Goal: Use online tool/utility: Utilize a website feature to perform a specific function

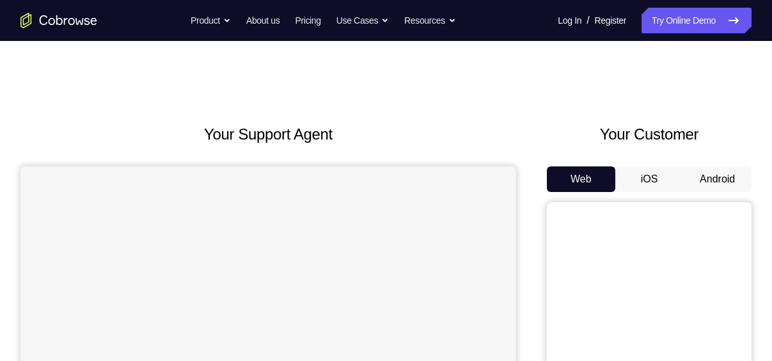
click at [651, 184] on button "iOS" at bounding box center [649, 179] width 68 height 26
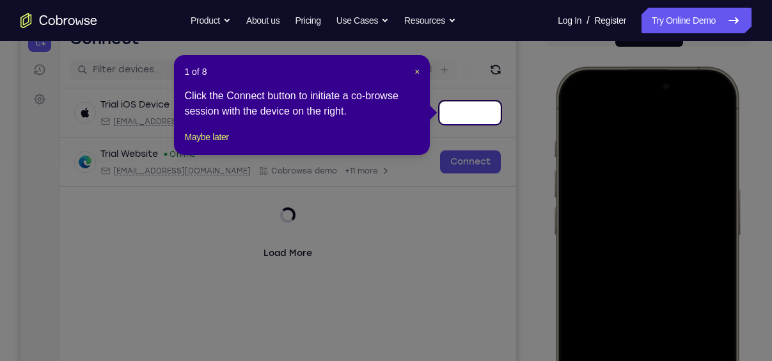
scroll to position [144, 0]
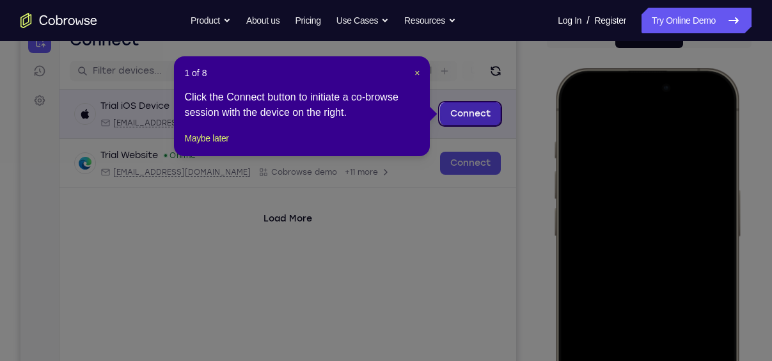
click at [476, 117] on link "Connect" at bounding box center [470, 113] width 61 height 23
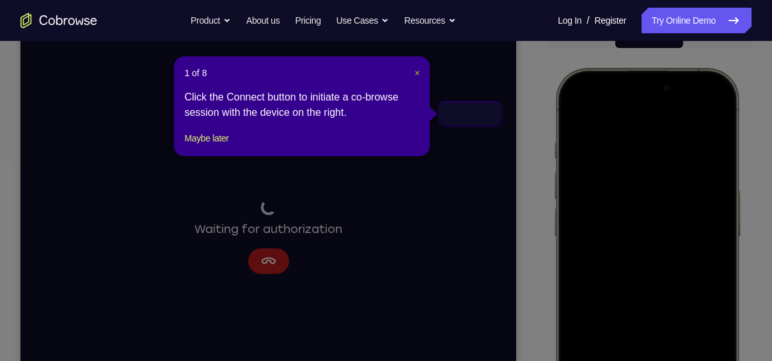
click at [416, 69] on span "×" at bounding box center [416, 73] width 5 height 10
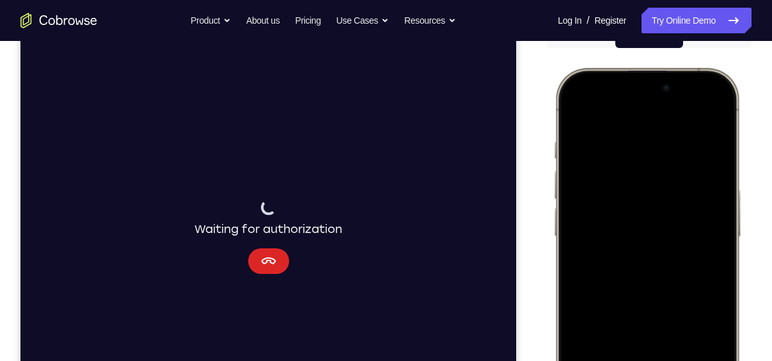
click at [279, 268] on button "Cancel" at bounding box center [268, 261] width 41 height 26
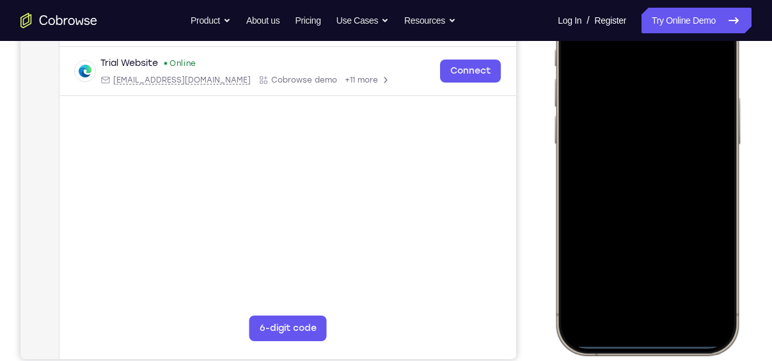
scroll to position [267, 0]
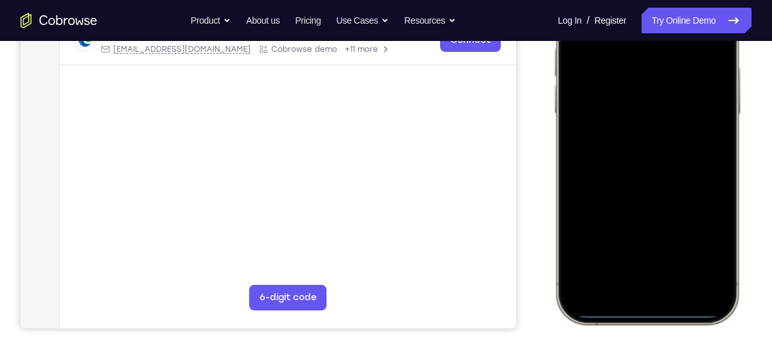
drag, startPoint x: 657, startPoint y: 315, endPoint x: 654, endPoint y: 249, distance: 65.9
click at [654, 249] on div at bounding box center [647, 134] width 168 height 365
drag, startPoint x: 647, startPoint y: 137, endPoint x: 643, endPoint y: 291, distance: 153.5
click at [643, 291] on div at bounding box center [647, 134] width 168 height 365
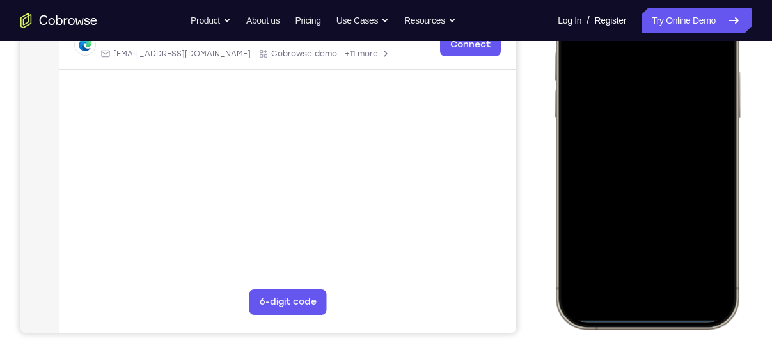
scroll to position [265, 0]
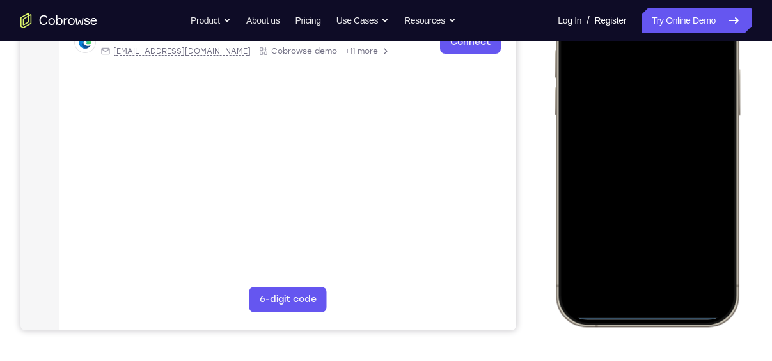
drag, startPoint x: 563, startPoint y: 188, endPoint x: 748, endPoint y: 185, distance: 184.8
click at [745, 185] on html "Online web based iOS Simulators and Android Emulators. Run iPhone, iPad, Mobile…" at bounding box center [649, 139] width 192 height 384
click at [655, 313] on div at bounding box center [647, 136] width 168 height 365
drag, startPoint x: 655, startPoint y: 313, endPoint x: 653, endPoint y: 260, distance: 53.1
click at [653, 260] on div at bounding box center [647, 136] width 168 height 365
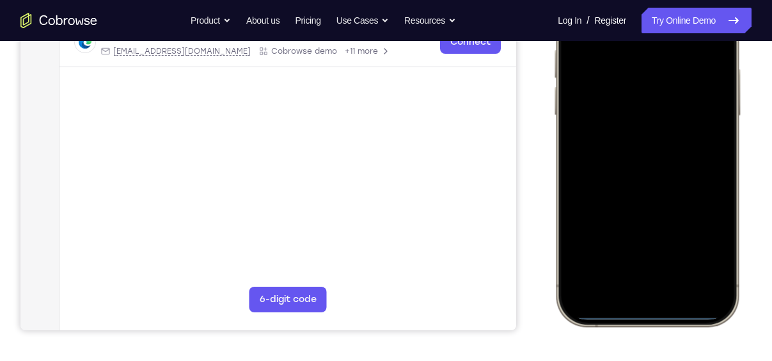
drag, startPoint x: 657, startPoint y: 316, endPoint x: 652, endPoint y: 123, distance: 193.2
click at [652, 123] on div at bounding box center [647, 136] width 168 height 365
drag, startPoint x: 652, startPoint y: 318, endPoint x: 637, endPoint y: 62, distance: 256.2
click at [637, 62] on div at bounding box center [647, 136] width 168 height 365
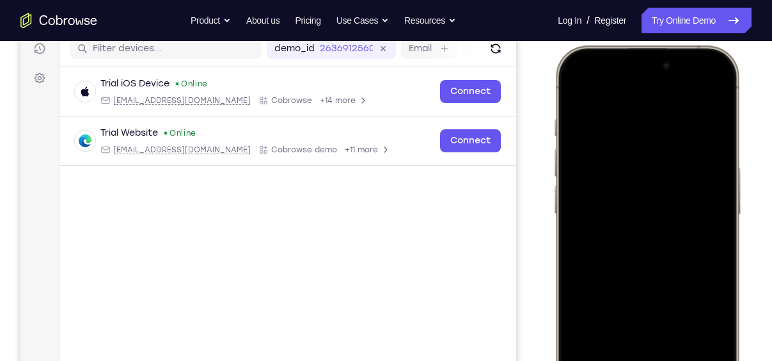
scroll to position [164, 0]
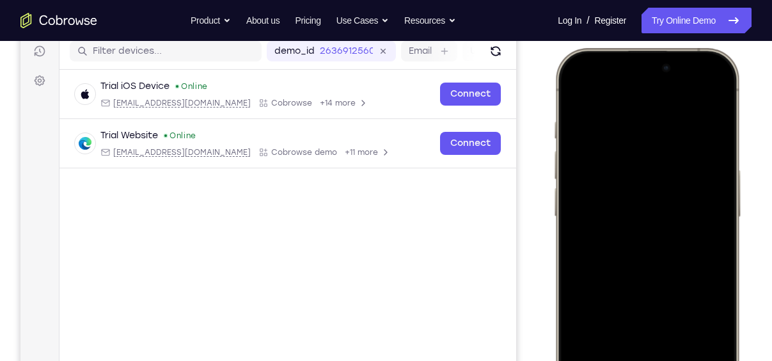
click at [570, 93] on div at bounding box center [647, 237] width 168 height 365
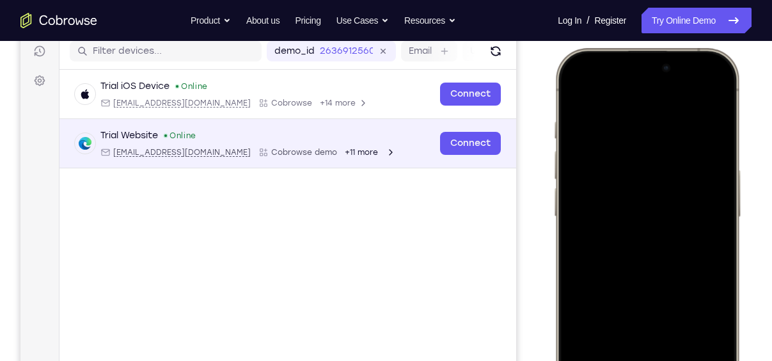
scroll to position [0, 0]
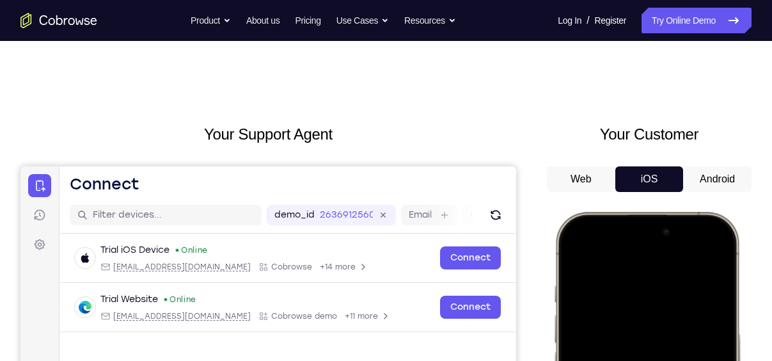
click at [737, 184] on button "Android" at bounding box center [717, 179] width 68 height 26
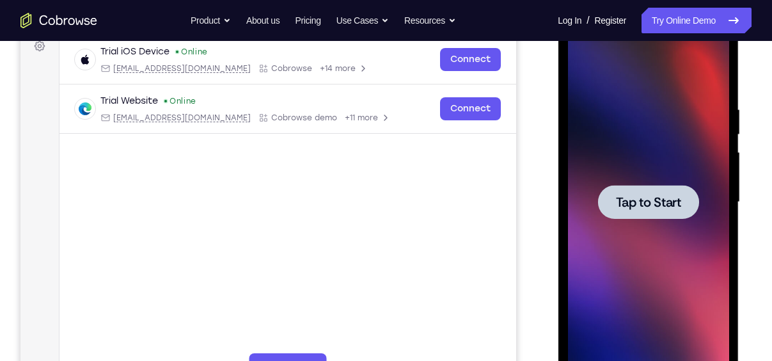
click at [650, 196] on span "Tap to Start" at bounding box center [647, 202] width 65 height 13
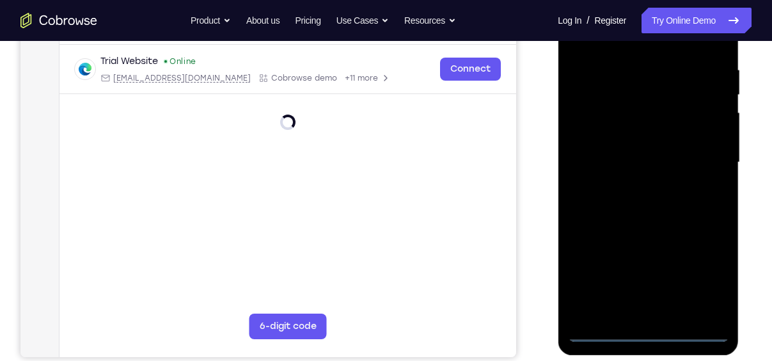
scroll to position [237, 0]
click at [648, 333] on div at bounding box center [647, 163] width 161 height 358
click at [647, 331] on div at bounding box center [647, 163] width 161 height 358
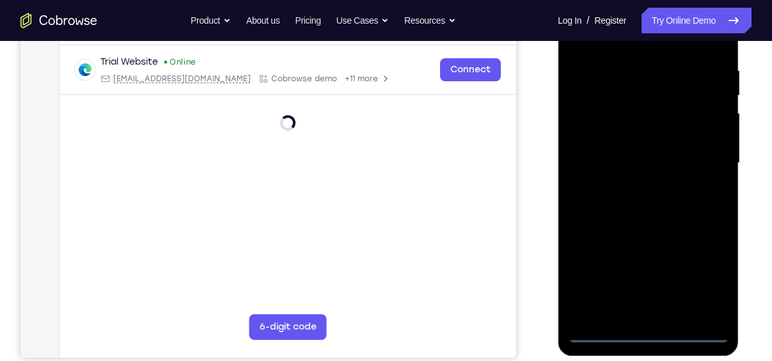
click at [647, 331] on div at bounding box center [647, 163] width 161 height 358
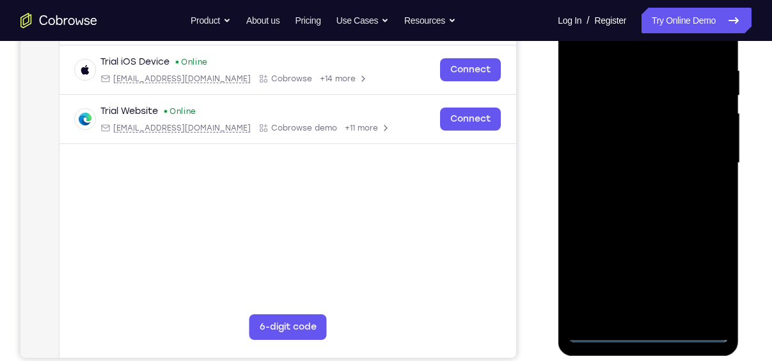
click at [702, 284] on div at bounding box center [647, 163] width 161 height 358
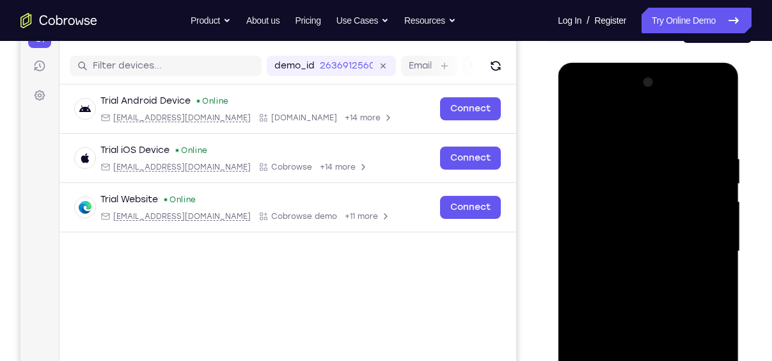
scroll to position [148, 0]
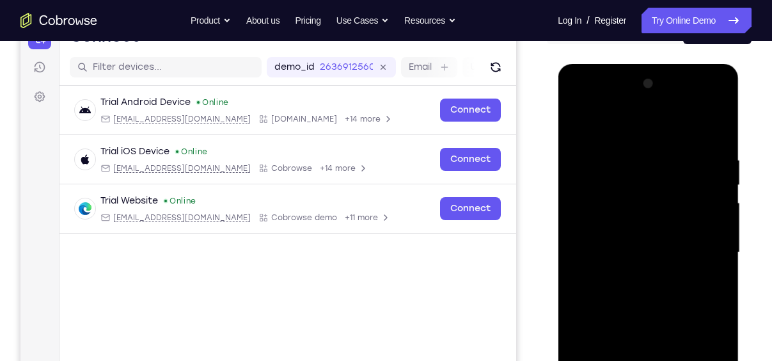
click at [585, 99] on div at bounding box center [647, 253] width 161 height 358
click at [597, 207] on div at bounding box center [647, 253] width 161 height 358
click at [629, 257] on div at bounding box center [647, 253] width 161 height 358
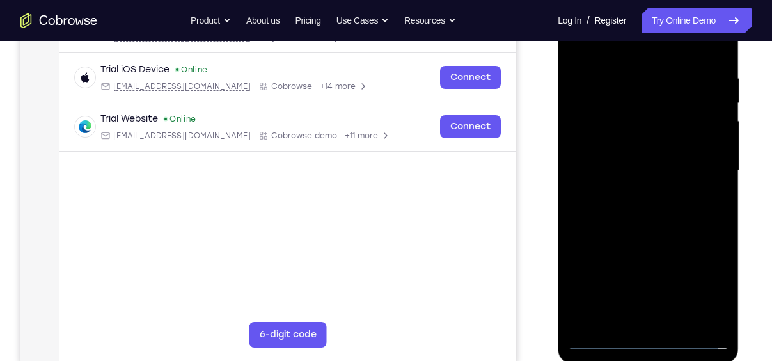
scroll to position [240, 0]
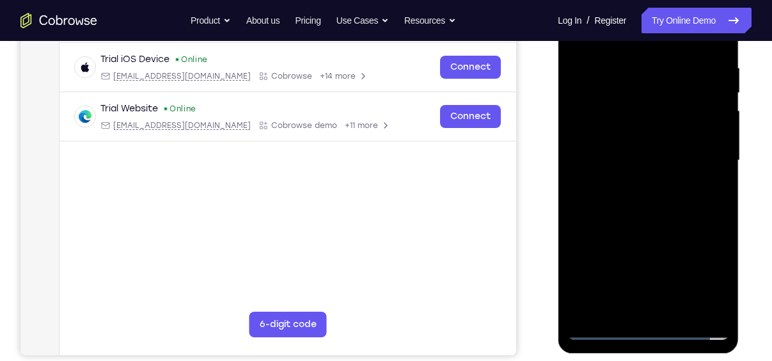
click at [631, 155] on div at bounding box center [647, 160] width 161 height 358
click at [647, 179] on div at bounding box center [647, 160] width 161 height 358
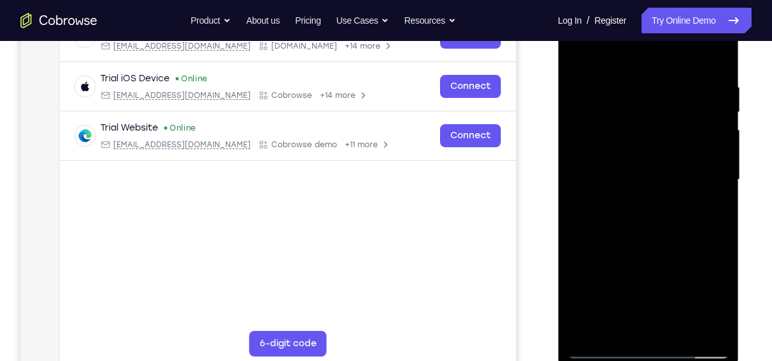
scroll to position [217, 0]
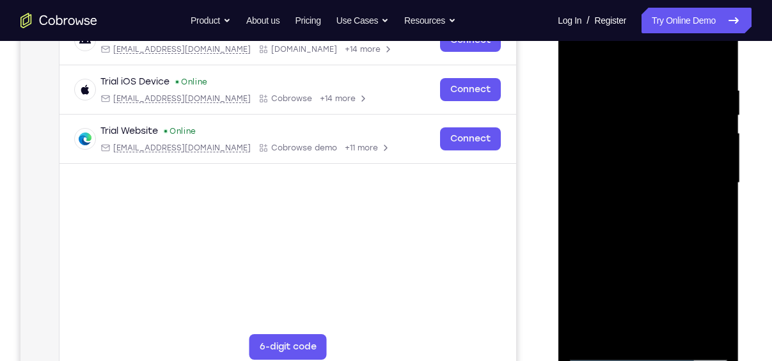
click at [654, 263] on div at bounding box center [647, 183] width 161 height 358
click at [703, 157] on div at bounding box center [647, 183] width 161 height 358
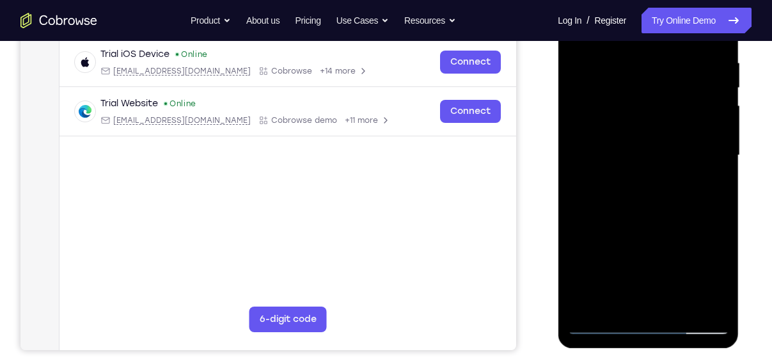
scroll to position [247, 0]
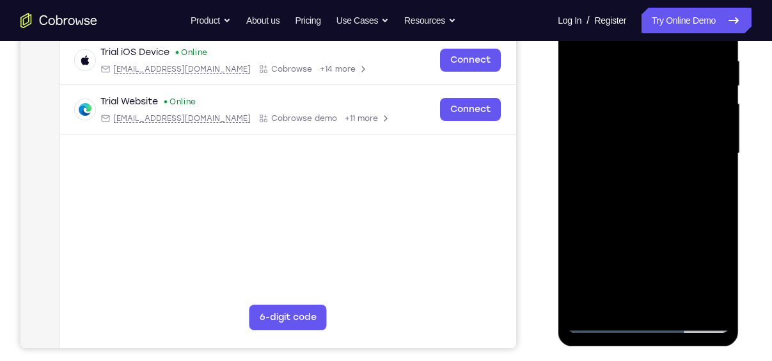
click at [676, 132] on div at bounding box center [647, 153] width 161 height 358
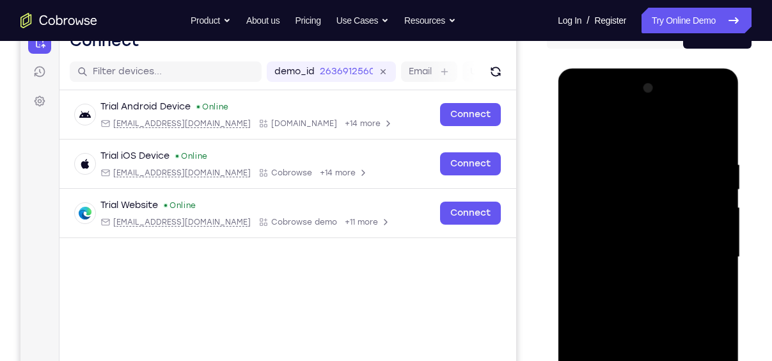
scroll to position [141, 0]
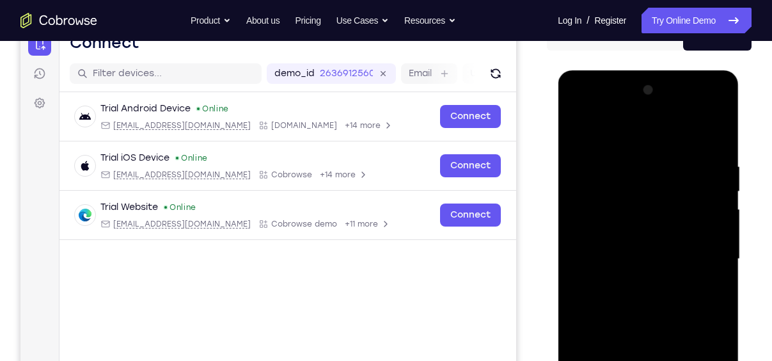
click at [707, 133] on div at bounding box center [647, 259] width 161 height 358
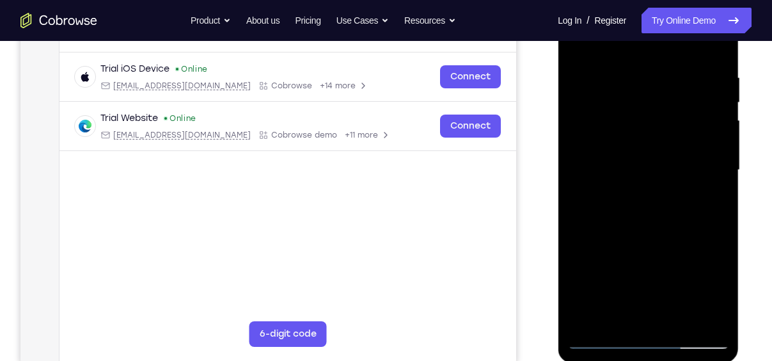
scroll to position [235, 0]
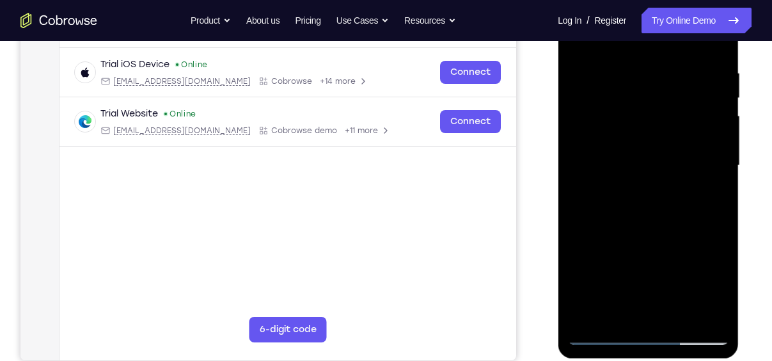
click at [704, 143] on div at bounding box center [647, 166] width 161 height 358
click at [591, 149] on div at bounding box center [647, 166] width 161 height 358
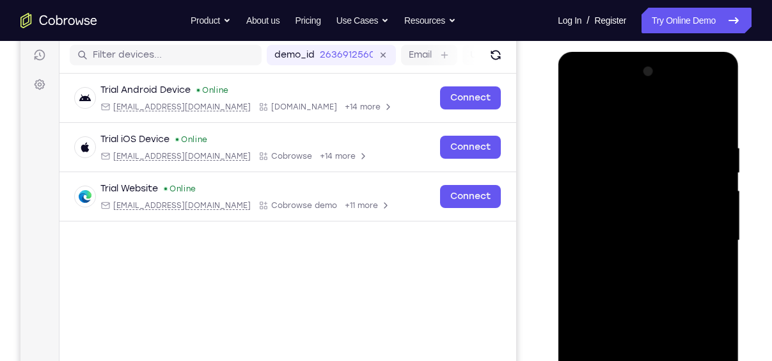
scroll to position [176, 0]
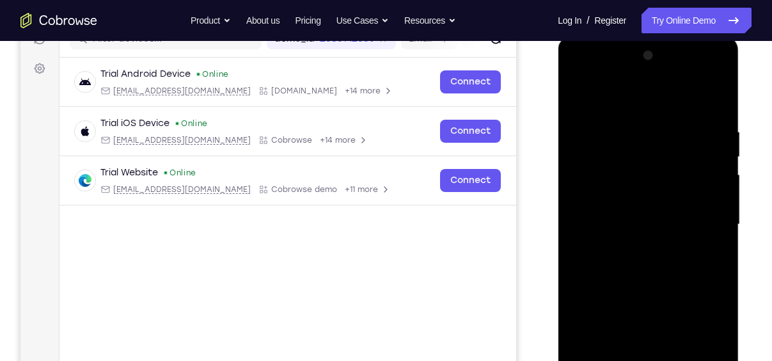
click at [651, 262] on div at bounding box center [647, 224] width 161 height 358
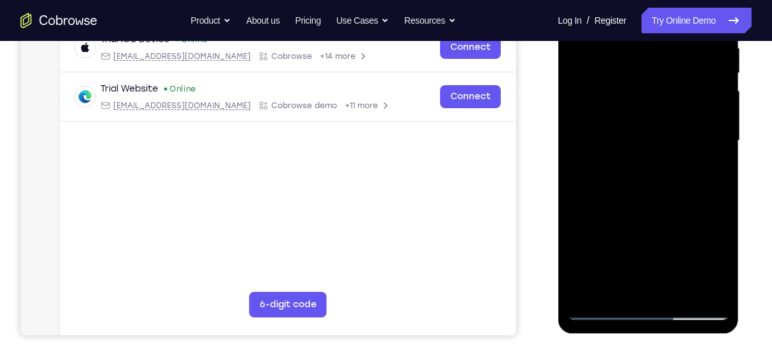
scroll to position [263, 0]
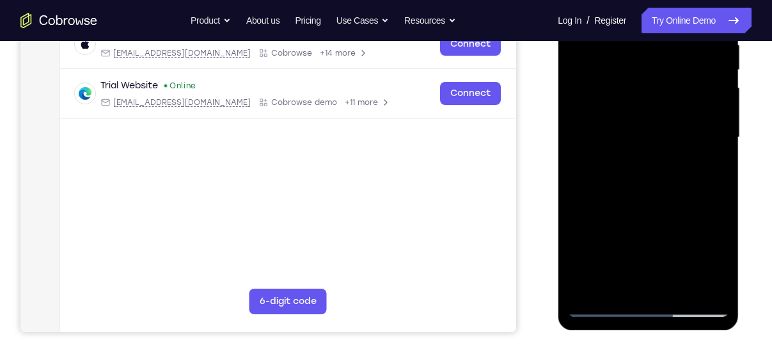
click at [711, 111] on div at bounding box center [647, 137] width 161 height 358
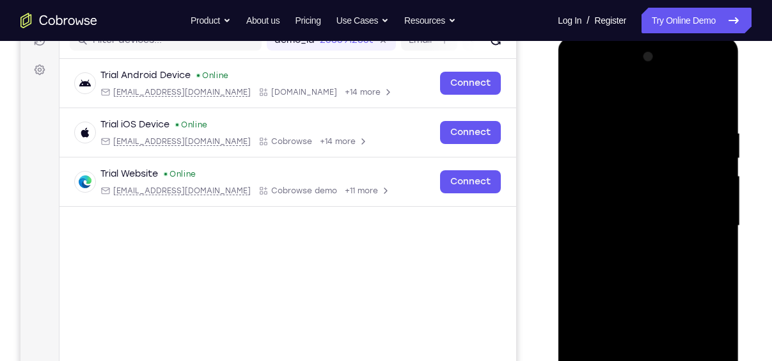
scroll to position [192, 0]
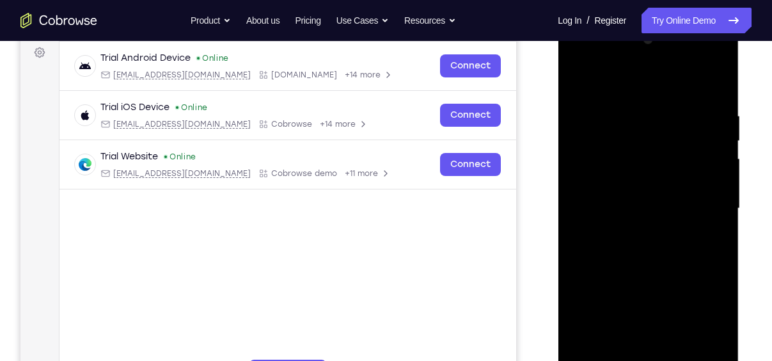
click at [666, 183] on div at bounding box center [647, 208] width 161 height 358
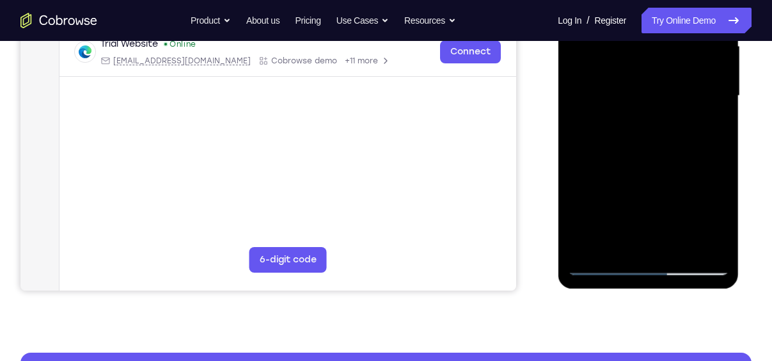
click at [652, 240] on div at bounding box center [647, 96] width 161 height 358
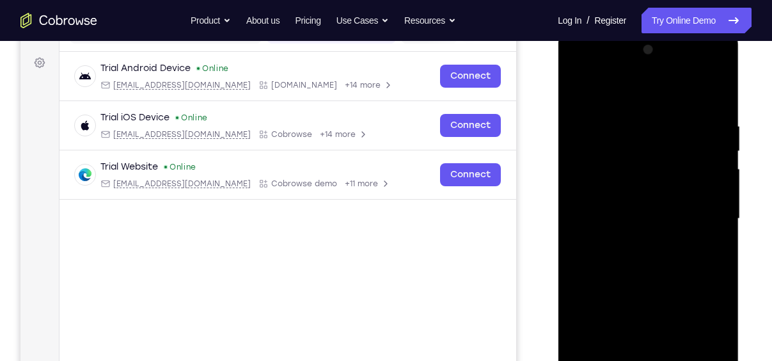
scroll to position [177, 0]
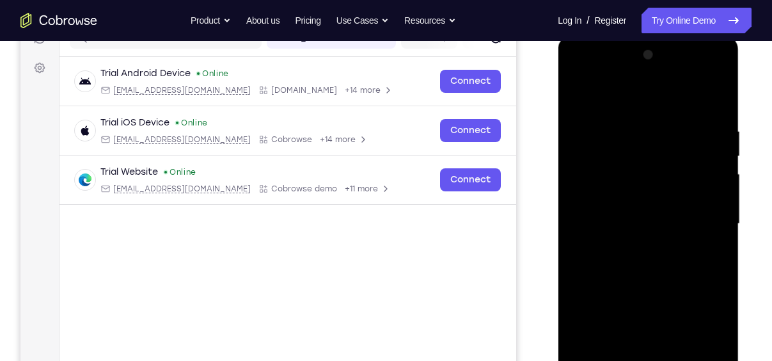
click at [625, 194] on div at bounding box center [647, 224] width 161 height 358
click at [666, 247] on div at bounding box center [647, 224] width 161 height 358
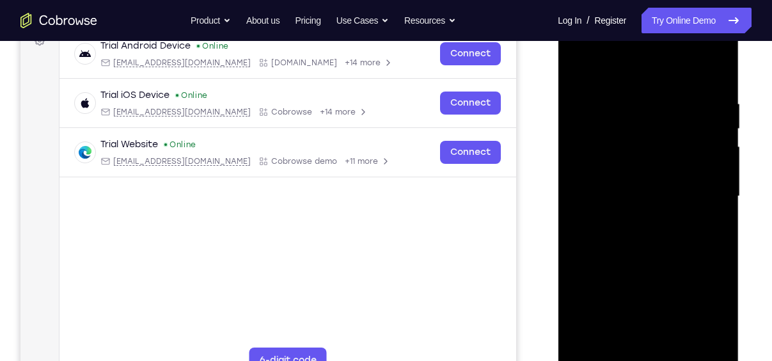
scroll to position [228, 0]
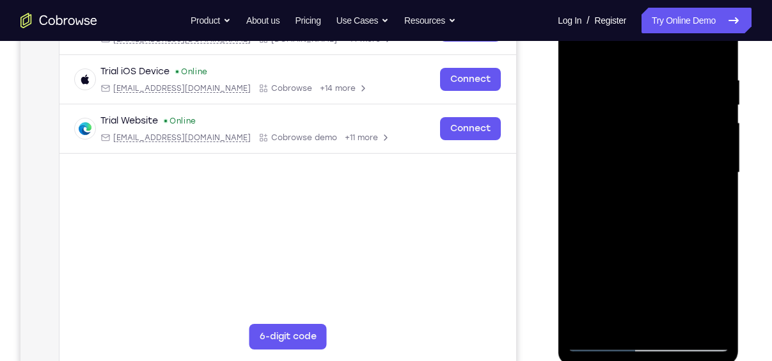
drag, startPoint x: 647, startPoint y: 216, endPoint x: 643, endPoint y: 119, distance: 96.6
click at [643, 119] on div at bounding box center [647, 173] width 161 height 358
click at [607, 146] on div at bounding box center [647, 173] width 161 height 358
drag, startPoint x: 639, startPoint y: 193, endPoint x: 638, endPoint y: 113, distance: 80.6
click at [638, 113] on div at bounding box center [647, 173] width 161 height 358
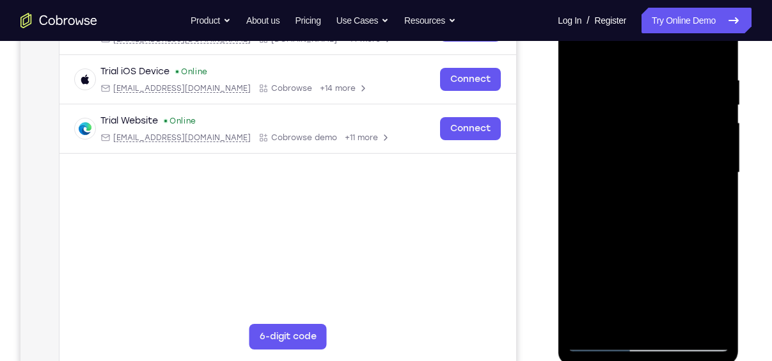
drag, startPoint x: 654, startPoint y: 205, endPoint x: 652, endPoint y: 170, distance: 34.6
click at [652, 170] on div at bounding box center [647, 173] width 161 height 358
drag, startPoint x: 648, startPoint y: 221, endPoint x: 648, endPoint y: 187, distance: 33.9
click at [648, 187] on div at bounding box center [647, 173] width 161 height 358
drag, startPoint x: 645, startPoint y: 212, endPoint x: 647, endPoint y: 127, distance: 85.7
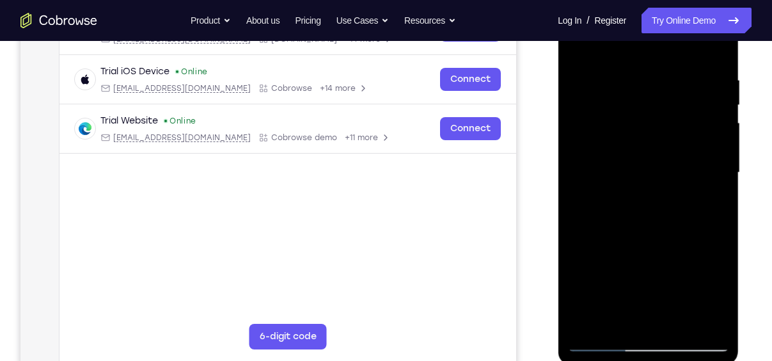
click at [647, 127] on div at bounding box center [647, 173] width 161 height 358
click at [619, 180] on div at bounding box center [647, 173] width 161 height 358
drag, startPoint x: 657, startPoint y: 260, endPoint x: 656, endPoint y: 155, distance: 104.9
click at [656, 155] on div at bounding box center [647, 173] width 161 height 358
drag, startPoint x: 619, startPoint y: 228, endPoint x: 636, endPoint y: 89, distance: 139.8
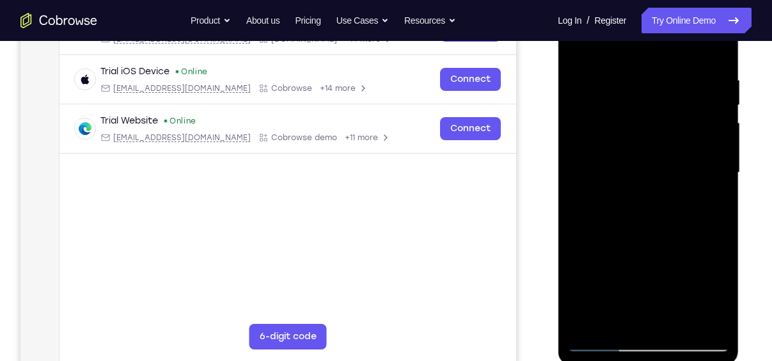
click at [636, 89] on div at bounding box center [647, 173] width 161 height 358
drag, startPoint x: 630, startPoint y: 220, endPoint x: 632, endPoint y: 67, distance: 153.5
click at [632, 67] on div at bounding box center [647, 173] width 161 height 358
drag, startPoint x: 625, startPoint y: 109, endPoint x: 615, endPoint y: 253, distance: 144.3
click at [615, 253] on div at bounding box center [647, 173] width 161 height 358
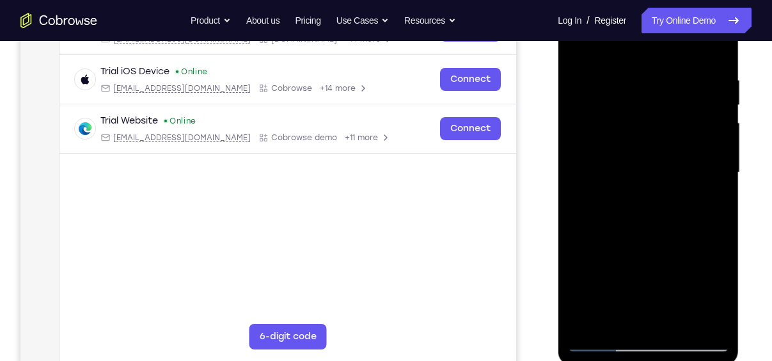
click at [618, 109] on div at bounding box center [647, 173] width 161 height 358
click at [621, 121] on div at bounding box center [647, 173] width 161 height 358
click at [597, 341] on div at bounding box center [647, 173] width 161 height 358
drag, startPoint x: 643, startPoint y: 255, endPoint x: 630, endPoint y: 60, distance: 194.8
click at [630, 60] on div at bounding box center [647, 173] width 161 height 358
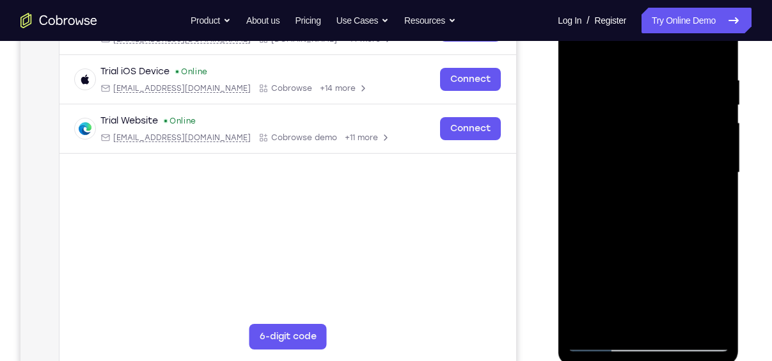
drag, startPoint x: 627, startPoint y: 252, endPoint x: 625, endPoint y: 88, distance: 163.7
click at [625, 88] on div at bounding box center [647, 173] width 161 height 358
drag, startPoint x: 641, startPoint y: 244, endPoint x: 634, endPoint y: 68, distance: 176.0
click at [634, 68] on div at bounding box center [647, 173] width 161 height 358
drag, startPoint x: 635, startPoint y: 205, endPoint x: 633, endPoint y: 153, distance: 51.2
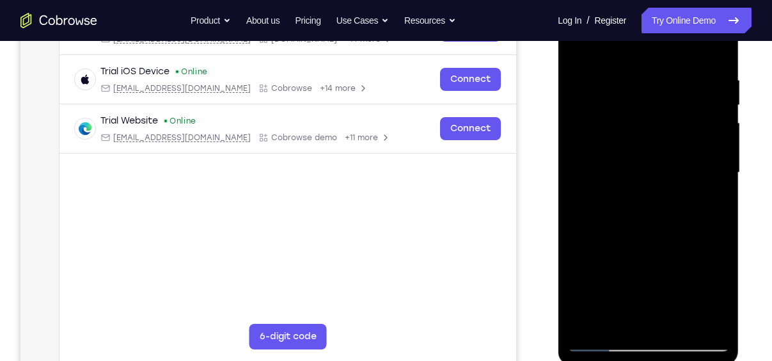
click at [633, 153] on div at bounding box center [647, 173] width 161 height 358
click at [581, 90] on div at bounding box center [647, 173] width 161 height 358
click at [593, 335] on div at bounding box center [647, 173] width 161 height 358
click at [602, 341] on div at bounding box center [647, 173] width 161 height 358
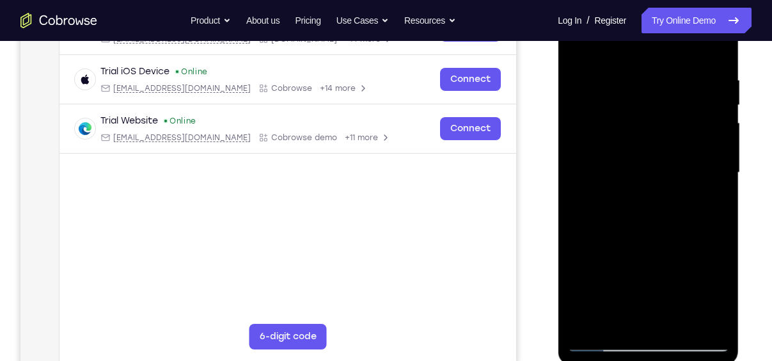
drag, startPoint x: 639, startPoint y: 253, endPoint x: 621, endPoint y: 75, distance: 178.7
click at [621, 75] on div at bounding box center [647, 173] width 161 height 358
drag, startPoint x: 632, startPoint y: 208, endPoint x: 622, endPoint y: 42, distance: 167.2
click at [622, 42] on div at bounding box center [647, 173] width 161 height 358
drag, startPoint x: 654, startPoint y: 242, endPoint x: 643, endPoint y: 120, distance: 122.0
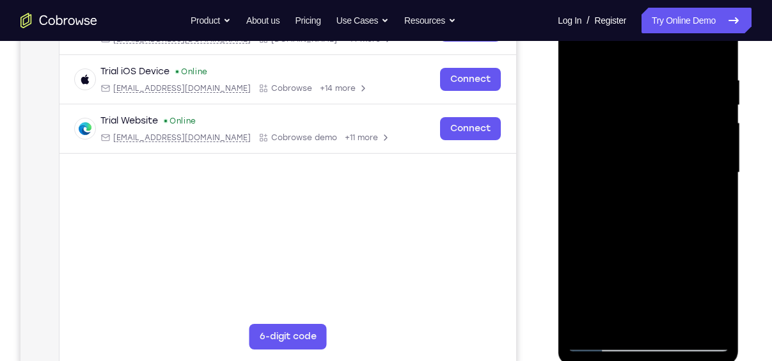
click at [643, 120] on div at bounding box center [647, 173] width 161 height 358
drag, startPoint x: 649, startPoint y: 72, endPoint x: 650, endPoint y: 244, distance: 172.0
click at [650, 244] on div at bounding box center [647, 173] width 161 height 358
drag, startPoint x: 644, startPoint y: 248, endPoint x: 638, endPoint y: 114, distance: 133.8
click at [638, 114] on div at bounding box center [647, 173] width 161 height 358
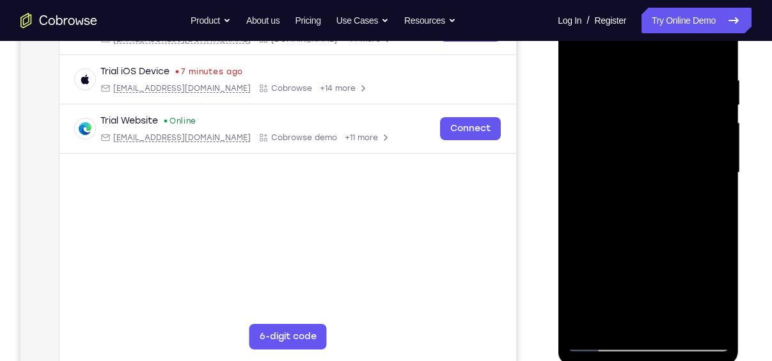
drag, startPoint x: 649, startPoint y: 219, endPoint x: 646, endPoint y: 83, distance: 135.6
click at [646, 83] on div at bounding box center [647, 173] width 161 height 358
drag, startPoint x: 653, startPoint y: 208, endPoint x: 650, endPoint y: 84, distance: 124.1
click at [650, 84] on div at bounding box center [647, 173] width 161 height 358
drag, startPoint x: 648, startPoint y: 194, endPoint x: 647, endPoint y: 118, distance: 76.1
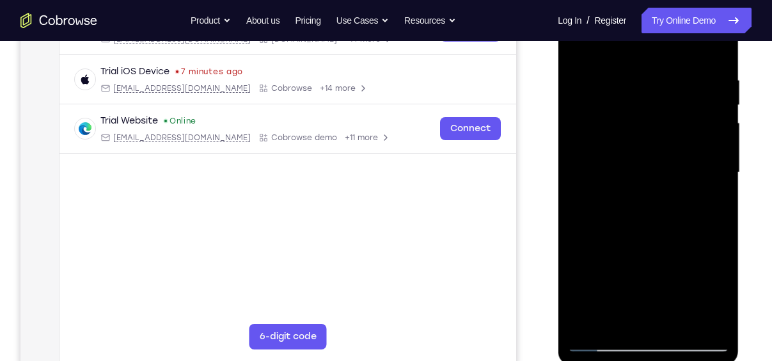
click at [647, 118] on div at bounding box center [647, 173] width 161 height 358
drag, startPoint x: 659, startPoint y: 216, endPoint x: 653, endPoint y: 95, distance: 121.0
click at [653, 95] on div at bounding box center [647, 173] width 161 height 358
drag, startPoint x: 670, startPoint y: 221, endPoint x: 681, endPoint y: 45, distance: 176.2
click at [681, 45] on div at bounding box center [647, 173] width 161 height 358
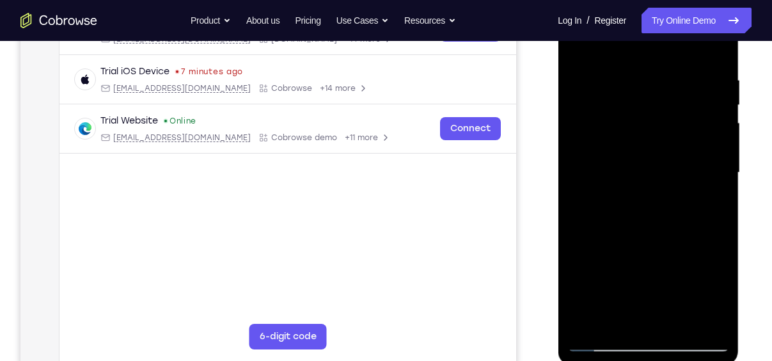
drag, startPoint x: 654, startPoint y: 232, endPoint x: 654, endPoint y: 110, distance: 121.5
click at [654, 110] on div at bounding box center [647, 173] width 161 height 358
drag, startPoint x: 652, startPoint y: 182, endPoint x: 632, endPoint y: 102, distance: 82.4
click at [632, 102] on div at bounding box center [647, 173] width 161 height 358
drag, startPoint x: 646, startPoint y: 110, endPoint x: 641, endPoint y: 159, distance: 49.4
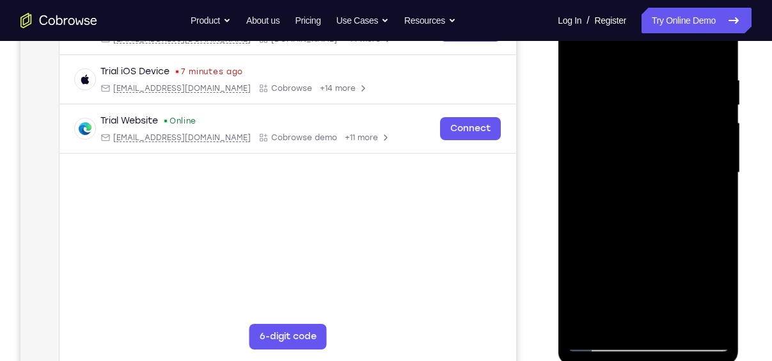
click at [641, 159] on div at bounding box center [647, 173] width 161 height 358
drag, startPoint x: 675, startPoint y: 181, endPoint x: 611, endPoint y: 98, distance: 104.9
click at [611, 98] on div at bounding box center [647, 173] width 161 height 358
drag, startPoint x: 663, startPoint y: 269, endPoint x: 661, endPoint y: 90, distance: 179.7
click at [661, 90] on div at bounding box center [647, 173] width 161 height 358
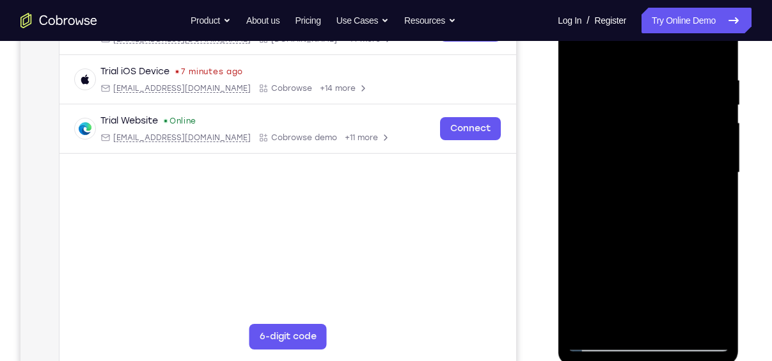
drag, startPoint x: 648, startPoint y: 224, endPoint x: 642, endPoint y: 97, distance: 126.8
click at [642, 97] on div at bounding box center [647, 173] width 161 height 358
drag, startPoint x: 645, startPoint y: 219, endPoint x: 640, endPoint y: 91, distance: 127.3
click at [640, 91] on div at bounding box center [647, 173] width 161 height 358
drag, startPoint x: 648, startPoint y: 198, endPoint x: 654, endPoint y: 88, distance: 110.1
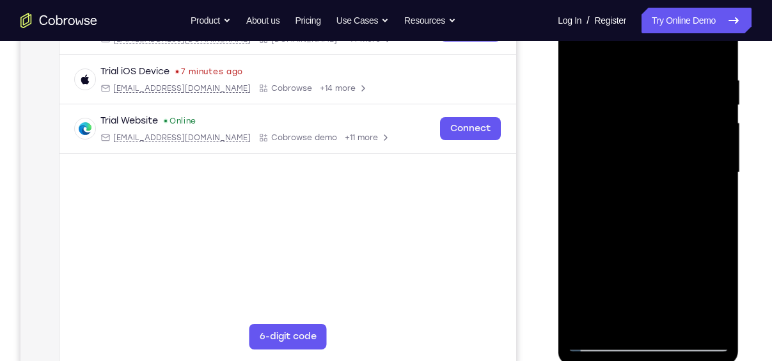
click at [654, 88] on div at bounding box center [647, 173] width 161 height 358
drag, startPoint x: 664, startPoint y: 108, endPoint x: 667, endPoint y: 184, distance: 75.5
click at [667, 184] on div at bounding box center [647, 173] width 161 height 358
drag, startPoint x: 658, startPoint y: 206, endPoint x: 655, endPoint y: 159, distance: 46.8
click at [655, 159] on div at bounding box center [647, 173] width 161 height 358
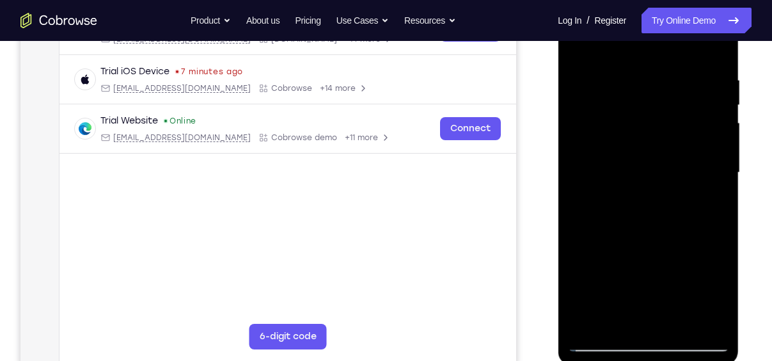
drag, startPoint x: 655, startPoint y: 212, endPoint x: 652, endPoint y: 173, distance: 39.1
click at [652, 173] on div at bounding box center [647, 173] width 161 height 358
drag, startPoint x: 640, startPoint y: 201, endPoint x: 634, endPoint y: 109, distance: 92.3
click at [634, 109] on div at bounding box center [647, 173] width 161 height 358
drag, startPoint x: 636, startPoint y: 197, endPoint x: 638, endPoint y: 285, distance: 88.3
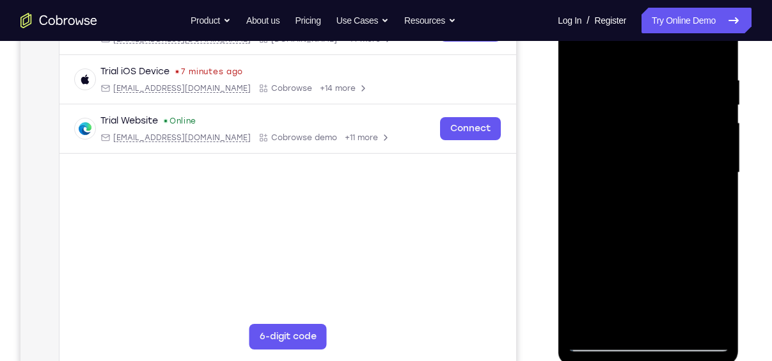
click at [638, 285] on div at bounding box center [647, 173] width 161 height 358
drag, startPoint x: 644, startPoint y: 216, endPoint x: 641, endPoint y: 191, distance: 25.7
click at [641, 191] on div at bounding box center [647, 173] width 161 height 358
drag, startPoint x: 658, startPoint y: 224, endPoint x: 657, endPoint y: 50, distance: 173.9
click at [657, 50] on div at bounding box center [647, 173] width 161 height 358
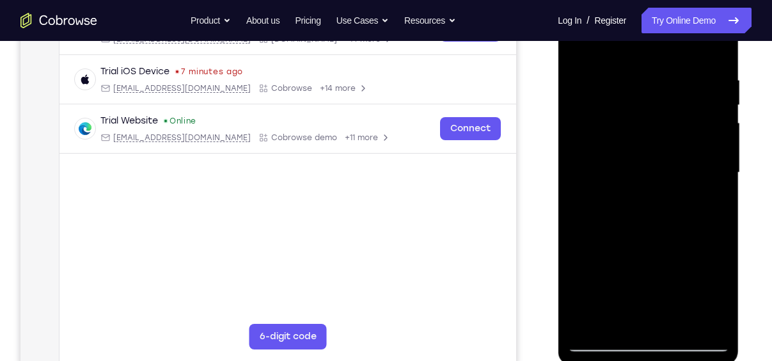
drag, startPoint x: 668, startPoint y: 229, endPoint x: 663, endPoint y: 45, distance: 184.2
click at [663, 45] on div at bounding box center [647, 173] width 161 height 358
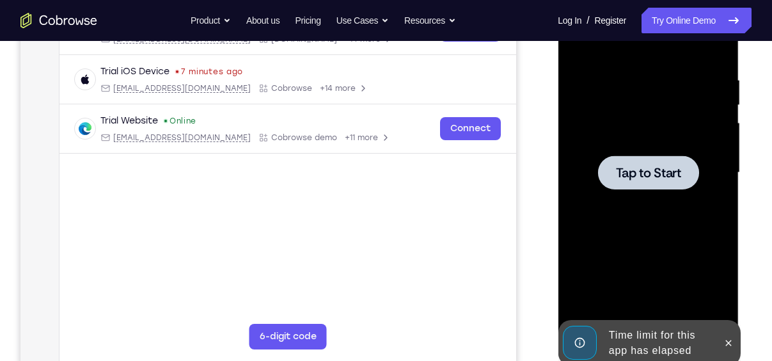
drag, startPoint x: 670, startPoint y: 198, endPoint x: 671, endPoint y: 49, distance: 149.6
click at [663, 166] on span "Tap to Start" at bounding box center [647, 172] width 65 height 13
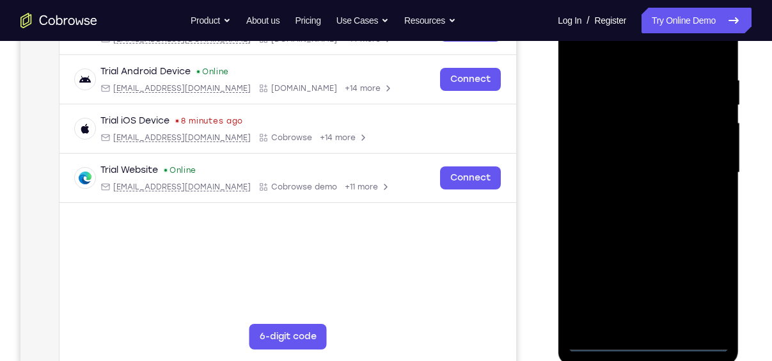
click at [650, 338] on div at bounding box center [647, 173] width 161 height 358
click at [656, 343] on div at bounding box center [647, 173] width 161 height 358
click at [707, 291] on div at bounding box center [647, 173] width 161 height 358
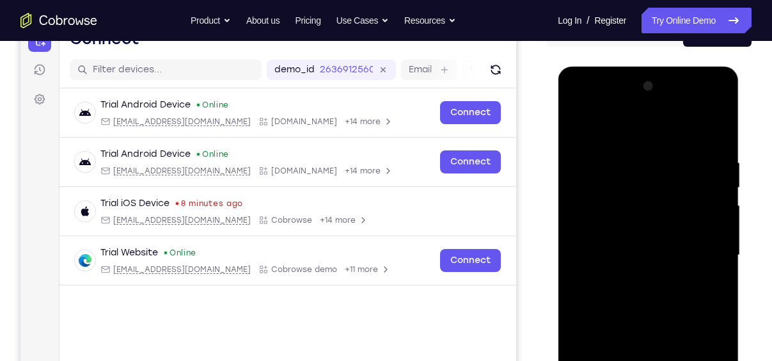
scroll to position [145, 0]
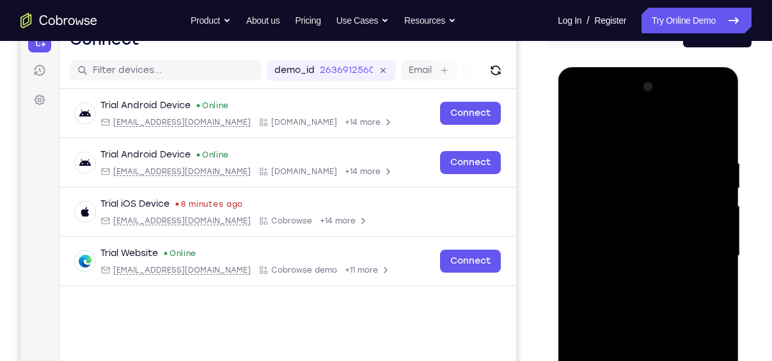
click at [616, 127] on div at bounding box center [647, 256] width 161 height 358
click at [599, 216] on div at bounding box center [647, 256] width 161 height 358
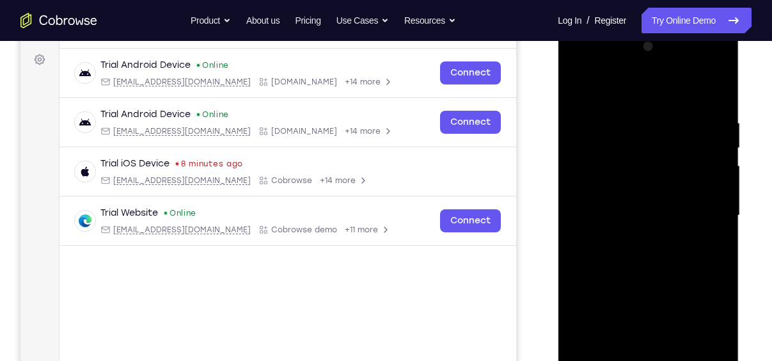
scroll to position [185, 0]
click at [617, 217] on div at bounding box center [647, 215] width 161 height 358
click at [636, 226] on div at bounding box center [647, 215] width 161 height 358
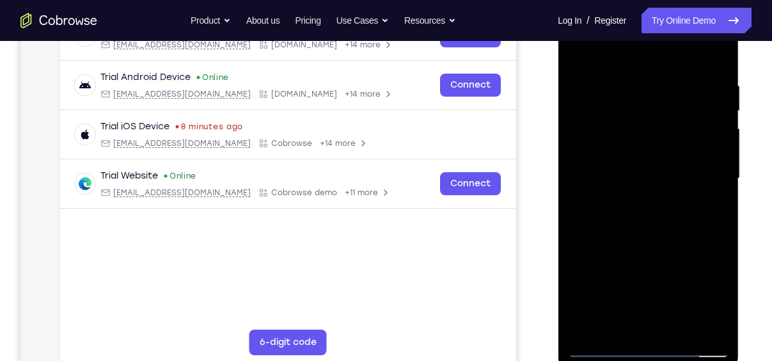
scroll to position [225, 0]
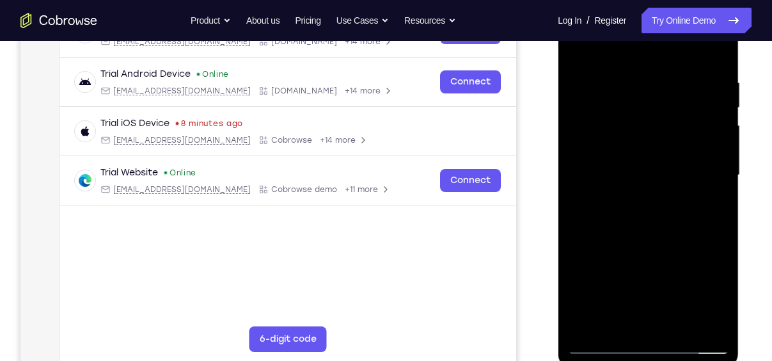
click at [641, 321] on div at bounding box center [647, 175] width 161 height 358
drag, startPoint x: 657, startPoint y: 263, endPoint x: 650, endPoint y: 193, distance: 70.7
click at [650, 193] on div at bounding box center [647, 175] width 161 height 358
drag, startPoint x: 647, startPoint y: 228, endPoint x: 650, endPoint y: 131, distance: 96.6
click at [650, 131] on div at bounding box center [647, 175] width 161 height 358
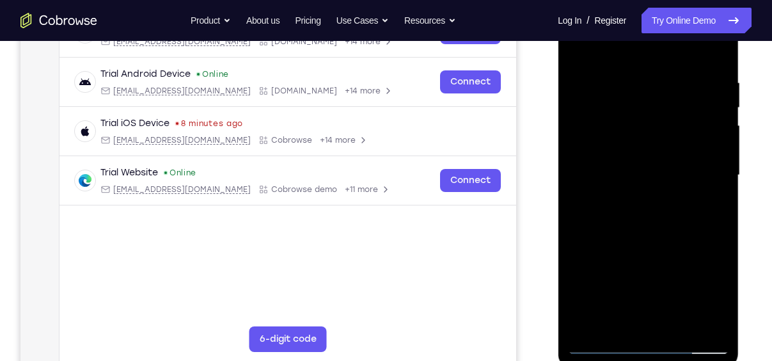
drag, startPoint x: 631, startPoint y: 202, endPoint x: 627, endPoint y: 90, distance: 112.6
click at [627, 90] on div at bounding box center [647, 175] width 161 height 358
drag, startPoint x: 649, startPoint y: 177, endPoint x: 657, endPoint y: 269, distance: 92.4
click at [657, 269] on div at bounding box center [647, 175] width 161 height 358
drag, startPoint x: 666, startPoint y: 260, endPoint x: 662, endPoint y: 77, distance: 182.9
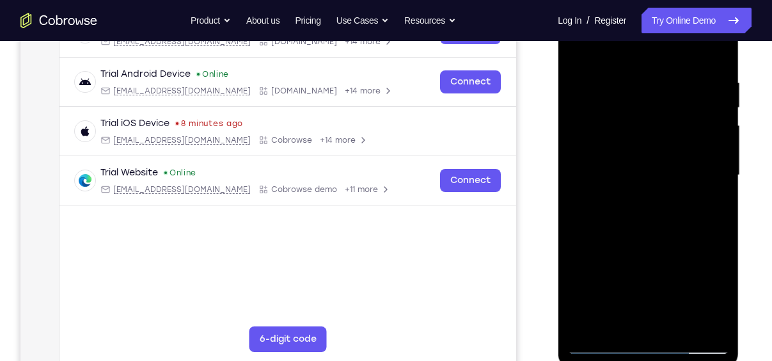
click at [662, 77] on div at bounding box center [647, 175] width 161 height 358
drag, startPoint x: 672, startPoint y: 166, endPoint x: 655, endPoint y: 21, distance: 145.5
click at [655, 21] on div at bounding box center [647, 175] width 161 height 358
drag, startPoint x: 661, startPoint y: 249, endPoint x: 650, endPoint y: 88, distance: 161.5
click at [650, 88] on div at bounding box center [647, 175] width 161 height 358
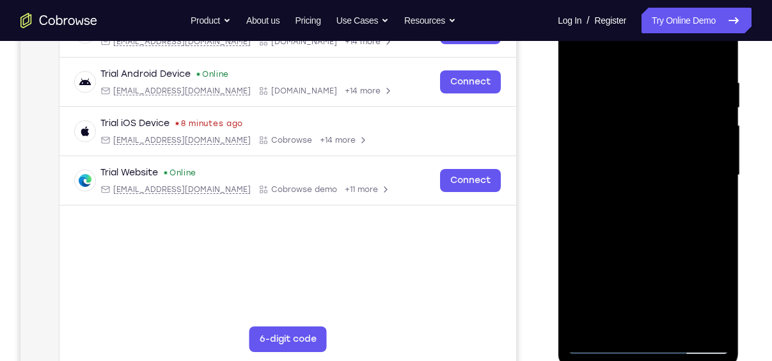
drag, startPoint x: 649, startPoint y: 219, endPoint x: 643, endPoint y: 139, distance: 80.1
click at [643, 139] on div at bounding box center [647, 175] width 161 height 358
click at [652, 194] on div at bounding box center [647, 175] width 161 height 358
click at [700, 175] on div at bounding box center [647, 175] width 161 height 358
drag, startPoint x: 656, startPoint y: 239, endPoint x: 653, endPoint y: 67, distance: 172.7
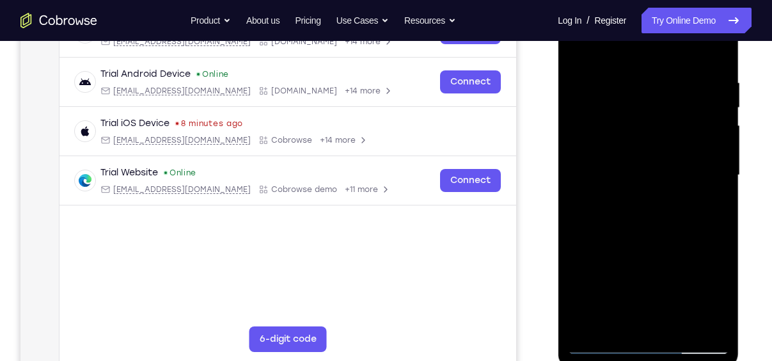
click at [653, 67] on div at bounding box center [647, 175] width 161 height 358
click at [602, 342] on div at bounding box center [647, 175] width 161 height 358
click at [602, 343] on div at bounding box center [647, 175] width 161 height 358
drag, startPoint x: 655, startPoint y: 280, endPoint x: 635, endPoint y: 79, distance: 201.8
click at [635, 79] on div at bounding box center [647, 175] width 161 height 358
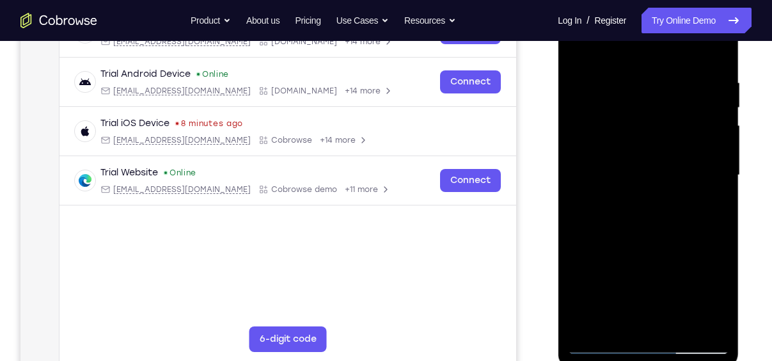
click at [661, 298] on div at bounding box center [647, 175] width 161 height 358
drag, startPoint x: 658, startPoint y: 242, endPoint x: 650, endPoint y: 55, distance: 186.9
click at [650, 55] on div at bounding box center [647, 175] width 161 height 358
drag, startPoint x: 655, startPoint y: 224, endPoint x: 655, endPoint y: 97, distance: 127.3
click at [655, 97] on div at bounding box center [647, 175] width 161 height 358
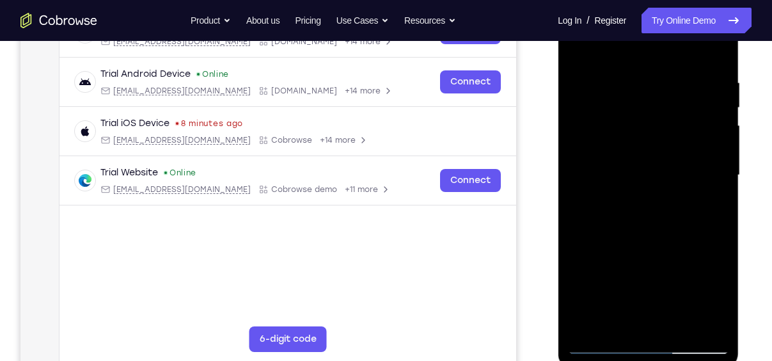
drag, startPoint x: 659, startPoint y: 225, endPoint x: 675, endPoint y: 359, distance: 134.6
click at [675, 359] on div at bounding box center [648, 177] width 181 height 381
drag, startPoint x: 643, startPoint y: 150, endPoint x: 644, endPoint y: 222, distance: 71.6
click at [644, 222] on div at bounding box center [647, 175] width 161 height 358
drag, startPoint x: 658, startPoint y: 247, endPoint x: 645, endPoint y: 91, distance: 156.6
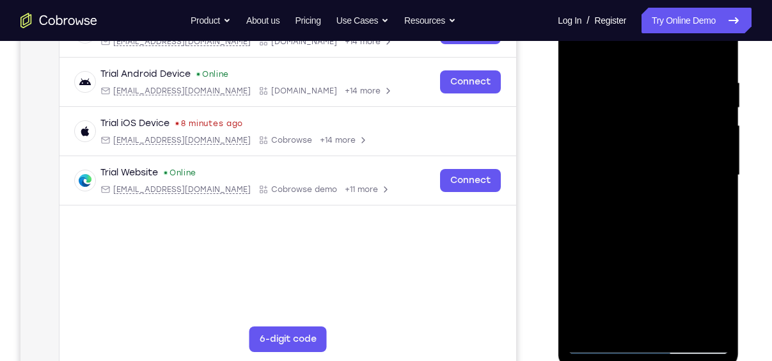
click at [645, 91] on div at bounding box center [647, 175] width 161 height 358
drag, startPoint x: 648, startPoint y: 214, endPoint x: 636, endPoint y: 12, distance: 203.1
click at [636, 12] on div at bounding box center [647, 175] width 161 height 358
drag, startPoint x: 661, startPoint y: 209, endPoint x: 641, endPoint y: 24, distance: 186.5
click at [641, 24] on div at bounding box center [647, 175] width 161 height 358
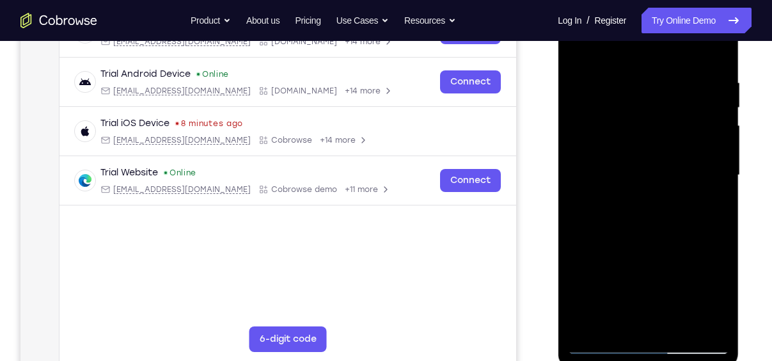
drag, startPoint x: 648, startPoint y: 233, endPoint x: 659, endPoint y: 22, distance: 210.7
click at [659, 22] on div at bounding box center [647, 175] width 161 height 358
drag, startPoint x: 645, startPoint y: 232, endPoint x: 640, endPoint y: 104, distance: 128.7
click at [640, 104] on div at bounding box center [647, 175] width 161 height 358
drag, startPoint x: 652, startPoint y: 252, endPoint x: 641, endPoint y: 88, distance: 164.7
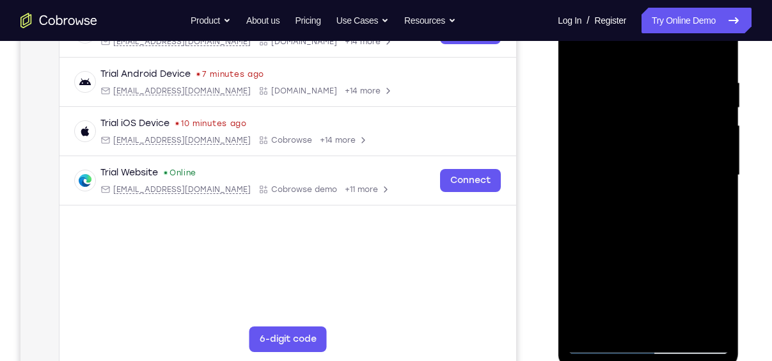
click at [641, 88] on div at bounding box center [647, 175] width 161 height 358
drag, startPoint x: 662, startPoint y: 208, endPoint x: 684, endPoint y: 62, distance: 148.1
click at [684, 62] on div at bounding box center [647, 175] width 161 height 358
drag, startPoint x: 671, startPoint y: 174, endPoint x: 668, endPoint y: 327, distance: 152.9
click at [668, 327] on div at bounding box center [647, 175] width 161 height 358
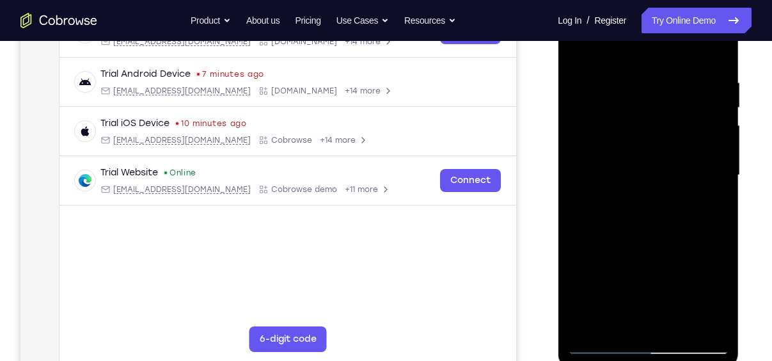
drag, startPoint x: 662, startPoint y: 232, endPoint x: 675, endPoint y: 105, distance: 128.0
click at [675, 105] on div at bounding box center [647, 175] width 161 height 358
drag, startPoint x: 663, startPoint y: 203, endPoint x: 670, endPoint y: 68, distance: 135.1
click at [670, 68] on div at bounding box center [647, 175] width 161 height 358
drag, startPoint x: 661, startPoint y: 223, endPoint x: 663, endPoint y: 180, distance: 42.3
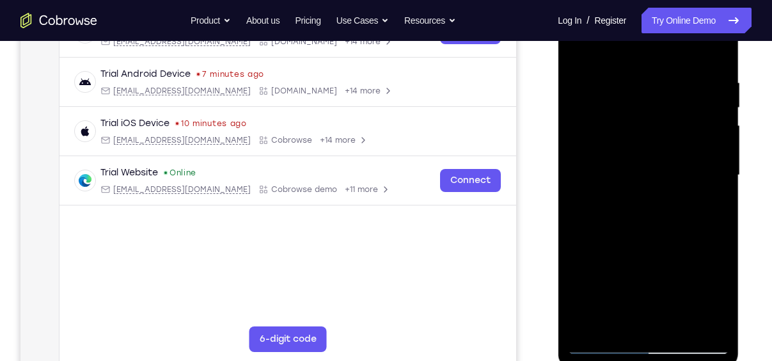
click at [663, 180] on div at bounding box center [647, 175] width 161 height 358
drag, startPoint x: 657, startPoint y: 230, endPoint x: 666, endPoint y: 99, distance: 131.4
click at [666, 99] on div at bounding box center [647, 175] width 161 height 358
drag, startPoint x: 661, startPoint y: 225, endPoint x: 679, endPoint y: 57, distance: 169.2
click at [679, 57] on div at bounding box center [647, 175] width 161 height 358
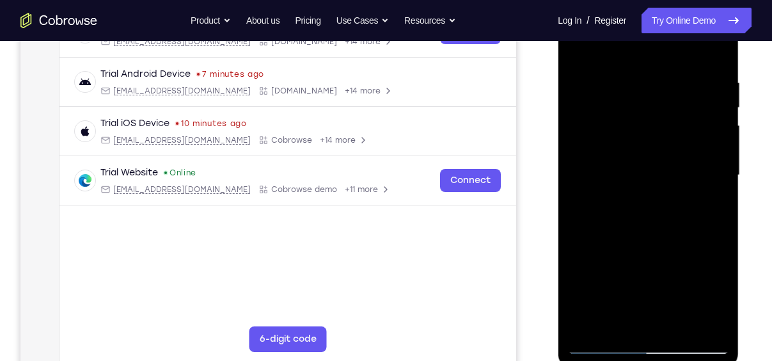
drag, startPoint x: 671, startPoint y: 206, endPoint x: 677, endPoint y: 88, distance: 117.8
click at [677, 88] on div at bounding box center [647, 175] width 161 height 358
drag, startPoint x: 664, startPoint y: 115, endPoint x: 663, endPoint y: 299, distance: 184.2
click at [663, 299] on div at bounding box center [647, 175] width 161 height 358
drag, startPoint x: 670, startPoint y: 128, endPoint x: 668, endPoint y: 240, distance: 112.6
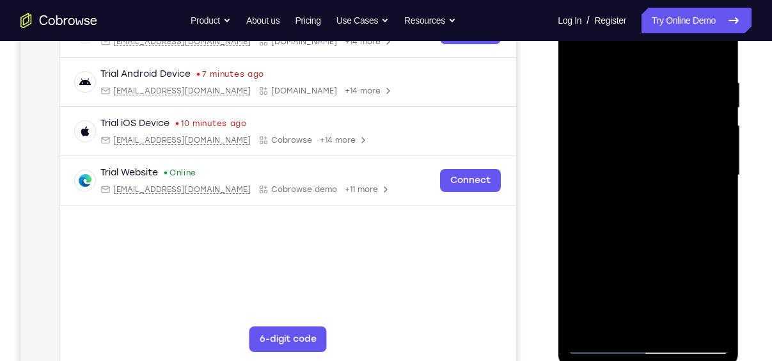
click at [668, 240] on div at bounding box center [647, 175] width 161 height 358
drag, startPoint x: 661, startPoint y: 232, endPoint x: 664, endPoint y: 174, distance: 57.6
click at [664, 174] on div at bounding box center [647, 175] width 161 height 358
drag, startPoint x: 670, startPoint y: 130, endPoint x: 668, endPoint y: 189, distance: 58.2
click at [668, 189] on div at bounding box center [647, 175] width 161 height 358
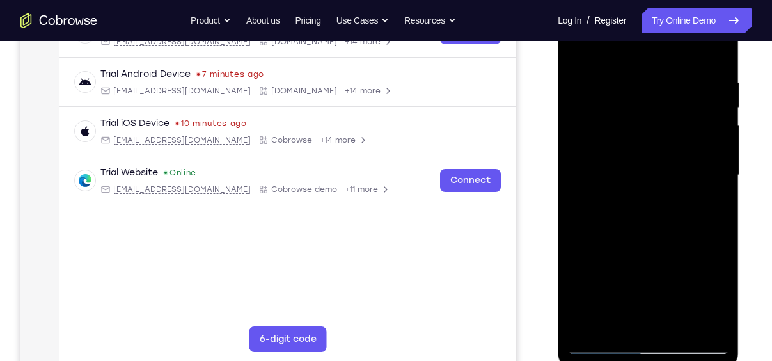
click at [588, 127] on div at bounding box center [647, 175] width 161 height 358
drag, startPoint x: 647, startPoint y: 224, endPoint x: 647, endPoint y: 170, distance: 54.4
click at [647, 170] on div at bounding box center [647, 175] width 161 height 358
drag, startPoint x: 643, startPoint y: 218, endPoint x: 645, endPoint y: 67, distance: 151.6
click at [645, 67] on div at bounding box center [647, 175] width 161 height 358
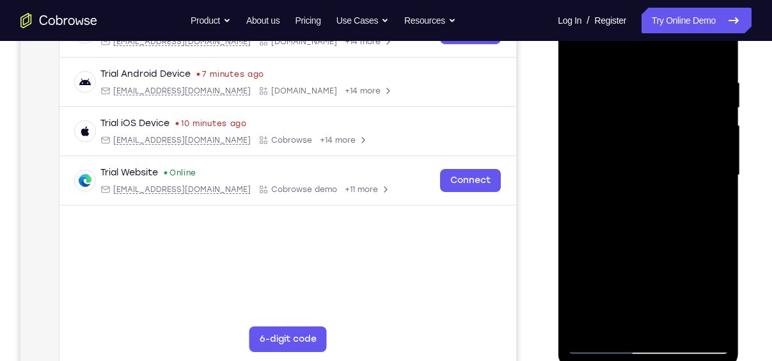
drag, startPoint x: 663, startPoint y: 240, endPoint x: 666, endPoint y: 69, distance: 170.8
click at [666, 69] on div at bounding box center [647, 175] width 161 height 358
drag, startPoint x: 659, startPoint y: 211, endPoint x: 687, endPoint y: 44, distance: 169.3
click at [687, 44] on div at bounding box center [647, 175] width 161 height 358
drag, startPoint x: 657, startPoint y: 251, endPoint x: 680, endPoint y: 45, distance: 206.6
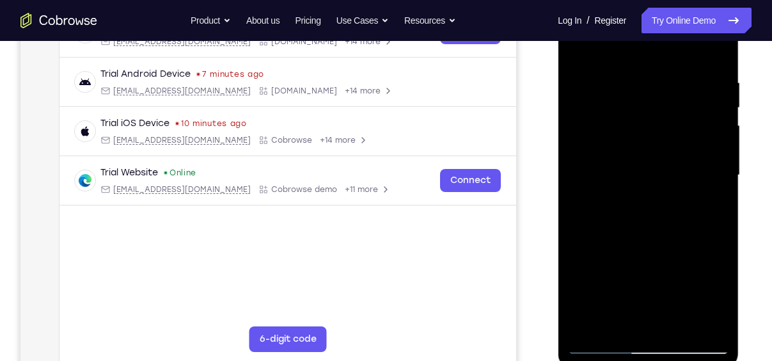
click at [680, 45] on div at bounding box center [647, 175] width 161 height 358
drag, startPoint x: 669, startPoint y: 219, endPoint x: 677, endPoint y: 28, distance: 190.8
click at [677, 28] on div at bounding box center [647, 175] width 161 height 358
drag, startPoint x: 668, startPoint y: 182, endPoint x: 685, endPoint y: 45, distance: 138.6
click at [685, 45] on div at bounding box center [647, 175] width 161 height 358
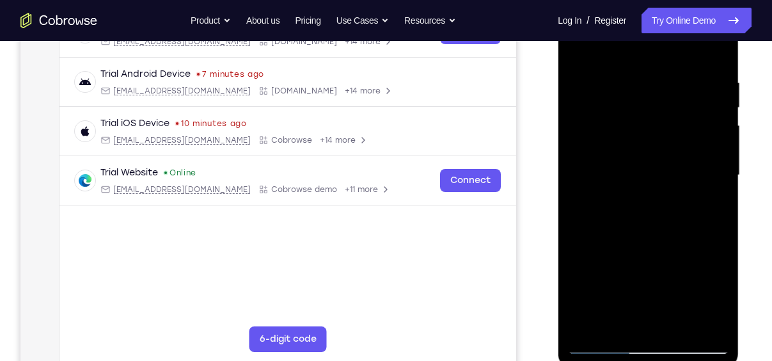
drag, startPoint x: 668, startPoint y: 186, endPoint x: 668, endPoint y: 294, distance: 108.1
click at [668, 294] on div at bounding box center [647, 175] width 161 height 358
drag, startPoint x: 667, startPoint y: 123, endPoint x: 669, endPoint y: 146, distance: 22.5
click at [669, 146] on div at bounding box center [647, 175] width 161 height 358
drag, startPoint x: 677, startPoint y: 91, endPoint x: 673, endPoint y: 274, distance: 182.9
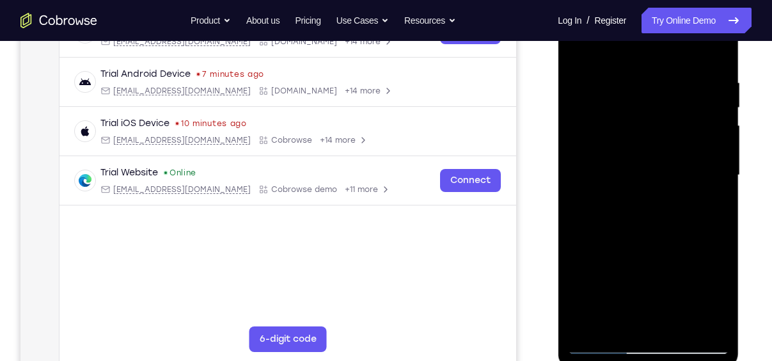
click at [673, 274] on div at bounding box center [647, 175] width 161 height 358
drag, startPoint x: 667, startPoint y: 248, endPoint x: 677, endPoint y: 107, distance: 141.0
click at [677, 107] on div at bounding box center [647, 175] width 161 height 358
click at [665, 74] on div at bounding box center [647, 175] width 161 height 358
drag, startPoint x: 657, startPoint y: 229, endPoint x: 655, endPoint y: 63, distance: 166.3
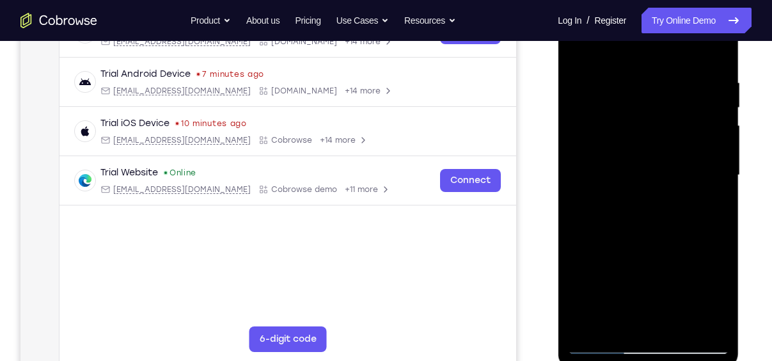
click at [655, 63] on div at bounding box center [647, 175] width 161 height 358
click at [599, 343] on div at bounding box center [647, 175] width 161 height 358
drag, startPoint x: 616, startPoint y: 260, endPoint x: 647, endPoint y: 59, distance: 203.2
click at [647, 59] on div at bounding box center [647, 175] width 161 height 358
drag, startPoint x: 655, startPoint y: 212, endPoint x: 658, endPoint y: 98, distance: 113.2
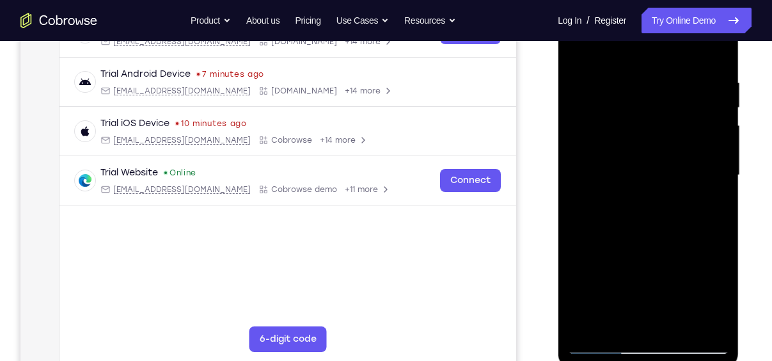
click at [658, 98] on div at bounding box center [647, 175] width 161 height 358
drag, startPoint x: 677, startPoint y: 67, endPoint x: 655, endPoint y: 208, distance: 142.5
click at [655, 208] on div at bounding box center [647, 175] width 161 height 358
click at [644, 165] on div at bounding box center [647, 175] width 161 height 358
drag, startPoint x: 636, startPoint y: 232, endPoint x: 647, endPoint y: 84, distance: 147.4
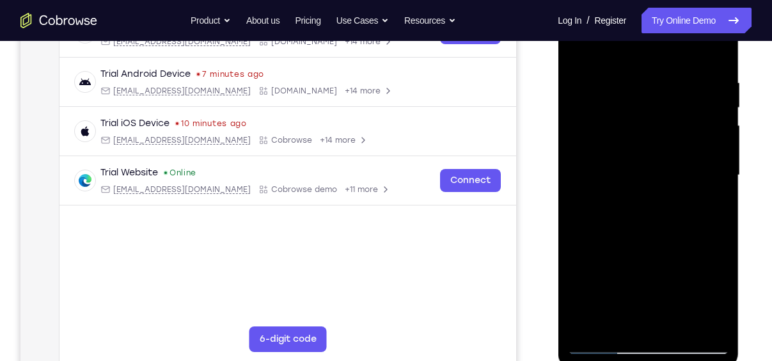
click at [647, 84] on div at bounding box center [647, 175] width 161 height 358
drag, startPoint x: 639, startPoint y: 191, endPoint x: 648, endPoint y: 135, distance: 56.5
click at [648, 135] on div at bounding box center [647, 175] width 161 height 358
drag, startPoint x: 638, startPoint y: 202, endPoint x: 644, endPoint y: 150, distance: 52.2
click at [644, 150] on div at bounding box center [647, 175] width 161 height 358
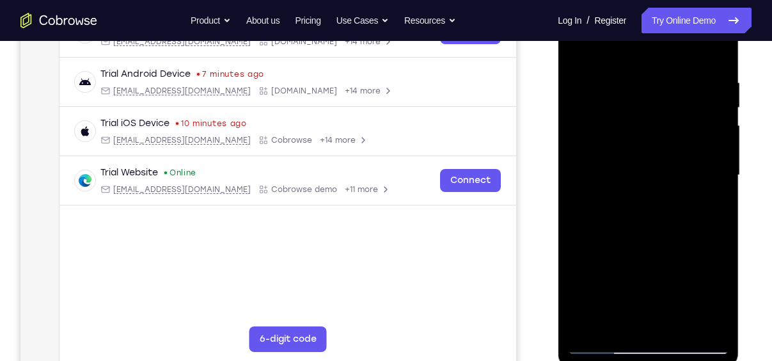
drag, startPoint x: 655, startPoint y: 61, endPoint x: 653, endPoint y: 101, distance: 40.4
click at [653, 101] on div at bounding box center [647, 175] width 161 height 358
drag, startPoint x: 645, startPoint y: 185, endPoint x: 643, endPoint y: 111, distance: 73.6
click at [643, 111] on div at bounding box center [647, 175] width 161 height 358
drag, startPoint x: 627, startPoint y: 230, endPoint x: 633, endPoint y: 111, distance: 119.1
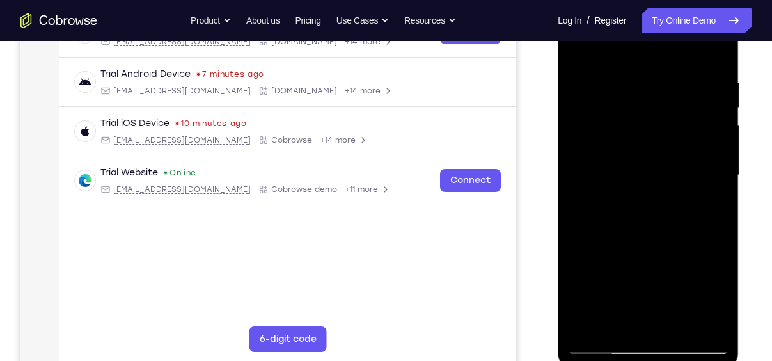
click at [633, 111] on div at bounding box center [647, 175] width 161 height 358
drag, startPoint x: 636, startPoint y: 141, endPoint x: 642, endPoint y: 264, distance: 122.9
click at [642, 264] on div at bounding box center [647, 175] width 161 height 358
drag, startPoint x: 630, startPoint y: 242, endPoint x: 638, endPoint y: 90, distance: 151.8
click at [638, 90] on div at bounding box center [647, 175] width 161 height 358
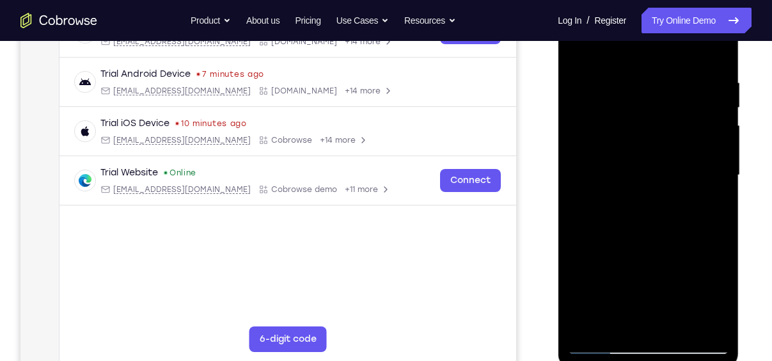
drag, startPoint x: 647, startPoint y: 194, endPoint x: 659, endPoint y: 31, distance: 163.5
click at [659, 31] on div at bounding box center [647, 175] width 161 height 358
drag, startPoint x: 658, startPoint y: 194, endPoint x: 658, endPoint y: 56, distance: 137.5
click at [658, 56] on div at bounding box center [647, 175] width 161 height 358
drag, startPoint x: 667, startPoint y: 192, endPoint x: 668, endPoint y: 59, distance: 132.4
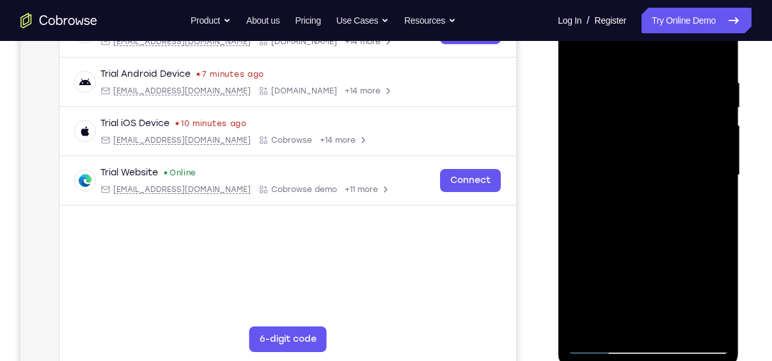
click at [668, 59] on div at bounding box center [647, 175] width 161 height 358
drag, startPoint x: 663, startPoint y: 226, endPoint x: 672, endPoint y: 75, distance: 151.2
click at [672, 75] on div at bounding box center [647, 175] width 161 height 358
drag, startPoint x: 670, startPoint y: 117, endPoint x: 675, endPoint y: 226, distance: 109.5
click at [675, 226] on div at bounding box center [647, 175] width 161 height 358
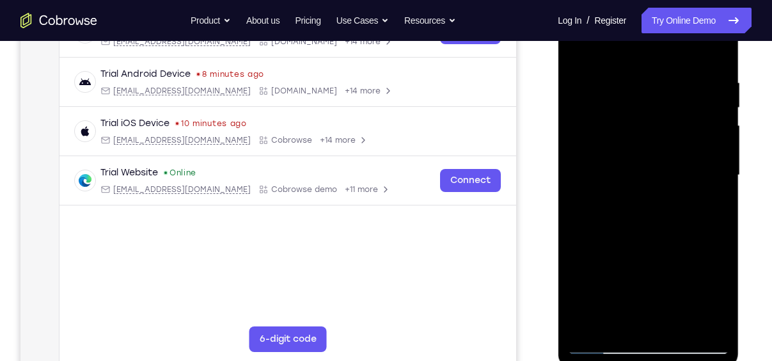
drag, startPoint x: 654, startPoint y: 219, endPoint x: 659, endPoint y: 49, distance: 170.2
click at [659, 49] on div at bounding box center [647, 175] width 161 height 358
drag, startPoint x: 666, startPoint y: 209, endPoint x: 673, endPoint y: 51, distance: 158.8
click at [673, 51] on div at bounding box center [647, 175] width 161 height 358
drag, startPoint x: 677, startPoint y: 183, endPoint x: 689, endPoint y: 48, distance: 135.5
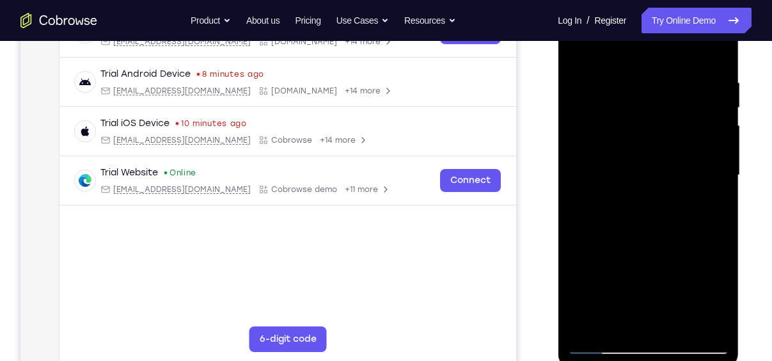
click at [689, 48] on div at bounding box center [647, 175] width 161 height 358
drag, startPoint x: 671, startPoint y: 208, endPoint x: 684, endPoint y: 24, distance: 184.6
click at [684, 24] on div at bounding box center [647, 175] width 161 height 358
drag, startPoint x: 678, startPoint y: 182, endPoint x: 686, endPoint y: 24, distance: 158.1
click at [686, 24] on div at bounding box center [647, 175] width 161 height 358
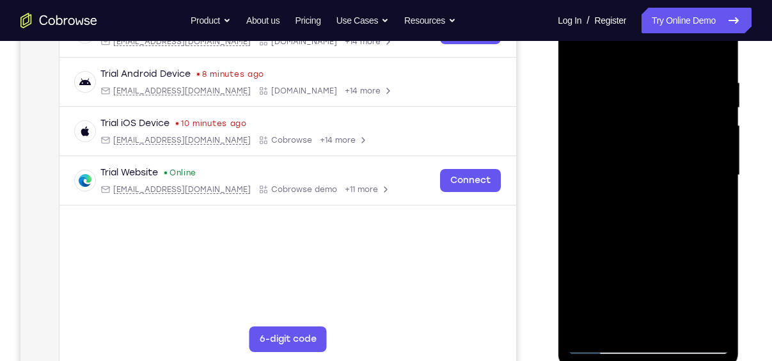
drag
click at [700, 51] on div at bounding box center [647, 175] width 161 height 358
click at [696, 38] on div at bounding box center [647, 175] width 161 height 358
drag, startPoint x: 685, startPoint y: 200, endPoint x: 695, endPoint y: -8, distance: 208.7
click at [695, 0] on div at bounding box center [648, 177] width 181 height 381
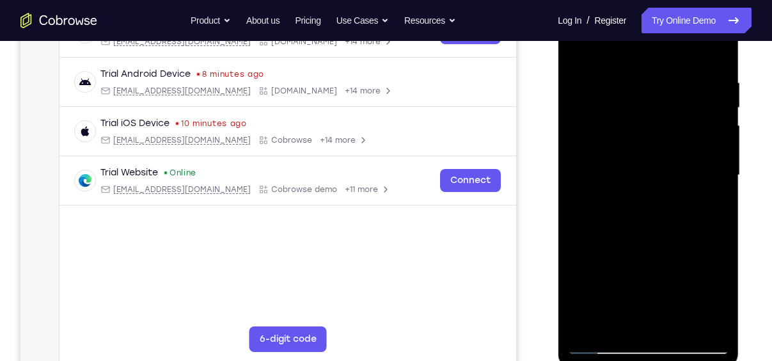
drag, startPoint x: 685, startPoint y: 182, endPoint x: 690, endPoint y: -1, distance: 183.0
click at [690, 0] on div at bounding box center [647, 175] width 161 height 358
drag, startPoint x: 681, startPoint y: 190, endPoint x: 696, endPoint y: -22, distance: 212.8
click at [696, 0] on html "Online web based iOS Simulators and Android Emulators. Run iPhone, iPad, Mobile…" at bounding box center [649, 179] width 182 height 384
drag, startPoint x: 670, startPoint y: 111, endPoint x: 667, endPoint y: 315, distance: 204.0
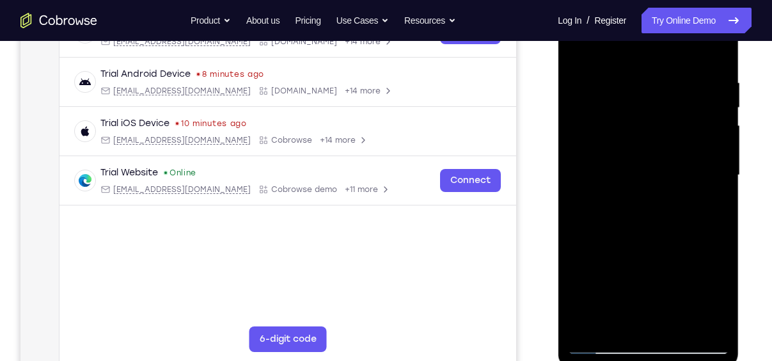
click at [667, 315] on div at bounding box center [647, 175] width 161 height 358
drag, startPoint x: 652, startPoint y: 114, endPoint x: 655, endPoint y: 177, distance: 62.8
click at [655, 177] on div at bounding box center [647, 175] width 161 height 358
click at [611, 98] on div at bounding box center [647, 175] width 161 height 358
drag, startPoint x: 650, startPoint y: 229, endPoint x: 645, endPoint y: 175, distance: 54.0
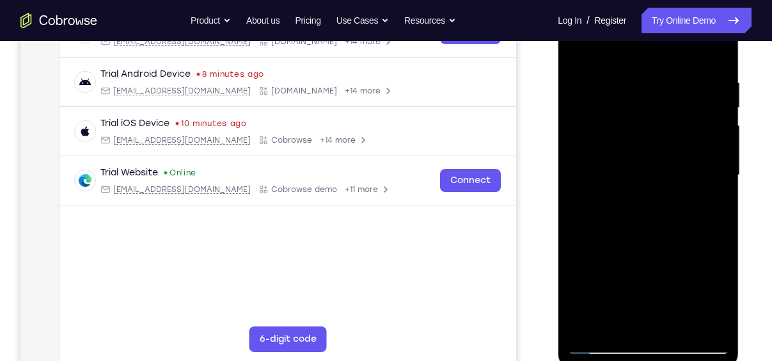
click at [645, 175] on div at bounding box center [647, 175] width 161 height 358
drag, startPoint x: 663, startPoint y: 228, endPoint x: 664, endPoint y: 203, distance: 24.9
click at [664, 203] on div at bounding box center [647, 175] width 161 height 358
drag, startPoint x: 669, startPoint y: 195, endPoint x: 664, endPoint y: 76, distance: 119.1
click at [664, 76] on div at bounding box center [647, 175] width 161 height 358
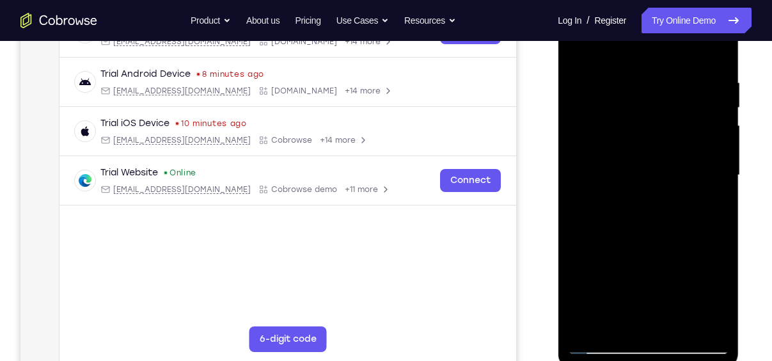
drag, startPoint x: 658, startPoint y: 180, endPoint x: 663, endPoint y: 73, distance: 107.5
click at [663, 73] on div at bounding box center [647, 175] width 161 height 358
drag, startPoint x: 664, startPoint y: 178, endPoint x: 675, endPoint y: 37, distance: 141.7
click at [675, 37] on div at bounding box center [647, 175] width 161 height 358
click at [673, 35] on div at bounding box center [647, 175] width 161 height 358
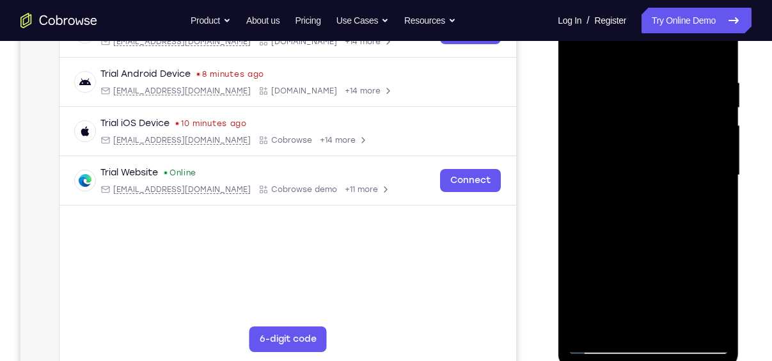
click at [658, 43] on div at bounding box center [647, 175] width 161 height 358
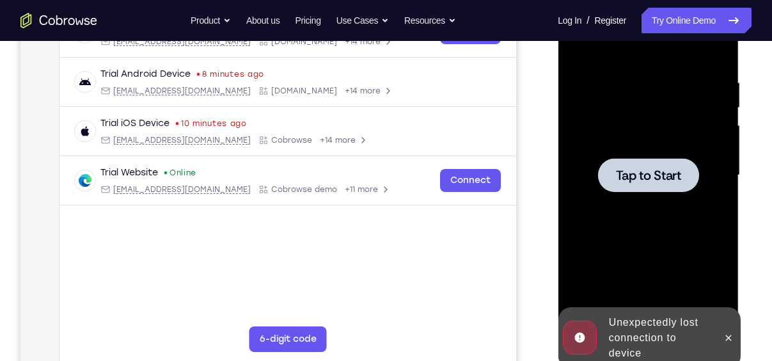
click at [646, 179] on span "Tap to Start" at bounding box center [647, 175] width 65 height 13
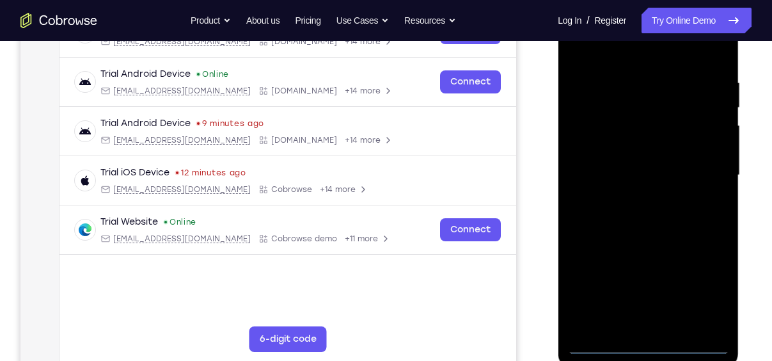
click at [653, 345] on div at bounding box center [647, 175] width 161 height 358
click at [707, 288] on div at bounding box center [647, 175] width 161 height 358
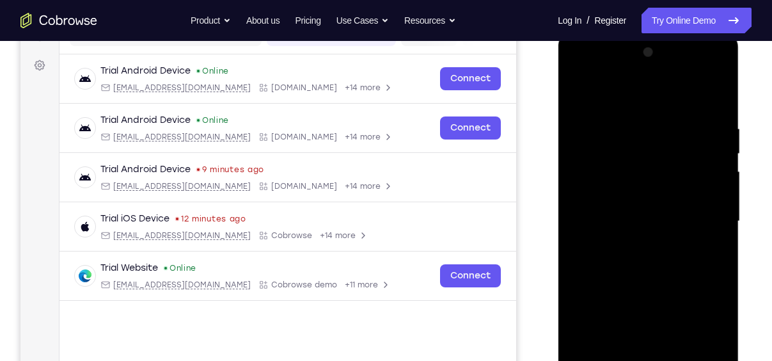
click at [619, 87] on div at bounding box center [647, 221] width 161 height 358
click at [592, 183] on div at bounding box center [647, 221] width 161 height 358
click at [625, 221] on div at bounding box center [647, 221] width 161 height 358
click at [649, 243] on div at bounding box center [647, 221] width 161 height 358
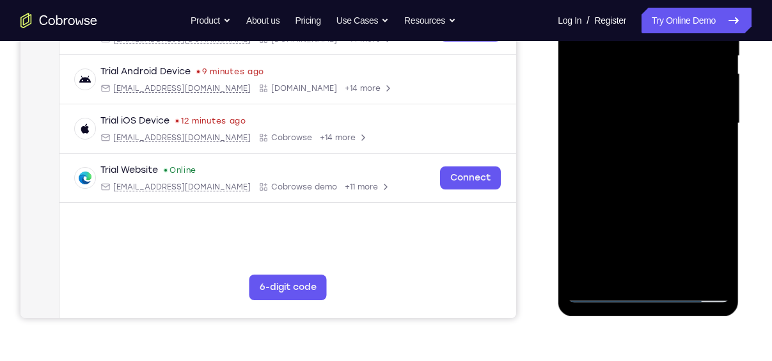
scroll to position [281, 0]
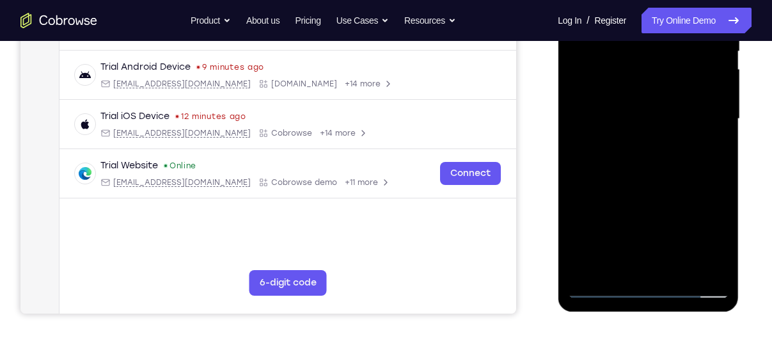
click at [651, 263] on div at bounding box center [647, 119] width 161 height 358
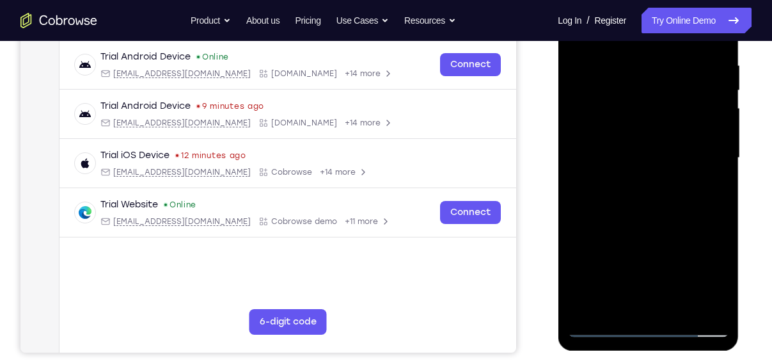
scroll to position [243, 0]
drag, startPoint x: 641, startPoint y: 232, endPoint x: 650, endPoint y: 81, distance: 151.2
click at [650, 81] on div at bounding box center [647, 157] width 161 height 358
drag, startPoint x: 648, startPoint y: 232, endPoint x: 666, endPoint y: 93, distance: 139.8
click at [666, 93] on div at bounding box center [647, 157] width 161 height 358
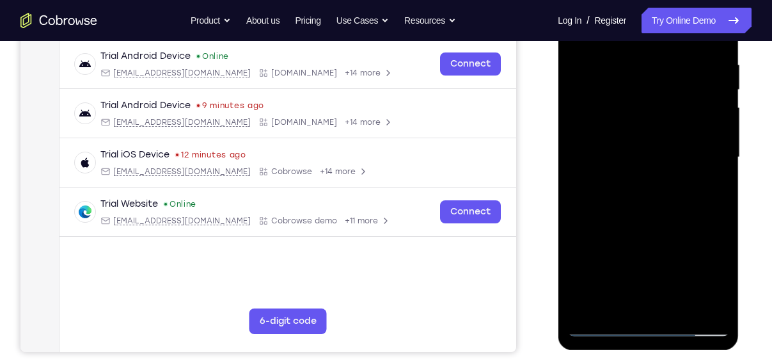
drag, startPoint x: 660, startPoint y: 187, endPoint x: 654, endPoint y: 16, distance: 171.5
click at [654, 16] on div at bounding box center [647, 157] width 161 height 358
drag, startPoint x: 661, startPoint y: 191, endPoint x: 668, endPoint y: 70, distance: 121.0
click at [668, 70] on div at bounding box center [647, 157] width 161 height 358
drag, startPoint x: 668, startPoint y: 173, endPoint x: 694, endPoint y: 35, distance: 141.1
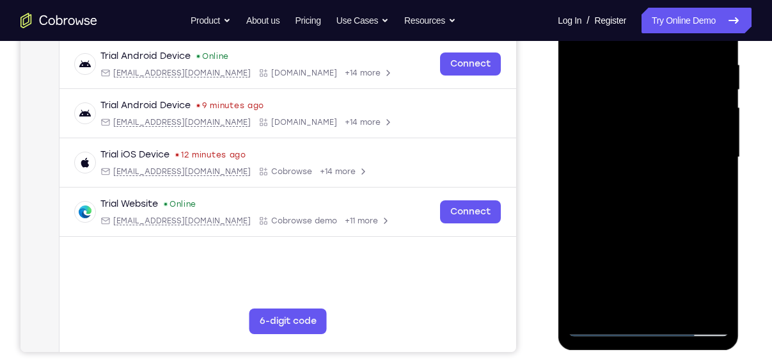
click at [694, 35] on div at bounding box center [647, 157] width 161 height 358
drag, startPoint x: 671, startPoint y: 210, endPoint x: 649, endPoint y: 65, distance: 147.4
click at [649, 65] on div at bounding box center [647, 157] width 161 height 358
drag, startPoint x: 659, startPoint y: 202, endPoint x: 686, endPoint y: 49, distance: 155.2
click at [686, 49] on div at bounding box center [647, 157] width 161 height 358
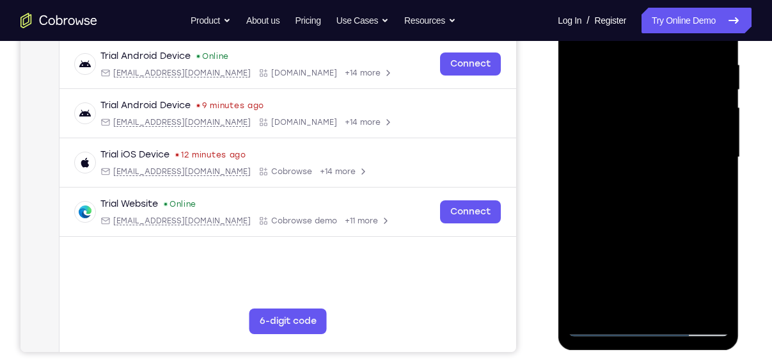
drag, startPoint x: 677, startPoint y: 203, endPoint x: 675, endPoint y: 77, distance: 126.0
click at [675, 77] on div at bounding box center [647, 157] width 161 height 358
drag, startPoint x: 657, startPoint y: 212, endPoint x: 659, endPoint y: 153, distance: 58.8
click at [659, 153] on div at bounding box center [647, 157] width 161 height 358
drag, startPoint x: 659, startPoint y: 173, endPoint x: 676, endPoint y: 62, distance: 111.9
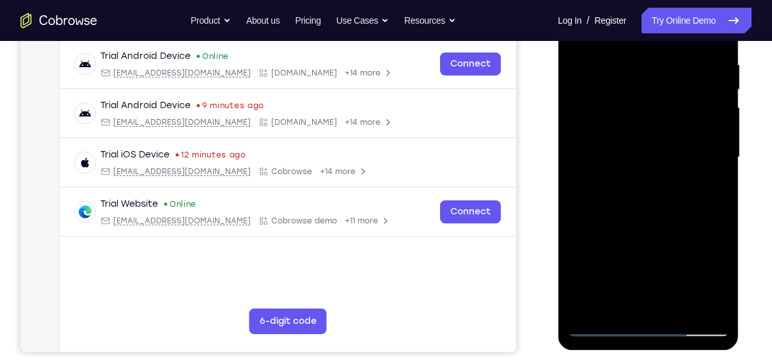
click at [676, 62] on div at bounding box center [647, 157] width 161 height 358
drag, startPoint x: 666, startPoint y: 197, endPoint x: 677, endPoint y: 115, distance: 82.7
click at [677, 115] on div at bounding box center [647, 157] width 161 height 358
drag, startPoint x: 643, startPoint y: 189, endPoint x: 667, endPoint y: 41, distance: 150.2
click at [667, 41] on div at bounding box center [647, 157] width 161 height 358
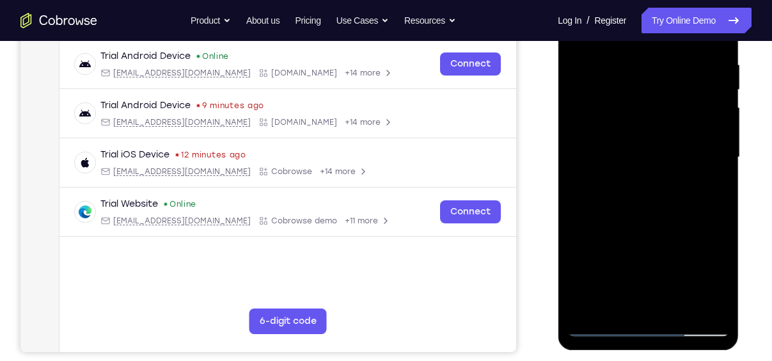
drag, startPoint x: 684, startPoint y: 187, endPoint x: 686, endPoint y: 75, distance: 111.9
click at [686, 75] on div at bounding box center [647, 157] width 161 height 358
drag, startPoint x: 663, startPoint y: 225, endPoint x: 655, endPoint y: 97, distance: 128.1
click at [655, 97] on div at bounding box center [647, 157] width 161 height 358
drag, startPoint x: 641, startPoint y: 164, endPoint x: 635, endPoint y: 213, distance: 49.0
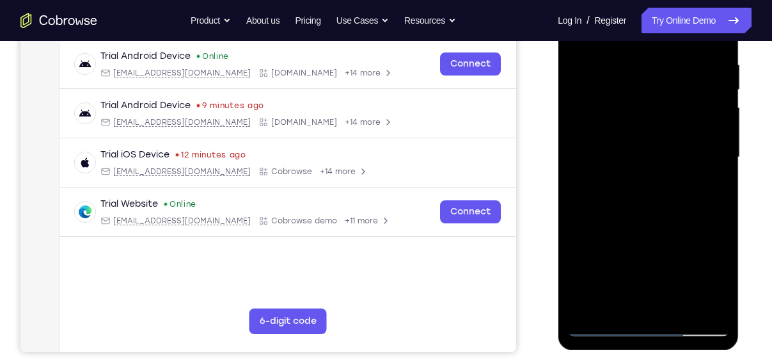
click at [635, 213] on div at bounding box center [647, 157] width 161 height 358
drag, startPoint x: 652, startPoint y: 223, endPoint x: 663, endPoint y: 82, distance: 141.7
click at [663, 82] on div at bounding box center [647, 157] width 161 height 358
drag, startPoint x: 649, startPoint y: 205, endPoint x: 648, endPoint y: 161, distance: 44.1
click at [648, 161] on div at bounding box center [647, 157] width 161 height 358
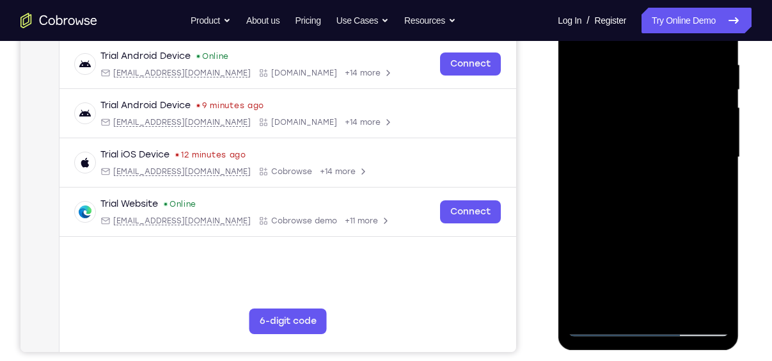
drag, startPoint x: 649, startPoint y: 216, endPoint x: 657, endPoint y: 98, distance: 118.0
click at [657, 98] on div at bounding box center [647, 157] width 161 height 358
drag, startPoint x: 665, startPoint y: 184, endPoint x: 676, endPoint y: 101, distance: 83.8
click at [676, 101] on div at bounding box center [647, 157] width 161 height 358
drag, startPoint x: 668, startPoint y: 191, endPoint x: 672, endPoint y: 123, distance: 67.9
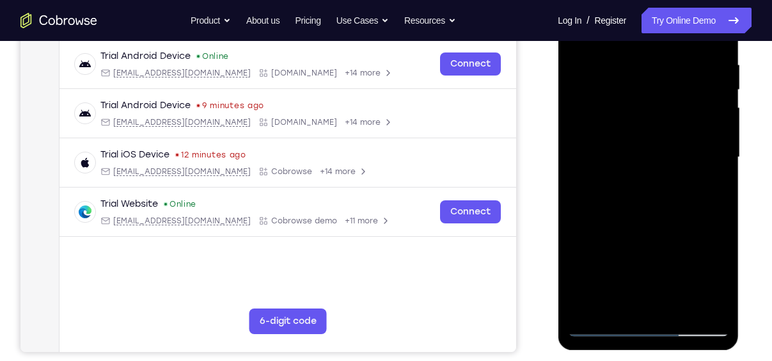
click at [672, 123] on div at bounding box center [647, 157] width 161 height 358
drag, startPoint x: 688, startPoint y: 72, endPoint x: 687, endPoint y: 109, distance: 37.1
click at [687, 109] on div at bounding box center [647, 157] width 161 height 358
drag, startPoint x: 654, startPoint y: 182, endPoint x: 675, endPoint y: 26, distance: 158.1
click at [675, 26] on div at bounding box center [647, 157] width 161 height 358
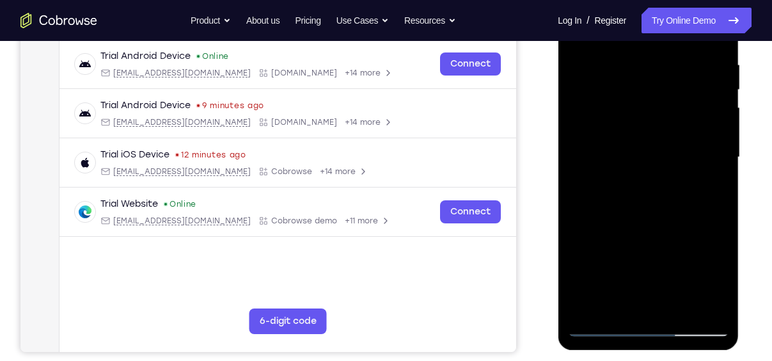
drag, startPoint x: 655, startPoint y: 171, endPoint x: 663, endPoint y: 77, distance: 94.4
click at [663, 77] on div at bounding box center [647, 157] width 161 height 358
drag, startPoint x: 655, startPoint y: 200, endPoint x: 659, endPoint y: 65, distance: 134.4
click at [659, 65] on div at bounding box center [647, 157] width 161 height 358
drag, startPoint x: 655, startPoint y: 226, endPoint x: 668, endPoint y: 96, distance: 131.1
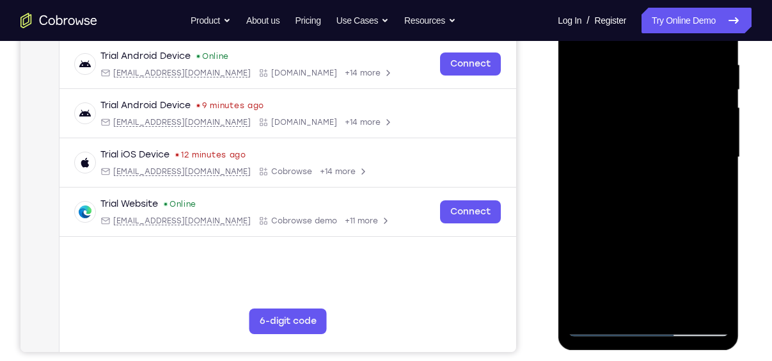
click at [668, 96] on div at bounding box center [647, 157] width 161 height 358
drag, startPoint x: 676, startPoint y: 68, endPoint x: 657, endPoint y: 224, distance: 157.8
click at [657, 224] on div at bounding box center [647, 157] width 161 height 358
drag, startPoint x: 641, startPoint y: 210, endPoint x: 645, endPoint y: 129, distance: 81.3
click at [645, 129] on div at bounding box center [647, 157] width 161 height 358
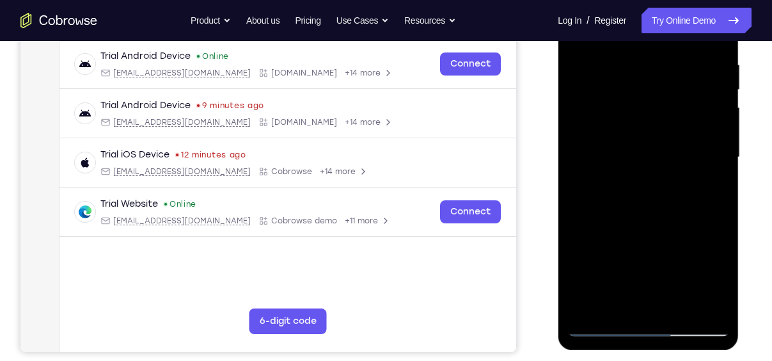
drag, startPoint x: 653, startPoint y: 232, endPoint x: 672, endPoint y: 53, distance: 180.1
click at [672, 53] on div at bounding box center [647, 157] width 161 height 358
drag, startPoint x: 637, startPoint y: 206, endPoint x: 632, endPoint y: 330, distance: 124.1
click at [632, 330] on div at bounding box center [647, 157] width 161 height 358
drag, startPoint x: 653, startPoint y: 216, endPoint x: 686, endPoint y: 40, distance: 179.6
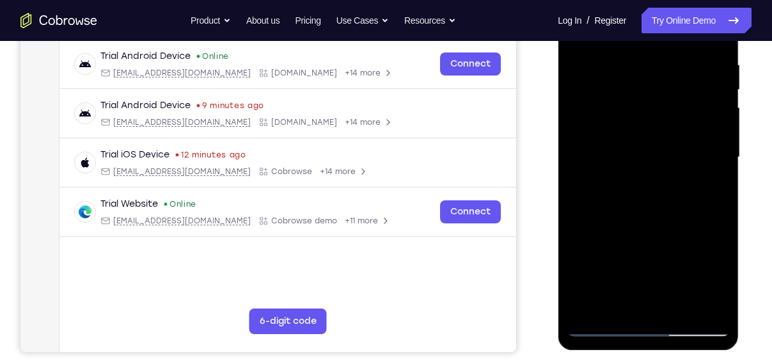
click at [686, 40] on div at bounding box center [647, 157] width 161 height 358
click at [630, 260] on div at bounding box center [647, 157] width 161 height 358
click at [655, 160] on div at bounding box center [647, 157] width 161 height 358
click at [642, 308] on div at bounding box center [647, 157] width 161 height 358
click at [656, 137] on div at bounding box center [647, 157] width 161 height 358
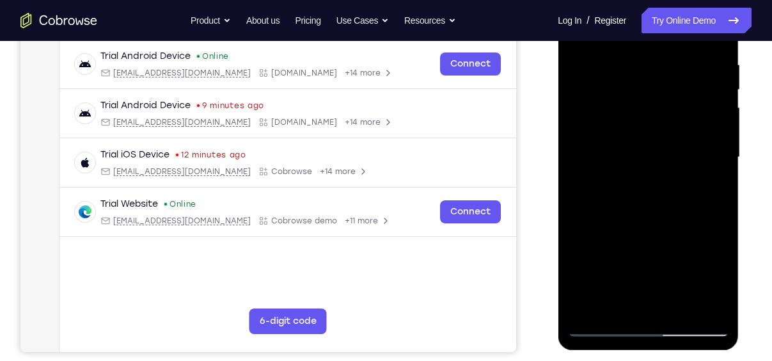
click at [668, 84] on div at bounding box center [647, 157] width 161 height 358
click at [658, 27] on div at bounding box center [647, 157] width 161 height 358
click at [675, 31] on div at bounding box center [647, 157] width 161 height 358
click at [613, 4] on div at bounding box center [647, 157] width 161 height 358
click at [641, 129] on div at bounding box center [647, 157] width 161 height 358
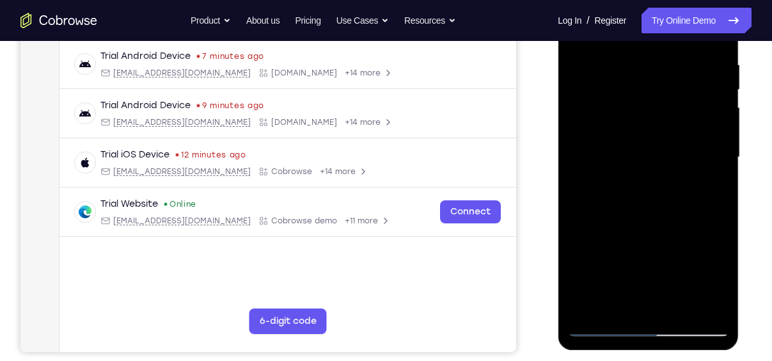
click at [646, 219] on div at bounding box center [647, 157] width 161 height 358
click at [638, 97] on div at bounding box center [647, 157] width 161 height 358
click at [655, 61] on div at bounding box center [647, 157] width 161 height 358
click at [634, 97] on div at bounding box center [647, 157] width 161 height 358
click at [643, 73] on div at bounding box center [647, 157] width 161 height 358
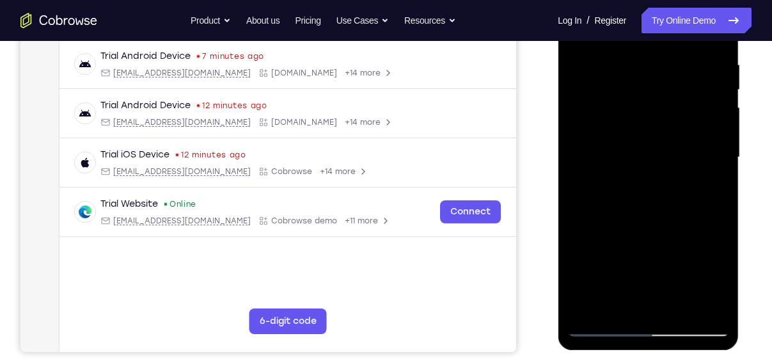
click at [651, 47] on div at bounding box center [647, 157] width 161 height 358
click at [660, 283] on div at bounding box center [647, 157] width 161 height 358
click at [632, 111] on div at bounding box center [647, 157] width 161 height 358
click at [643, 104] on div at bounding box center [647, 157] width 161 height 358
click at [647, 60] on div at bounding box center [647, 157] width 161 height 358
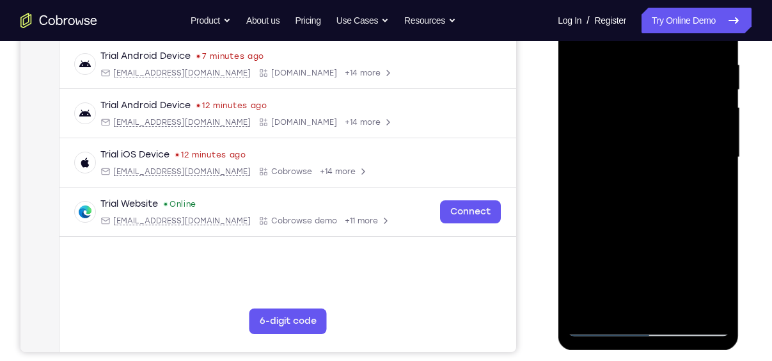
click at [638, 49] on div at bounding box center [647, 157] width 161 height 358
click at [642, 56] on div at bounding box center [647, 157] width 161 height 358
click at [641, 32] on div at bounding box center [647, 157] width 161 height 358
click at [636, 56] on div at bounding box center [647, 157] width 161 height 358
click at [631, 246] on div at bounding box center [647, 157] width 161 height 358
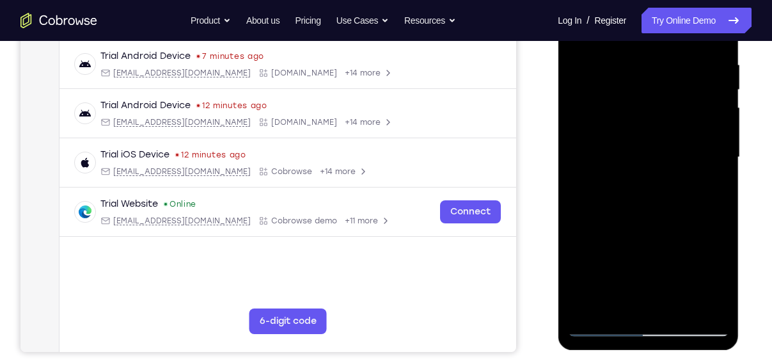
click at [652, 224] on div at bounding box center [647, 157] width 161 height 358
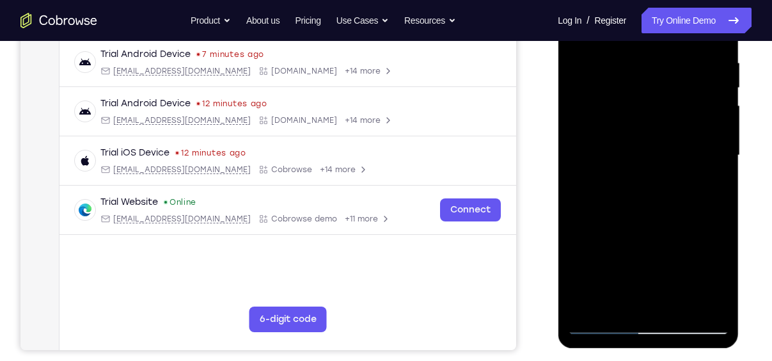
scroll to position [251, 0]
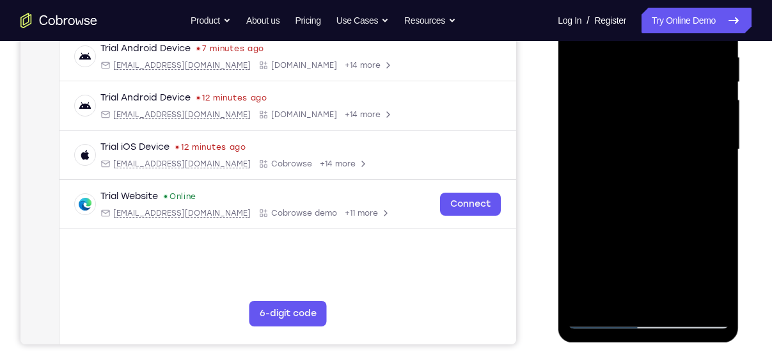
drag, startPoint x: 647, startPoint y: 201, endPoint x: 643, endPoint y: 64, distance: 136.9
click at [643, 64] on div at bounding box center [647, 150] width 161 height 358
drag, startPoint x: 640, startPoint y: 234, endPoint x: 643, endPoint y: 72, distance: 162.5
click at [643, 72] on div at bounding box center [647, 150] width 161 height 358
drag, startPoint x: 654, startPoint y: 226, endPoint x: 647, endPoint y: 116, distance: 110.8
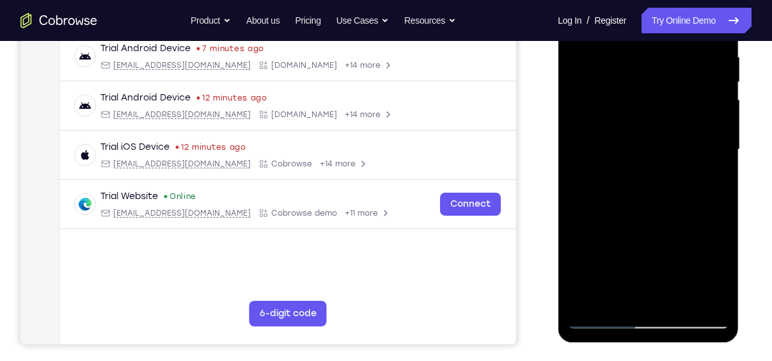
click at [647, 116] on div at bounding box center [647, 150] width 161 height 358
drag, startPoint x: 659, startPoint y: 219, endPoint x: 669, endPoint y: 75, distance: 143.6
click at [669, 75] on div at bounding box center [647, 150] width 161 height 358
drag, startPoint x: 666, startPoint y: 227, endPoint x: 695, endPoint y: 62, distance: 167.6
click at [695, 62] on div at bounding box center [647, 150] width 161 height 358
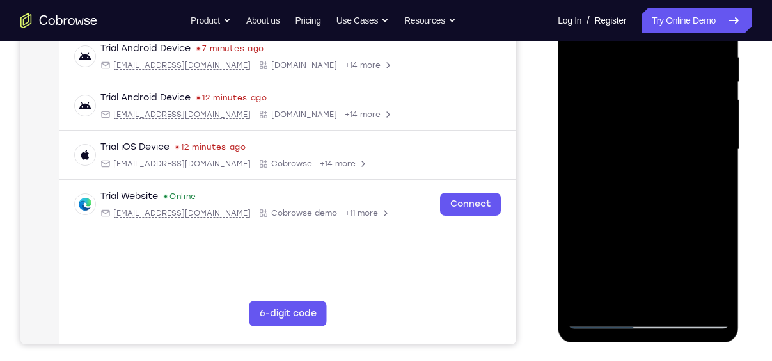
drag, startPoint x: 657, startPoint y: 197, endPoint x: 664, endPoint y: 56, distance: 140.9
click at [664, 56] on div at bounding box center [647, 150] width 161 height 358
drag, startPoint x: 656, startPoint y: 207, endPoint x: 676, endPoint y: 84, distance: 125.0
click at [676, 84] on div at bounding box center [647, 150] width 161 height 358
drag, startPoint x: 645, startPoint y: 178, endPoint x: 668, endPoint y: 23, distance: 157.1
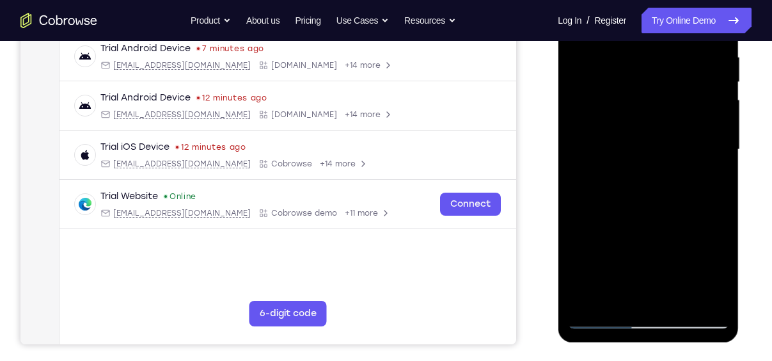
click at [668, 23] on div at bounding box center [647, 150] width 161 height 358
drag, startPoint x: 639, startPoint y: 174, endPoint x: 679, endPoint y: 42, distance: 137.6
click at [679, 42] on div at bounding box center [647, 150] width 161 height 358
drag, startPoint x: 625, startPoint y: 97, endPoint x: 603, endPoint y: 393, distance: 297.5
click at [603, 345] on html "Online web based iOS Simulators and Android Emulators. Run iPhone, iPad, Mobile…" at bounding box center [649, 153] width 182 height 384
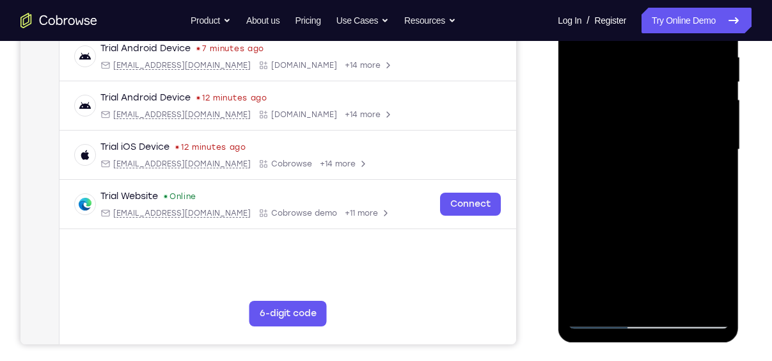
drag, startPoint x: 618, startPoint y: 119, endPoint x: 593, endPoint y: 393, distance: 275.5
click at [593, 345] on html "Online web based iOS Simulators and Android Emulators. Run iPhone, iPad, Mobile…" at bounding box center [649, 153] width 182 height 384
drag, startPoint x: 625, startPoint y: 88, endPoint x: 628, endPoint y: 393, distance: 305.7
click at [628, 345] on html "Online web based iOS Simulators and Android Emulators. Run iPhone, iPad, Mobile…" at bounding box center [649, 153] width 182 height 384
click at [645, 106] on div at bounding box center [647, 150] width 161 height 358
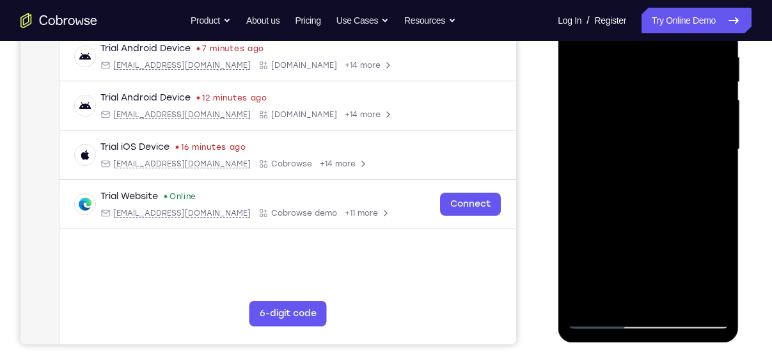
drag, startPoint x: 632, startPoint y: 123, endPoint x: 638, endPoint y: 393, distance: 270.6
click at [638, 345] on html "Online web based iOS Simulators and Android Emulators. Run iPhone, iPad, Mobile…" at bounding box center [649, 153] width 182 height 384
click at [604, 320] on div at bounding box center [647, 150] width 161 height 358
click at [626, 141] on div at bounding box center [647, 150] width 161 height 358
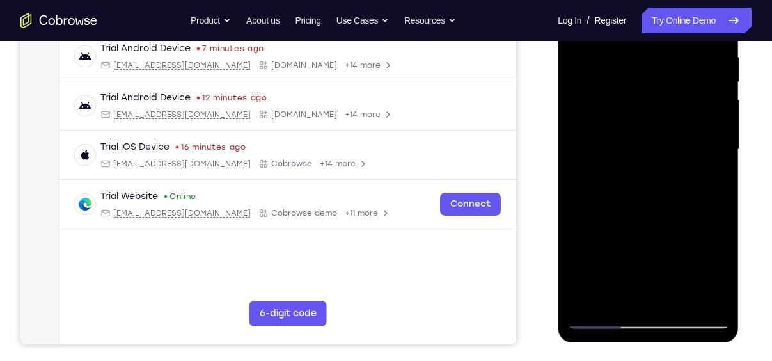
drag, startPoint x: 626, startPoint y: 141, endPoint x: 635, endPoint y: 393, distance: 252.8
click at [635, 345] on html "Online web based iOS Simulators and Android Emulators. Run iPhone, iPad, Mobile…" at bounding box center [649, 153] width 182 height 384
drag, startPoint x: 629, startPoint y: 87, endPoint x: 634, endPoint y: 393, distance: 306.4
click at [634, 345] on html "Online web based iOS Simulators and Android Emulators. Run iPhone, iPad, Mobile…" at bounding box center [649, 153] width 182 height 384
drag, startPoint x: 609, startPoint y: 113, endPoint x: 635, endPoint y: 341, distance: 230.4
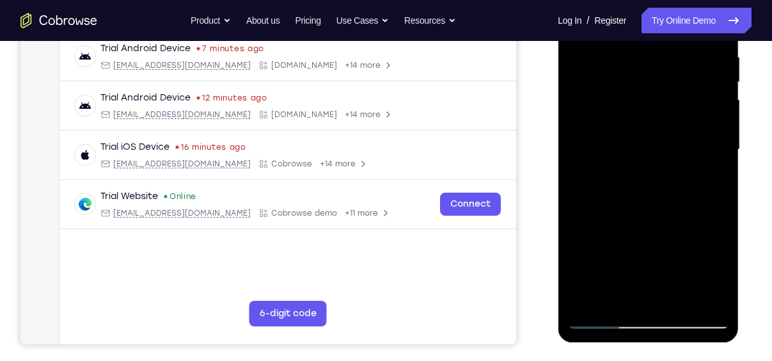
click at [635, 341] on div at bounding box center [648, 151] width 181 height 381
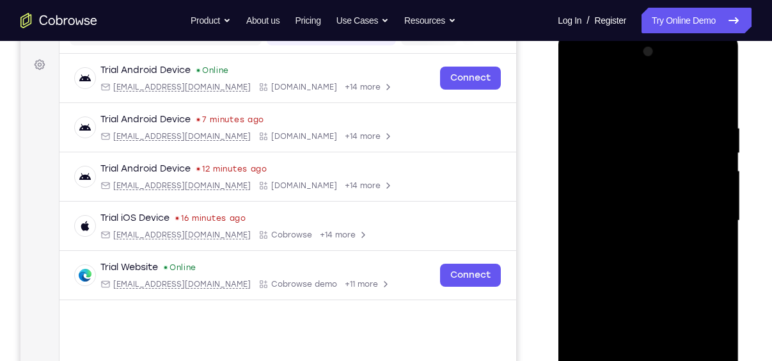
scroll to position [180, 0]
drag, startPoint x: 637, startPoint y: 121, endPoint x: 638, endPoint y: 393, distance: 272.4
click at [638, 360] on div at bounding box center [647, 220] width 161 height 358
drag, startPoint x: 636, startPoint y: 162, endPoint x: 647, endPoint y: 393, distance: 231.1
click at [647, 360] on div at bounding box center [647, 220] width 161 height 358
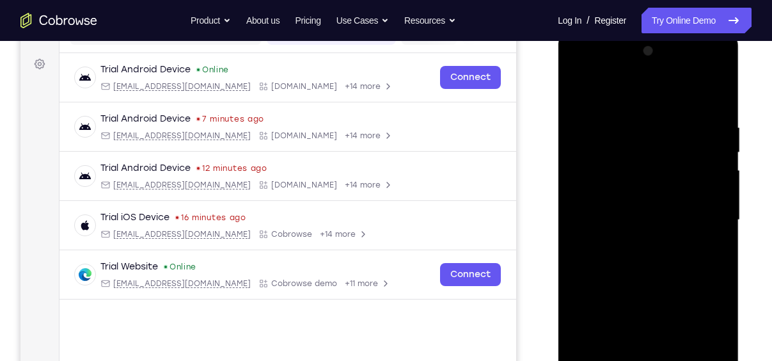
drag, startPoint x: 626, startPoint y: 208, endPoint x: 650, endPoint y: 393, distance: 186.4
click at [650, 360] on div at bounding box center [647, 220] width 161 height 358
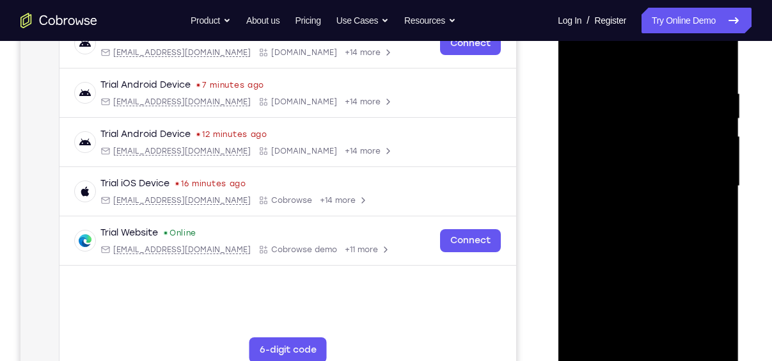
scroll to position [229, 0]
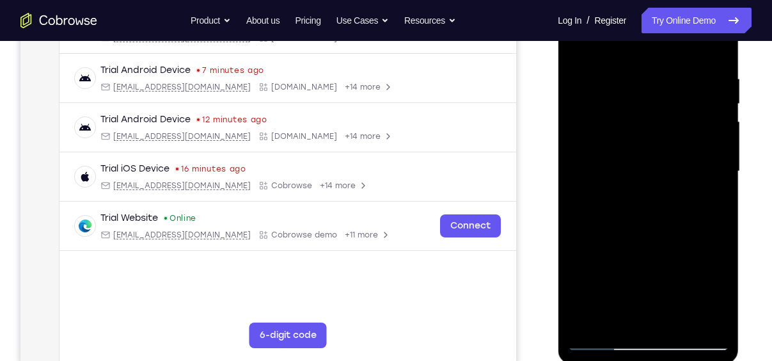
drag, startPoint x: 654, startPoint y: 107, endPoint x: 650, endPoint y: 393, distance: 286.5
click at [650, 360] on html "Online web based iOS Simulators and Android Emulators. Run iPhone, iPad, Mobile…" at bounding box center [649, 175] width 182 height 384
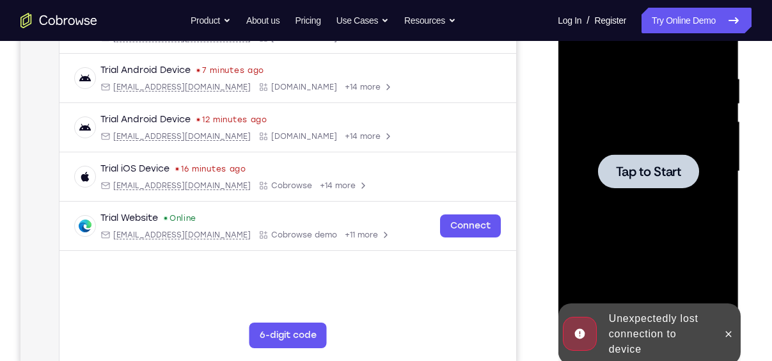
click at [643, 180] on div at bounding box center [647, 171] width 101 height 34
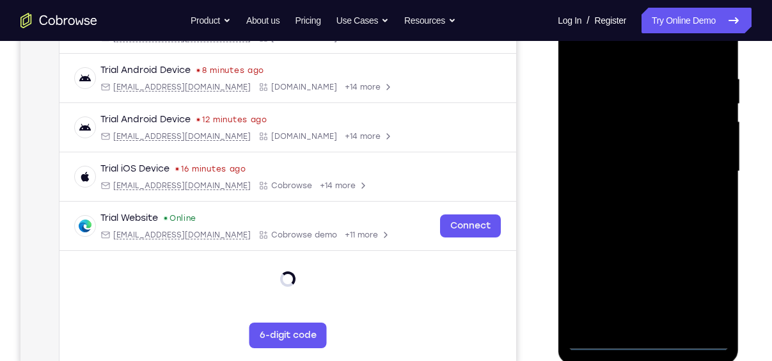
click at [645, 345] on div at bounding box center [647, 171] width 161 height 358
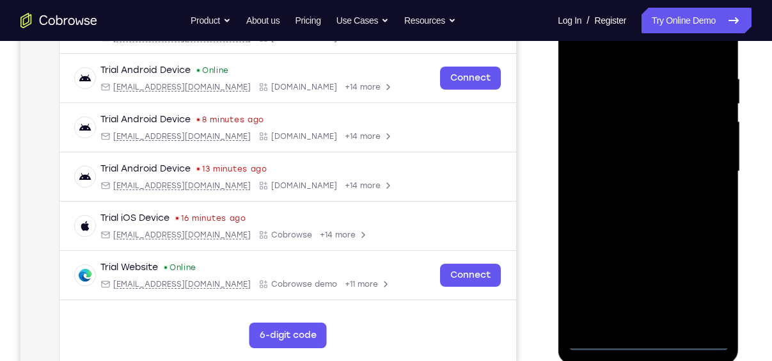
click at [709, 284] on div at bounding box center [647, 171] width 161 height 358
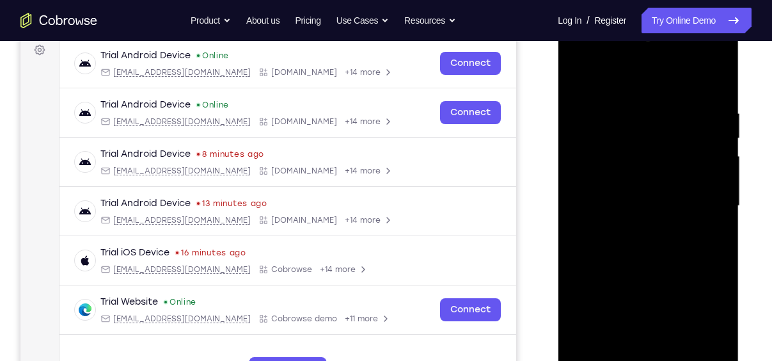
scroll to position [192, 0]
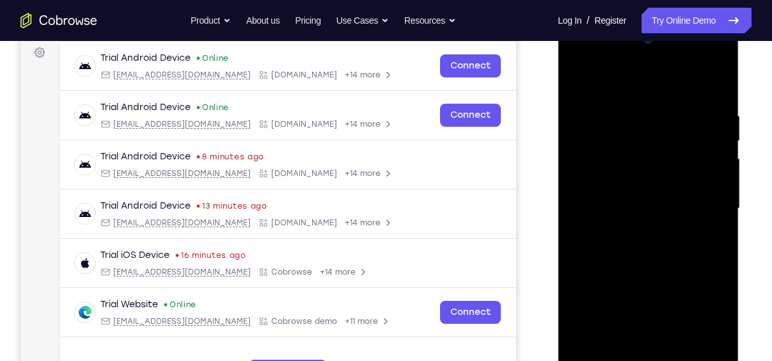
click at [607, 82] on div at bounding box center [647, 208] width 161 height 358
click at [588, 173] on div at bounding box center [647, 208] width 161 height 358
click at [597, 162] on div at bounding box center [647, 208] width 161 height 358
click at [602, 173] on div at bounding box center [647, 208] width 161 height 358
click at [661, 212] on div at bounding box center [647, 208] width 161 height 358
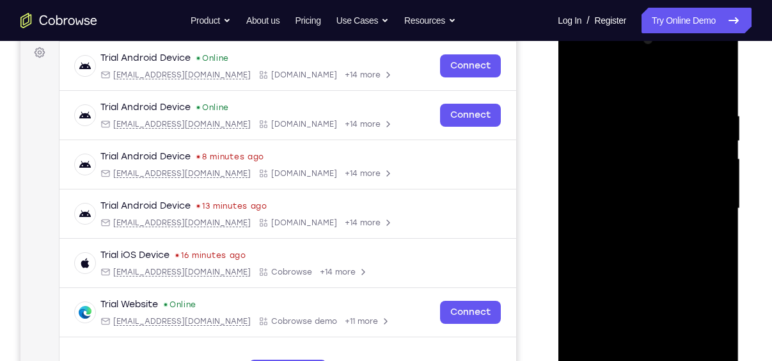
click at [623, 216] on div at bounding box center [647, 208] width 161 height 358
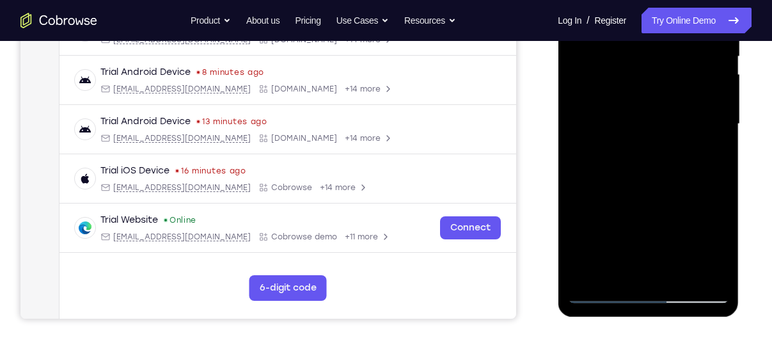
scroll to position [277, 0]
click at [647, 268] on div at bounding box center [647, 123] width 161 height 358
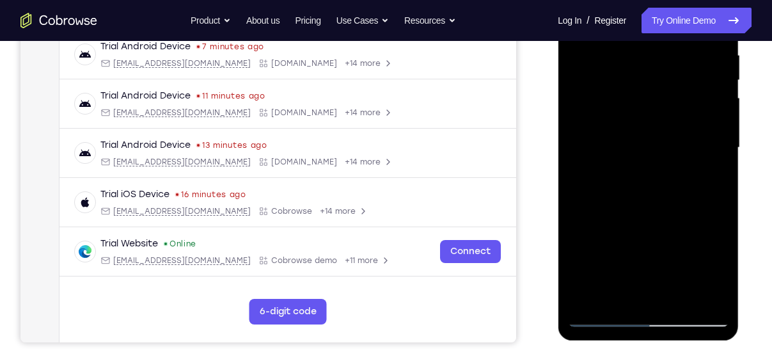
scroll to position [218, 0]
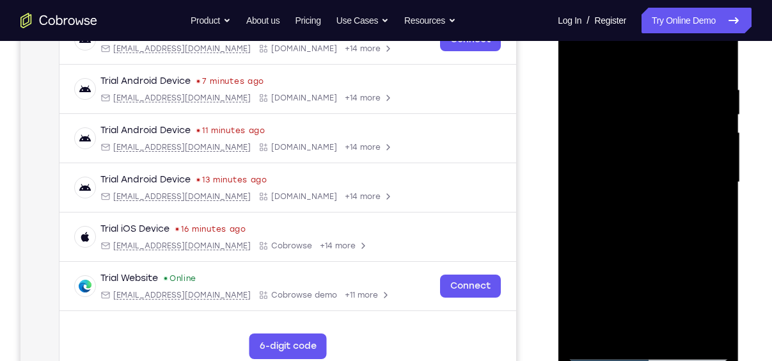
click at [602, 63] on div at bounding box center [647, 182] width 161 height 358
drag, startPoint x: 644, startPoint y: 255, endPoint x: 644, endPoint y: 177, distance: 78.0
click at [644, 177] on div at bounding box center [647, 182] width 161 height 358
click at [672, 125] on div at bounding box center [647, 182] width 161 height 358
drag, startPoint x: 655, startPoint y: 238, endPoint x: 650, endPoint y: 178, distance: 59.7
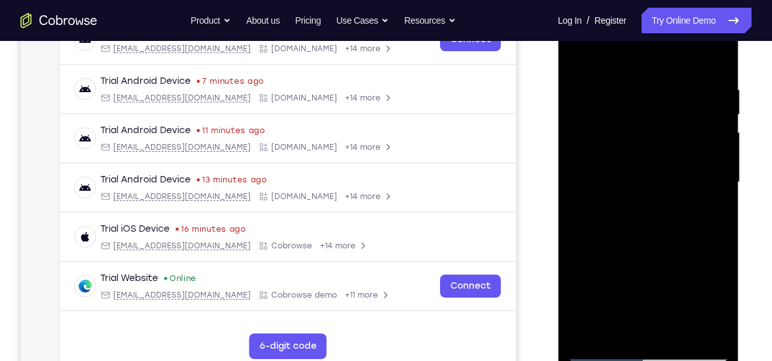
click at [650, 178] on div at bounding box center [647, 182] width 161 height 358
click at [643, 138] on div at bounding box center [647, 182] width 161 height 358
drag, startPoint x: 652, startPoint y: 231, endPoint x: 659, endPoint y: 79, distance: 152.4
click at [659, 79] on div at bounding box center [647, 182] width 161 height 358
drag, startPoint x: 666, startPoint y: 227, endPoint x: 672, endPoint y: 90, distance: 137.6
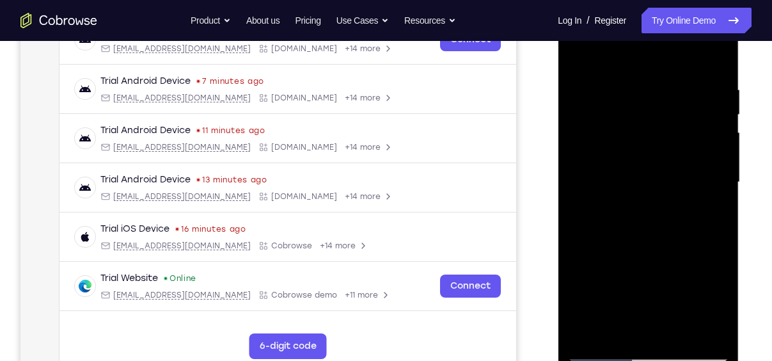
click at [672, 90] on div at bounding box center [647, 182] width 161 height 358
drag, startPoint x: 648, startPoint y: 260, endPoint x: 652, endPoint y: 176, distance: 84.5
click at [652, 176] on div at bounding box center [647, 182] width 161 height 358
drag, startPoint x: 635, startPoint y: 212, endPoint x: 643, endPoint y: 116, distance: 96.2
click at [643, 116] on div at bounding box center [647, 182] width 161 height 358
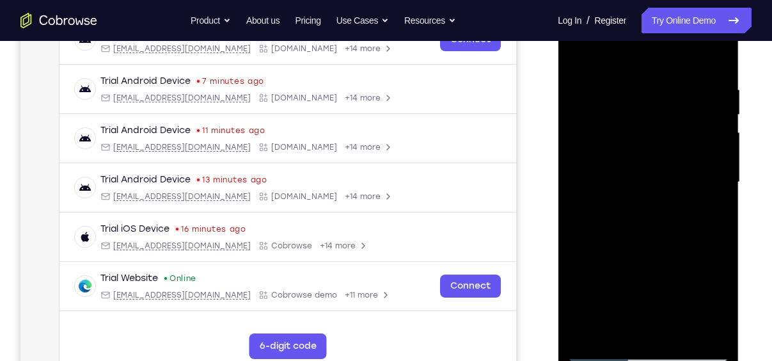
drag, startPoint x: 655, startPoint y: 237, endPoint x: 653, endPoint y: 78, distance: 159.2
click at [653, 78] on div at bounding box center [647, 182] width 161 height 358
click at [602, 349] on div at bounding box center [647, 182] width 161 height 358
drag, startPoint x: 655, startPoint y: 255, endPoint x: 664, endPoint y: 155, distance: 100.2
click at [664, 155] on div at bounding box center [647, 182] width 161 height 358
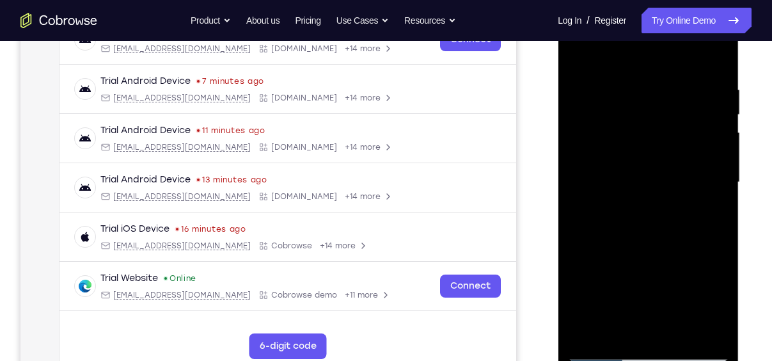
drag, startPoint x: 666, startPoint y: 237, endPoint x: 666, endPoint y: 138, distance: 98.5
click at [666, 138] on div at bounding box center [647, 182] width 161 height 358
drag, startPoint x: 659, startPoint y: 254, endPoint x: 670, endPoint y: 135, distance: 119.4
click at [670, 135] on div at bounding box center [647, 182] width 161 height 358
click at [605, 350] on div at bounding box center [647, 182] width 161 height 358
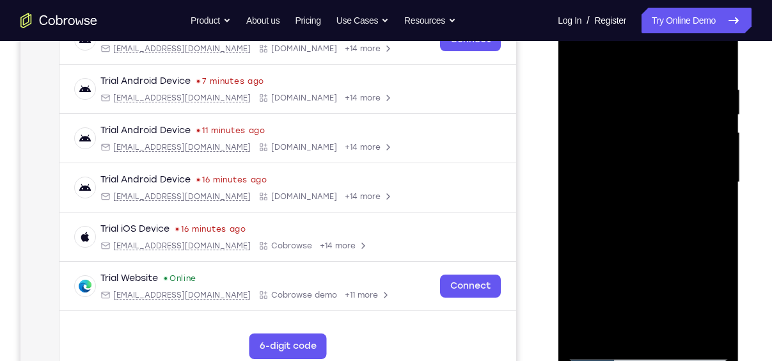
click at [659, 68] on div at bounding box center [647, 182] width 161 height 358
click at [682, 192] on div at bounding box center [647, 182] width 161 height 358
click at [721, 52] on div at bounding box center [647, 182] width 161 height 358
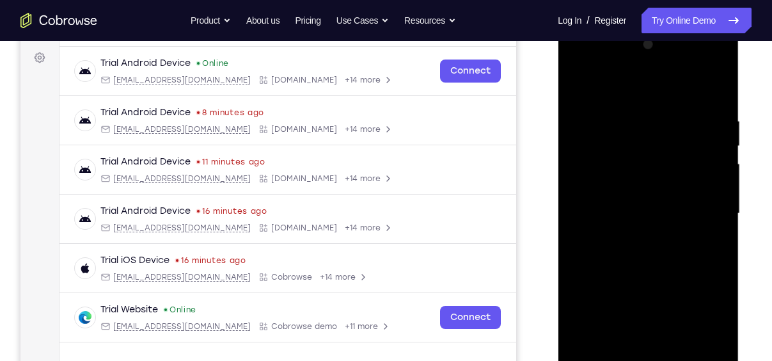
scroll to position [185, 0]
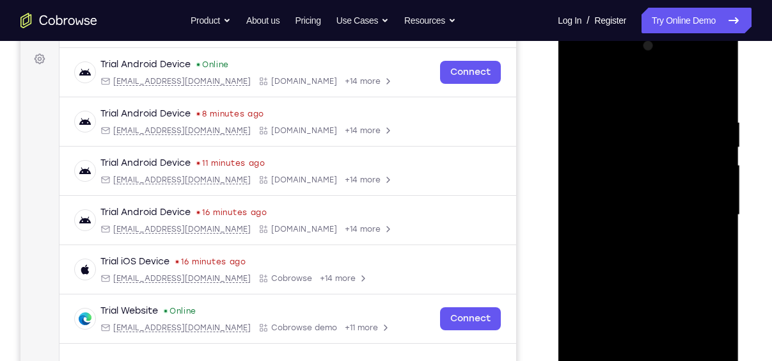
click at [581, 84] on div at bounding box center [647, 215] width 161 height 358
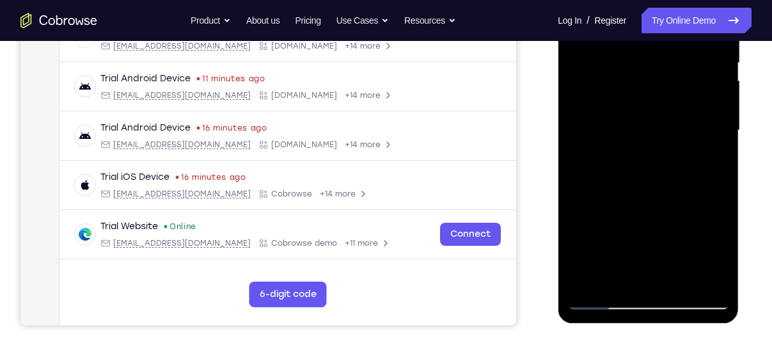
scroll to position [273, 0]
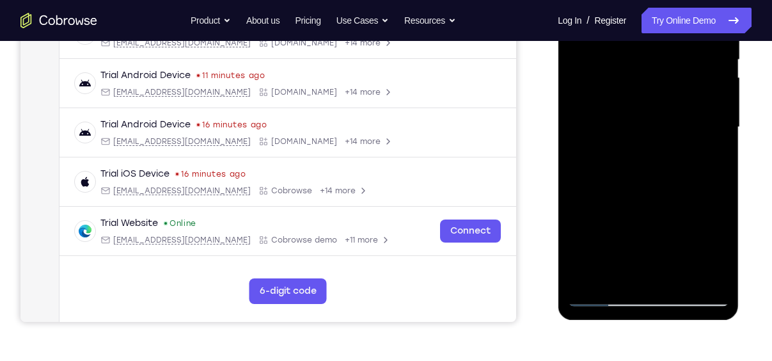
click at [599, 292] on div at bounding box center [647, 127] width 161 height 358
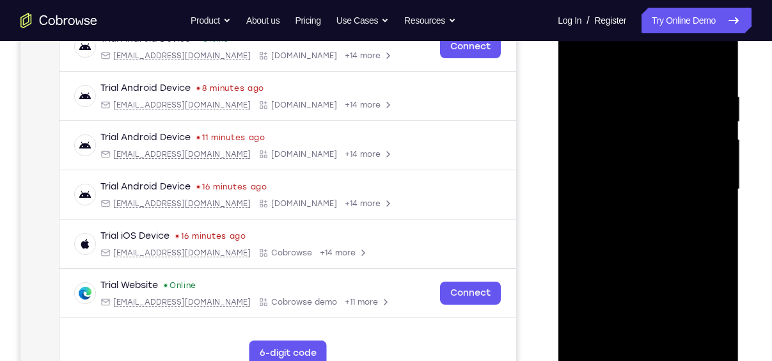
scroll to position [210, 0]
click at [720, 61] on div at bounding box center [647, 190] width 161 height 358
click at [689, 75] on div at bounding box center [647, 190] width 161 height 358
click at [713, 58] on div at bounding box center [647, 190] width 161 height 358
click at [666, 231] on div at bounding box center [647, 190] width 161 height 358
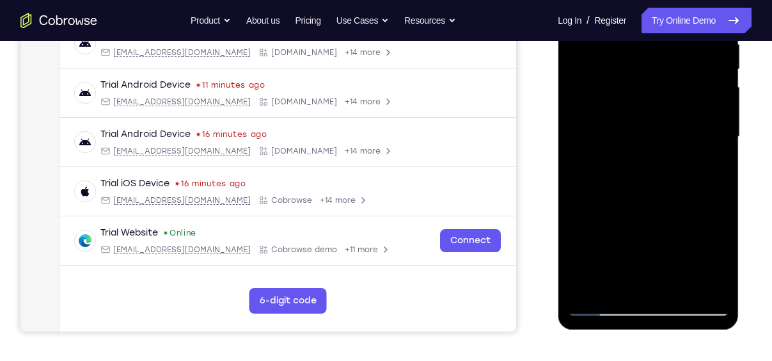
scroll to position [262, 0]
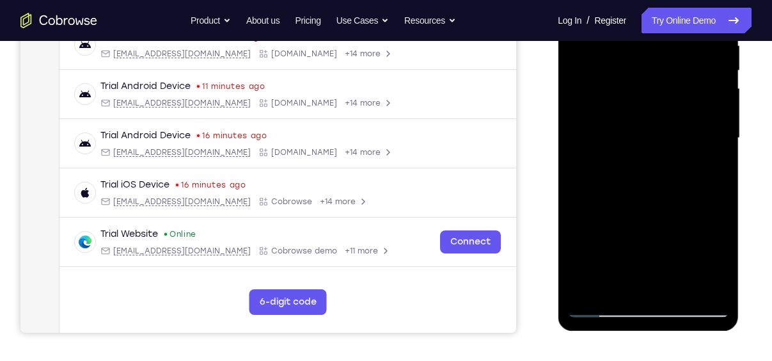
drag, startPoint x: 632, startPoint y: 221, endPoint x: 630, endPoint y: 86, distance: 134.9
click at [630, 86] on div at bounding box center [647, 138] width 161 height 358
drag, startPoint x: 639, startPoint y: 185, endPoint x: 638, endPoint y: 56, distance: 129.2
click at [638, 56] on div at bounding box center [647, 138] width 161 height 358
drag, startPoint x: 639, startPoint y: 187, endPoint x: 641, endPoint y: 70, distance: 116.4
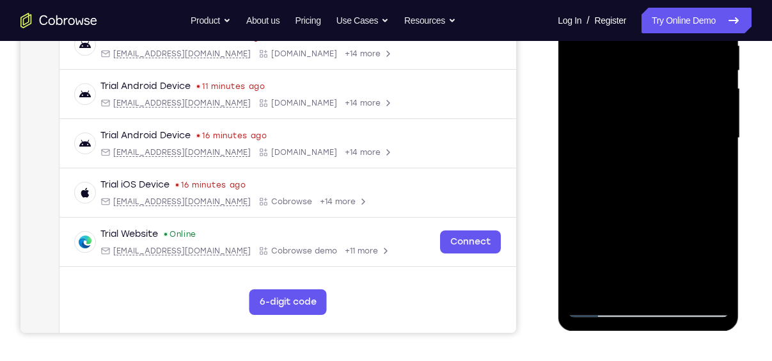
click at [641, 70] on div at bounding box center [647, 138] width 161 height 358
drag, startPoint x: 645, startPoint y: 203, endPoint x: 629, endPoint y: 77, distance: 127.6
click at [629, 77] on div at bounding box center [647, 138] width 161 height 358
drag, startPoint x: 632, startPoint y: 202, endPoint x: 631, endPoint y: 64, distance: 138.1
click at [631, 64] on div at bounding box center [647, 138] width 161 height 358
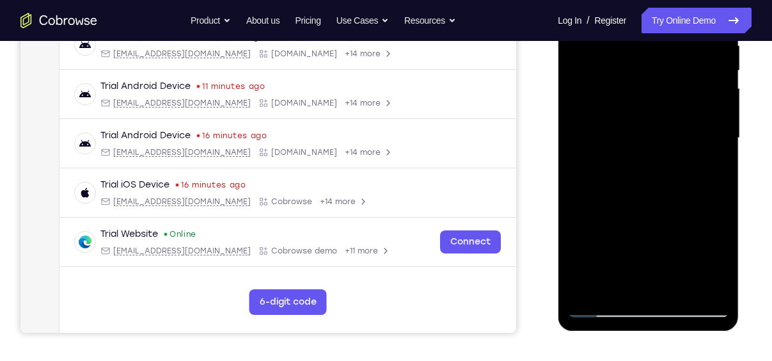
drag, startPoint x: 647, startPoint y: 191, endPoint x: 652, endPoint y: 63, distance: 128.6
click at [652, 63] on div at bounding box center [647, 138] width 161 height 358
drag, startPoint x: 650, startPoint y: 210, endPoint x: 671, endPoint y: 35, distance: 176.4
click at [671, 35] on div at bounding box center [647, 138] width 161 height 358
drag, startPoint x: 668, startPoint y: 220, endPoint x: 684, endPoint y: 86, distance: 135.2
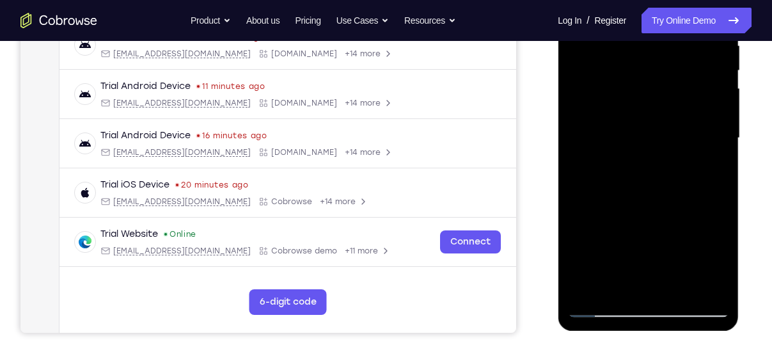
click at [684, 86] on div at bounding box center [647, 138] width 161 height 358
drag, startPoint x: 666, startPoint y: 180, endPoint x: 670, endPoint y: 43, distance: 136.9
click at [670, 43] on div at bounding box center [647, 138] width 161 height 358
drag, startPoint x: 655, startPoint y: 247, endPoint x: 664, endPoint y: 96, distance: 151.9
click at [664, 96] on div at bounding box center [647, 138] width 161 height 358
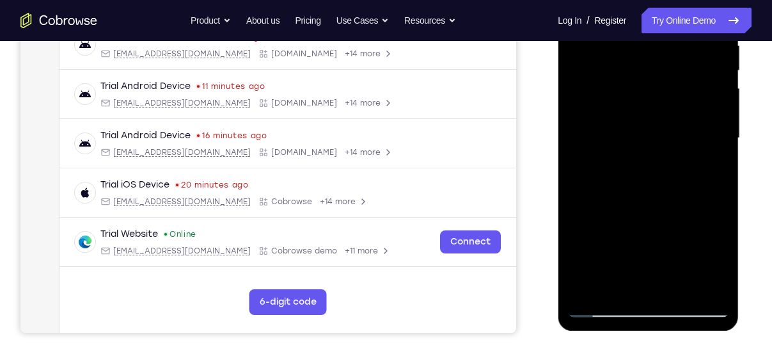
drag, startPoint x: 655, startPoint y: 226, endPoint x: 667, endPoint y: 128, distance: 98.5
click at [667, 128] on div at bounding box center [647, 138] width 161 height 358
drag, startPoint x: 648, startPoint y: 206, endPoint x: 664, endPoint y: 73, distance: 134.0
click at [664, 73] on div at bounding box center [647, 138] width 161 height 358
drag, startPoint x: 642, startPoint y: 174, endPoint x: 657, endPoint y: 105, distance: 70.6
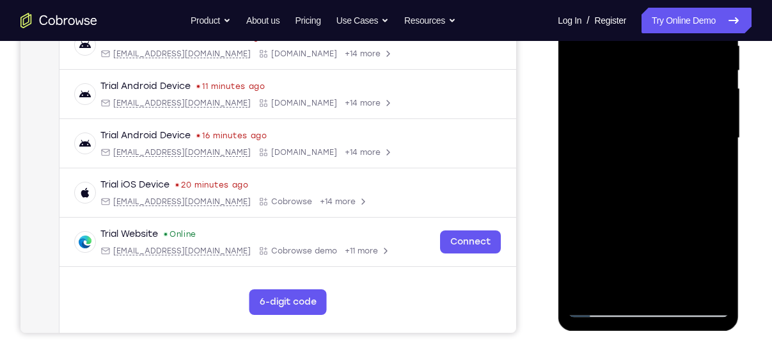
click at [657, 105] on div at bounding box center [647, 138] width 161 height 358
drag, startPoint x: 658, startPoint y: 150, endPoint x: 668, endPoint y: 38, distance: 112.3
click at [668, 38] on div at bounding box center [647, 138] width 161 height 358
drag, startPoint x: 652, startPoint y: 178, endPoint x: 670, endPoint y: -4, distance: 183.8
click at [670, 0] on div at bounding box center [647, 138] width 161 height 358
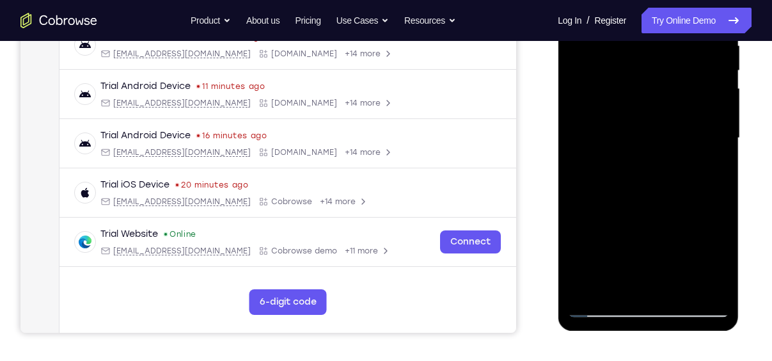
drag, startPoint x: 643, startPoint y: 166, endPoint x: 659, endPoint y: 33, distance: 133.9
click at [659, 33] on div at bounding box center [647, 138] width 161 height 358
drag, startPoint x: 640, startPoint y: 168, endPoint x: 731, endPoint y: -58, distance: 243.0
click at [731, 0] on html "Online web based iOS Simulators and Android Emulators. Run iPhone, iPad, Mobile…" at bounding box center [649, 141] width 182 height 384
drag, startPoint x: 657, startPoint y: 142, endPoint x: 693, endPoint y: -5, distance: 151.2
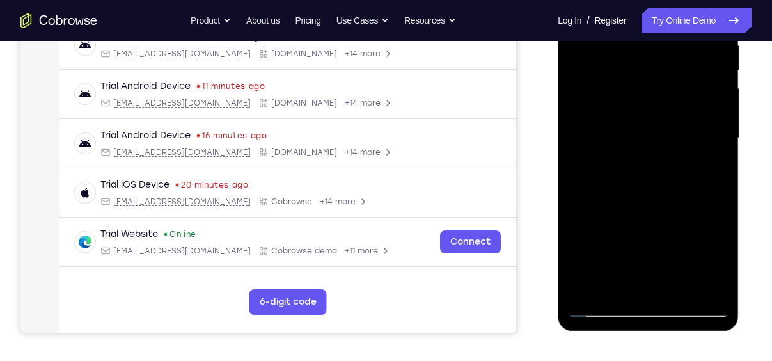
click at [693, 0] on div at bounding box center [647, 138] width 161 height 358
drag, startPoint x: 647, startPoint y: 197, endPoint x: 702, endPoint y: -13, distance: 217.5
click at [702, 0] on div at bounding box center [647, 138] width 161 height 358
drag, startPoint x: 642, startPoint y: 49, endPoint x: 622, endPoint y: 233, distance: 184.6
click at [622, 233] on div at bounding box center [647, 138] width 161 height 358
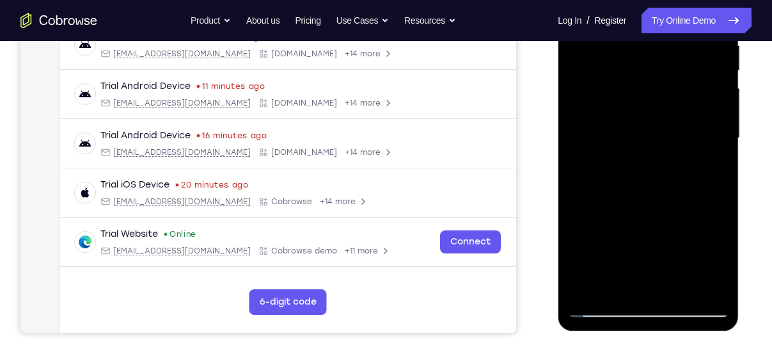
drag, startPoint x: 659, startPoint y: 98, endPoint x: 652, endPoint y: 210, distance: 111.5
click at [652, 210] on div at bounding box center [647, 138] width 161 height 358
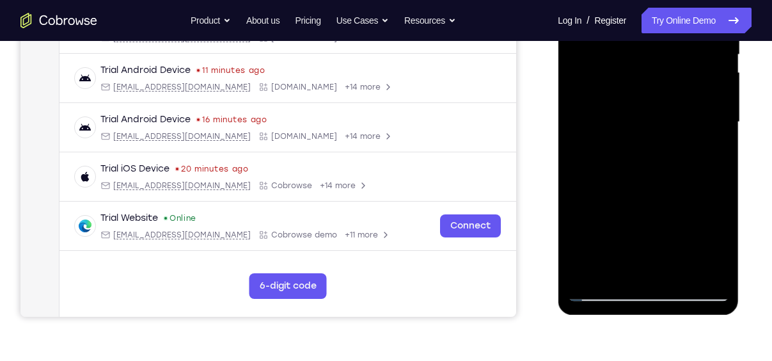
scroll to position [279, 0]
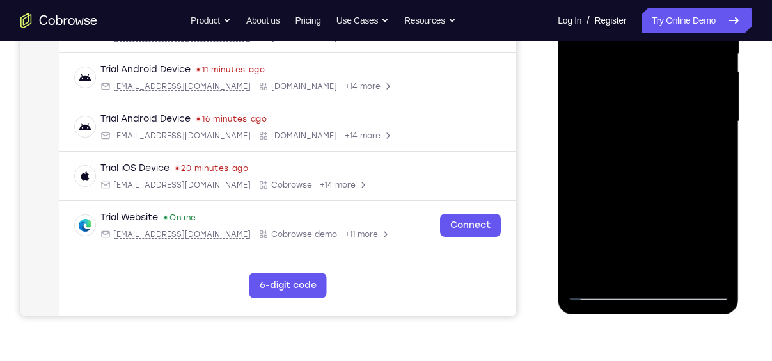
drag, startPoint x: 661, startPoint y: 189, endPoint x: 661, endPoint y: 159, distance: 30.7
click at [661, 159] on div at bounding box center [647, 121] width 161 height 358
click at [593, 83] on div at bounding box center [647, 121] width 161 height 358
drag, startPoint x: 657, startPoint y: 170, endPoint x: 661, endPoint y: 133, distance: 37.3
click at [661, 133] on div at bounding box center [647, 121] width 161 height 358
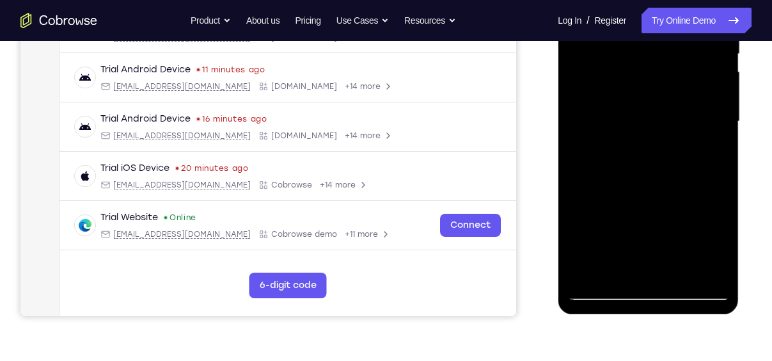
click at [651, 180] on div at bounding box center [647, 121] width 161 height 358
drag, startPoint x: 657, startPoint y: 157, endPoint x: 661, endPoint y: 128, distance: 29.8
click at [661, 128] on div at bounding box center [647, 121] width 161 height 358
drag, startPoint x: 639, startPoint y: 161, endPoint x: 682, endPoint y: 22, distance: 145.4
click at [682, 22] on div at bounding box center [647, 121] width 161 height 358
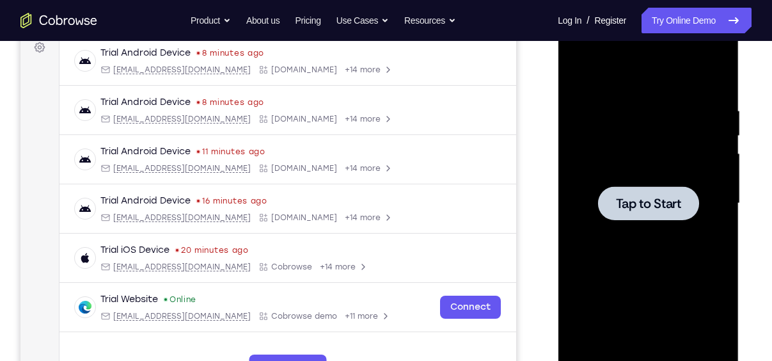
scroll to position [222, 0]
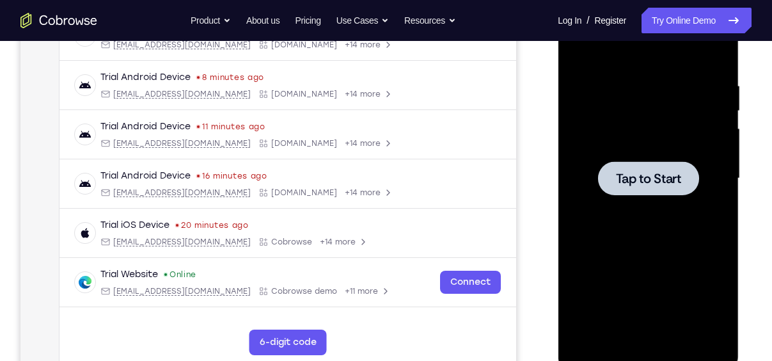
click at [601, 163] on div at bounding box center [647, 178] width 101 height 34
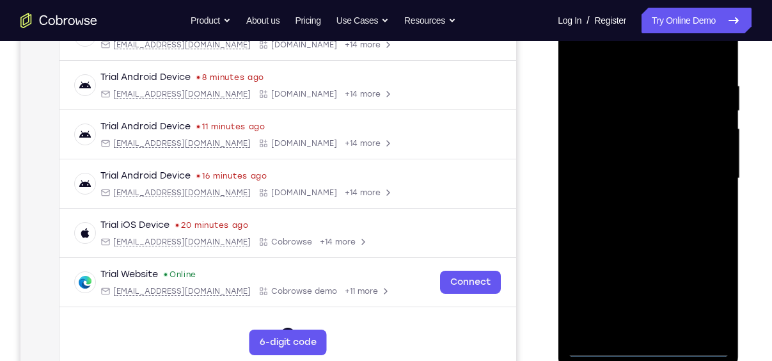
click at [648, 345] on div at bounding box center [647, 178] width 161 height 358
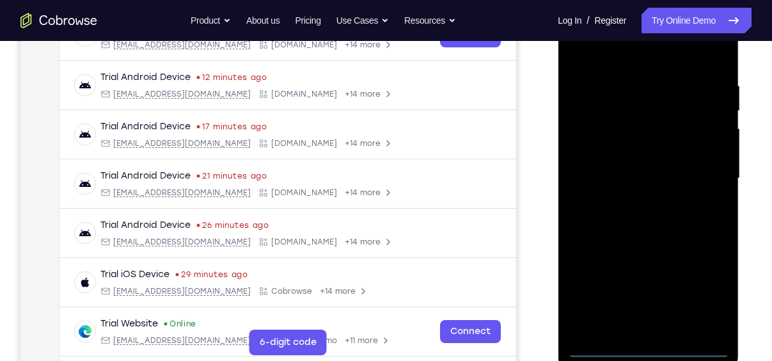
click at [719, 292] on div at bounding box center [647, 178] width 161 height 358
click at [710, 295] on div at bounding box center [647, 178] width 161 height 358
click at [637, 59] on div at bounding box center [647, 178] width 161 height 358
click at [595, 136] on div at bounding box center [647, 178] width 161 height 358
click at [648, 190] on div at bounding box center [647, 178] width 161 height 358
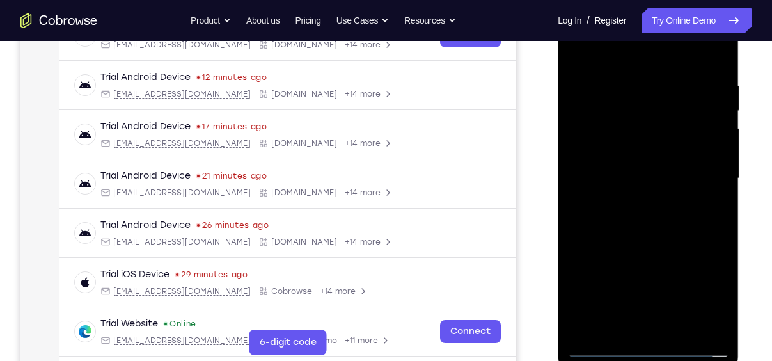
click at [606, 142] on div at bounding box center [647, 178] width 161 height 358
click at [606, 141] on div at bounding box center [647, 178] width 161 height 358
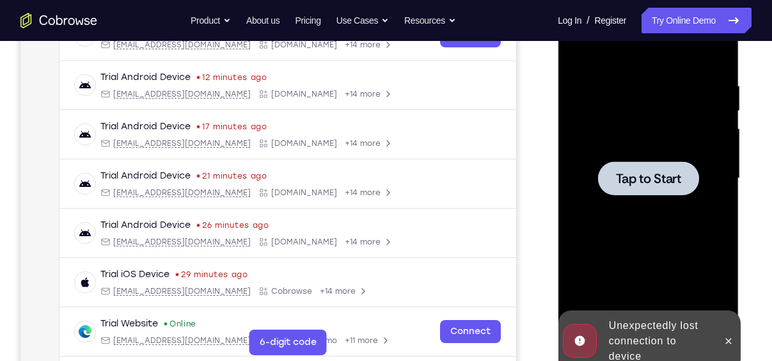
click at [641, 180] on span "Tap to Start" at bounding box center [647, 178] width 65 height 13
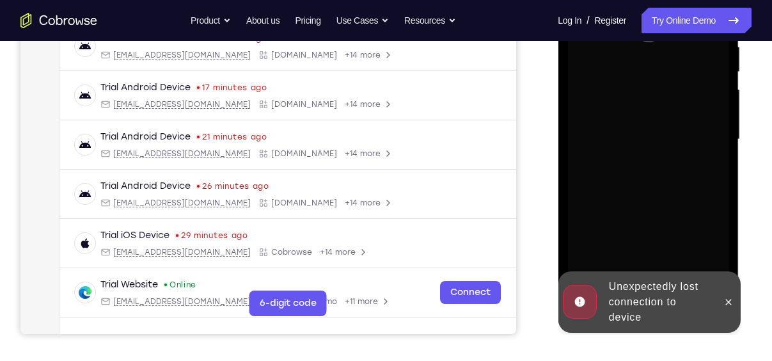
scroll to position [262, 0]
click at [730, 296] on icon at bounding box center [728, 301] width 10 height 10
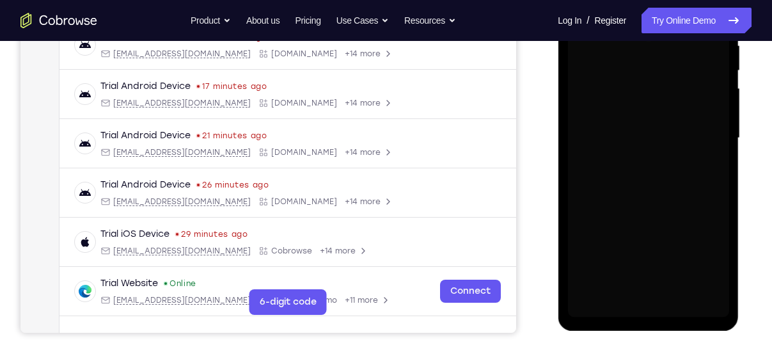
scroll to position [263, 0]
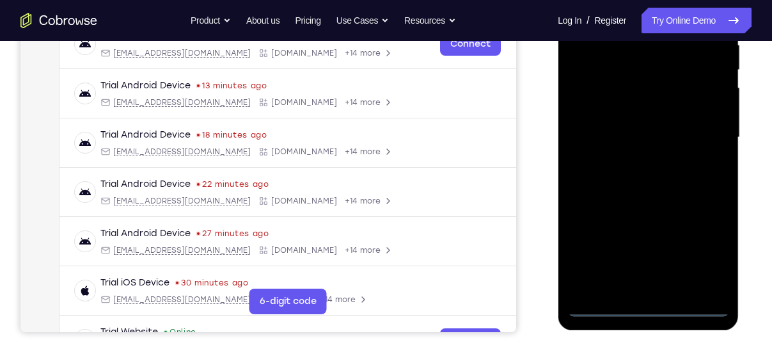
click at [641, 308] on div at bounding box center [647, 137] width 161 height 358
click at [703, 251] on div at bounding box center [647, 137] width 161 height 358
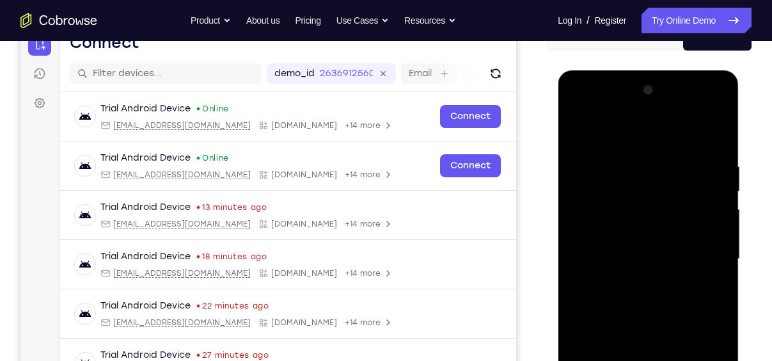
scroll to position [136, 0]
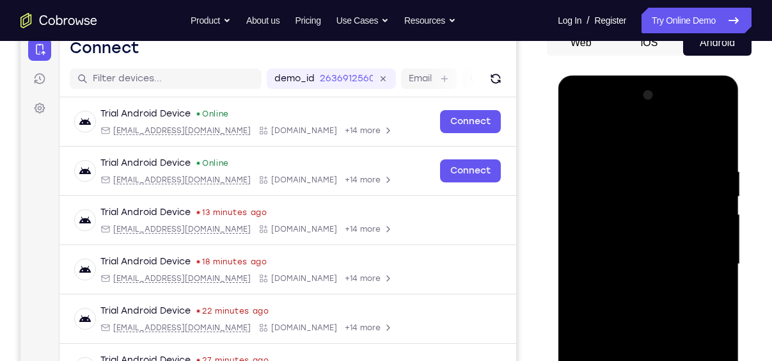
click at [613, 130] on div at bounding box center [647, 264] width 161 height 358
click at [597, 229] on div at bounding box center [647, 264] width 161 height 358
click at [649, 267] on div at bounding box center [647, 264] width 161 height 358
click at [648, 273] on div at bounding box center [647, 264] width 161 height 358
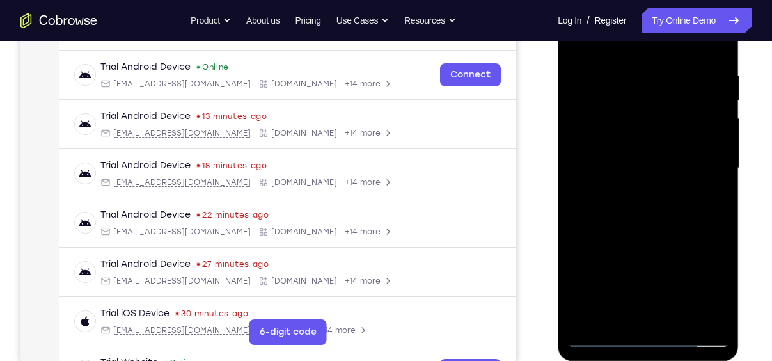
scroll to position [239, 0]
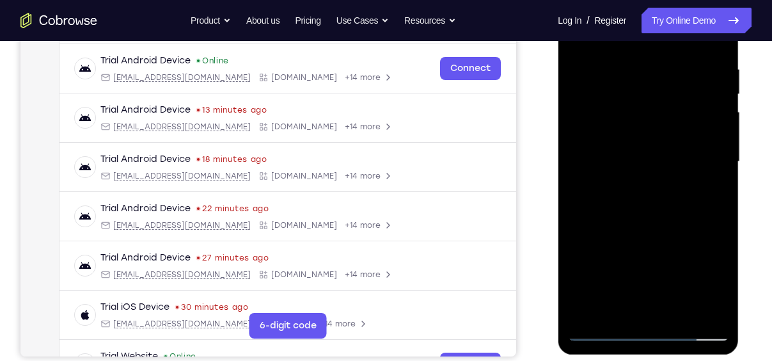
click at [658, 309] on div at bounding box center [647, 162] width 161 height 358
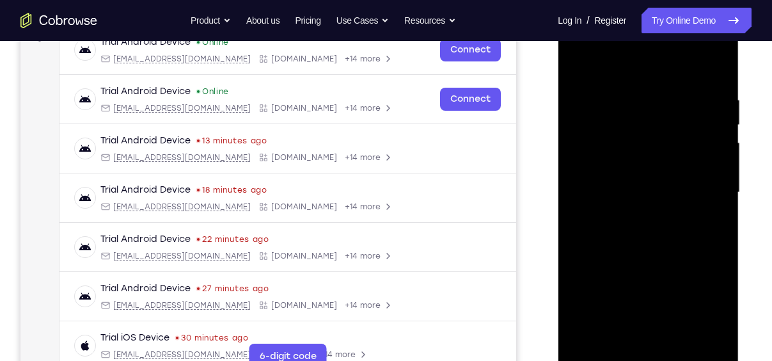
scroll to position [234, 0]
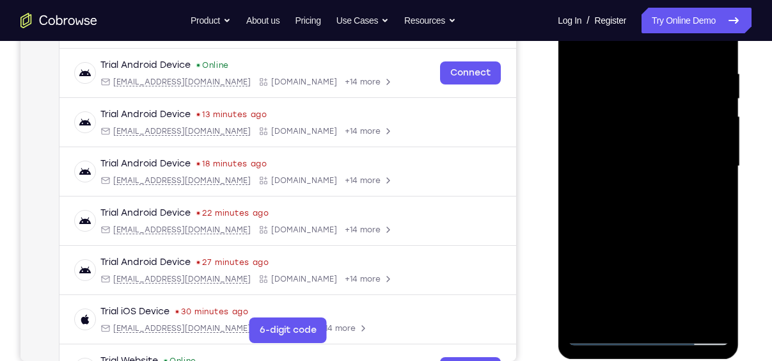
drag, startPoint x: 655, startPoint y: 211, endPoint x: 657, endPoint y: 79, distance: 131.8
click at [657, 79] on div at bounding box center [647, 166] width 161 height 358
drag, startPoint x: 648, startPoint y: 225, endPoint x: 640, endPoint y: 61, distance: 164.0
click at [640, 61] on div at bounding box center [647, 166] width 161 height 358
drag, startPoint x: 652, startPoint y: 208, endPoint x: 651, endPoint y: 151, distance: 56.9
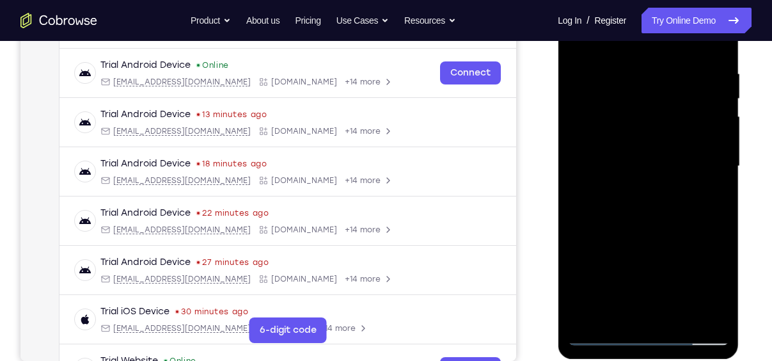
click at [651, 151] on div at bounding box center [647, 166] width 161 height 358
drag, startPoint x: 672, startPoint y: 232, endPoint x: 681, endPoint y: 63, distance: 169.7
click at [681, 63] on div at bounding box center [647, 166] width 161 height 358
drag, startPoint x: 666, startPoint y: 192, endPoint x: 664, endPoint y: 116, distance: 76.1
click at [664, 116] on div at bounding box center [647, 166] width 161 height 358
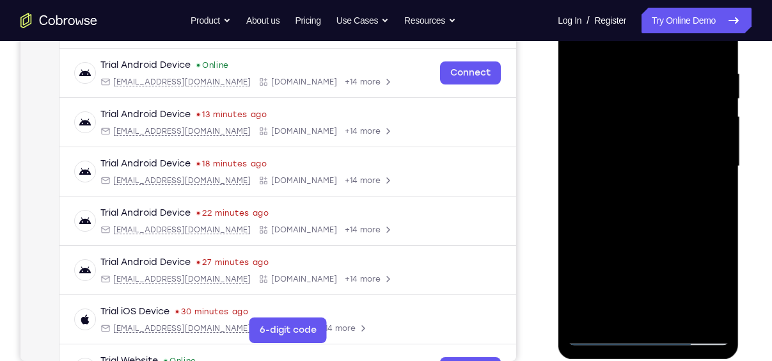
drag, startPoint x: 676, startPoint y: 233, endPoint x: 673, endPoint y: 139, distance: 94.0
click at [673, 139] on div at bounding box center [647, 166] width 161 height 358
drag, startPoint x: 667, startPoint y: 201, endPoint x: 661, endPoint y: 56, distance: 145.3
click at [661, 56] on div at bounding box center [647, 166] width 161 height 358
drag, startPoint x: 663, startPoint y: 205, endPoint x: 686, endPoint y: 63, distance: 143.9
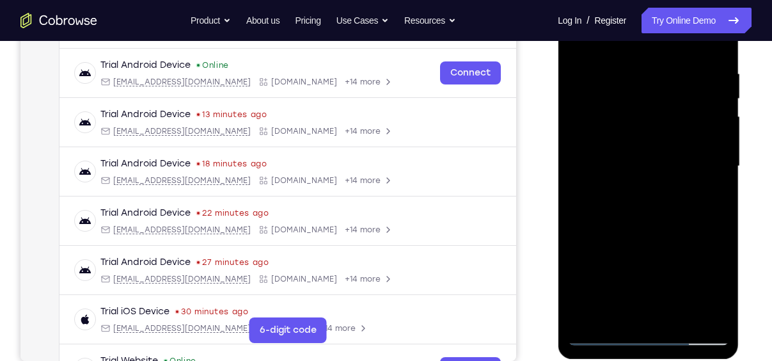
click at [686, 63] on div at bounding box center [647, 166] width 161 height 358
drag, startPoint x: 672, startPoint y: 208, endPoint x: 677, endPoint y: 67, distance: 141.4
click at [677, 67] on div at bounding box center [647, 166] width 161 height 358
drag, startPoint x: 670, startPoint y: 188, endPoint x: 671, endPoint y: 84, distance: 104.2
click at [671, 84] on div at bounding box center [647, 166] width 161 height 358
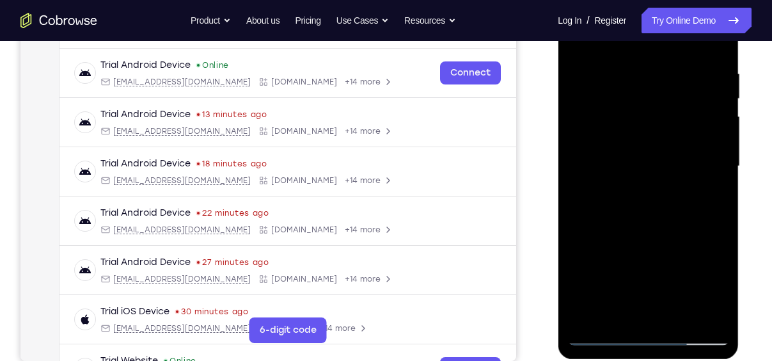
drag, startPoint x: 652, startPoint y: 153, endPoint x: 657, endPoint y: 107, distance: 47.0
click at [657, 107] on div at bounding box center [647, 166] width 161 height 358
drag, startPoint x: 654, startPoint y: 233, endPoint x: 660, endPoint y: 95, distance: 138.3
click at [660, 95] on div at bounding box center [647, 166] width 161 height 358
drag, startPoint x: 652, startPoint y: 210, endPoint x: 650, endPoint y: 98, distance: 111.3
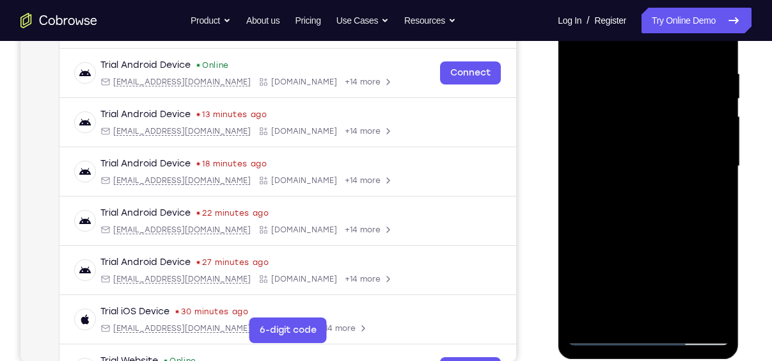
click at [650, 98] on div at bounding box center [647, 166] width 161 height 358
drag, startPoint x: 643, startPoint y: 201, endPoint x: 640, endPoint y: 86, distance: 115.1
click at [640, 86] on div at bounding box center [647, 166] width 161 height 358
drag, startPoint x: 643, startPoint y: 188, endPoint x: 652, endPoint y: 54, distance: 134.6
click at [652, 54] on div at bounding box center [647, 166] width 161 height 358
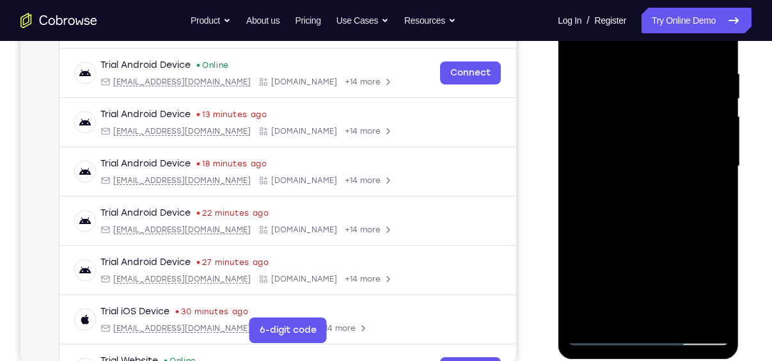
drag, startPoint x: 644, startPoint y: 205, endPoint x: 641, endPoint y: 91, distance: 113.9
click at [641, 91] on div at bounding box center [647, 166] width 161 height 358
drag, startPoint x: 652, startPoint y: 102, endPoint x: 654, endPoint y: 196, distance: 94.0
click at [654, 196] on div at bounding box center [647, 166] width 161 height 358
drag, startPoint x: 625, startPoint y: 233, endPoint x: 663, endPoint y: 87, distance: 150.6
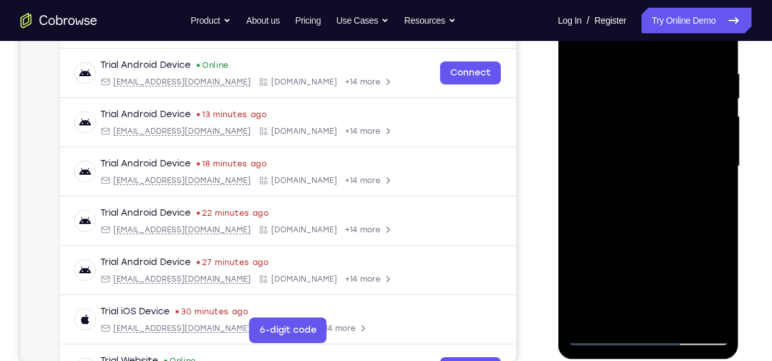
click at [663, 87] on div at bounding box center [647, 166] width 161 height 358
drag, startPoint x: 655, startPoint y: 212, endPoint x: 673, endPoint y: 68, distance: 145.1
click at [673, 68] on div at bounding box center [647, 166] width 161 height 358
drag, startPoint x: 666, startPoint y: 194, endPoint x: 674, endPoint y: 92, distance: 102.7
click at [674, 92] on div at bounding box center [647, 166] width 161 height 358
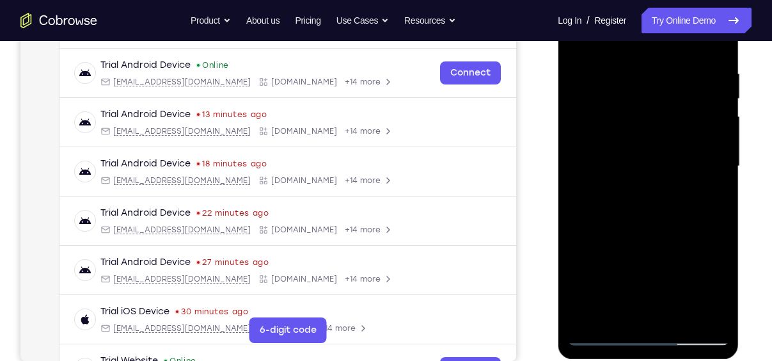
drag, startPoint x: 686, startPoint y: 79, endPoint x: 680, endPoint y: 244, distance: 164.5
click at [680, 244] on div at bounding box center [647, 166] width 161 height 358
click at [648, 198] on div at bounding box center [647, 166] width 161 height 358
click at [602, 331] on div at bounding box center [647, 166] width 161 height 358
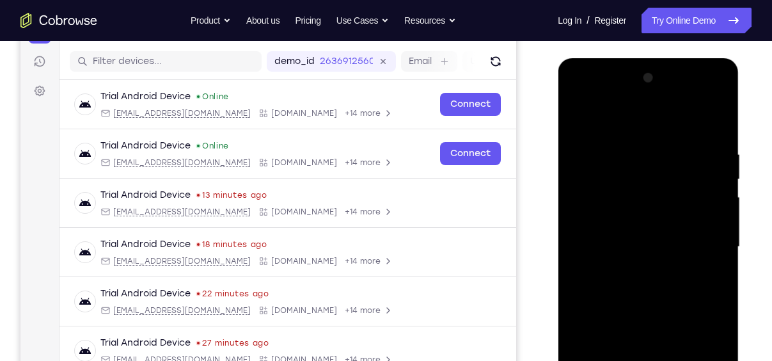
scroll to position [152, 0]
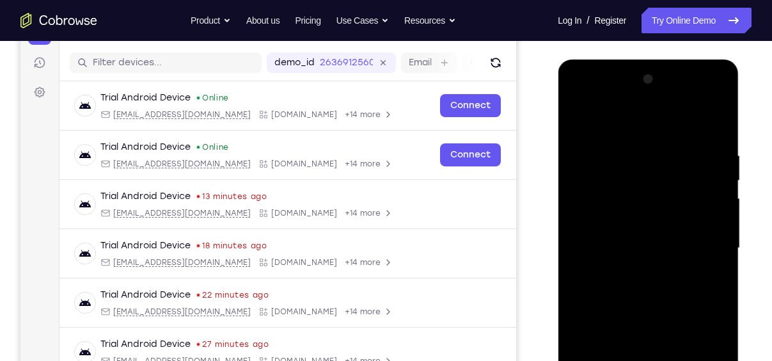
click at [717, 118] on div at bounding box center [647, 248] width 161 height 358
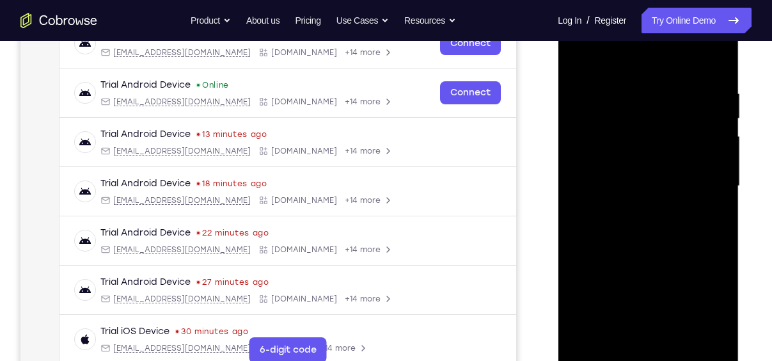
scroll to position [216, 0]
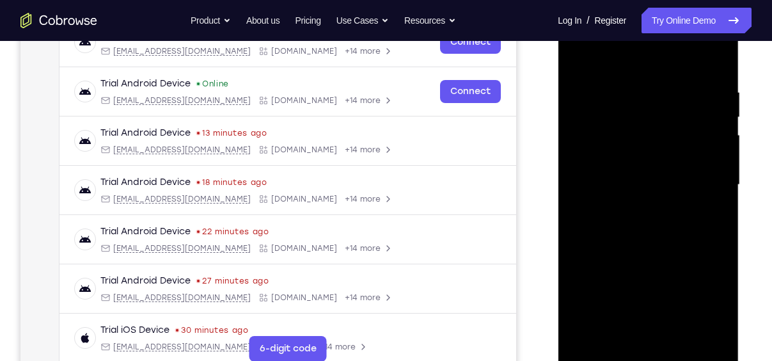
click at [718, 59] on div at bounding box center [647, 185] width 161 height 358
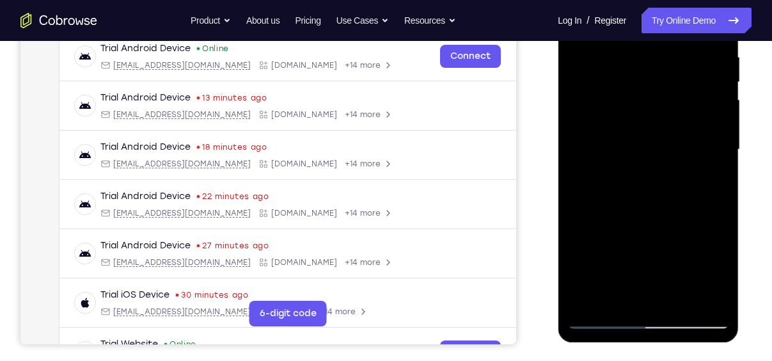
scroll to position [251, 0]
click at [603, 318] on div at bounding box center [647, 149] width 161 height 358
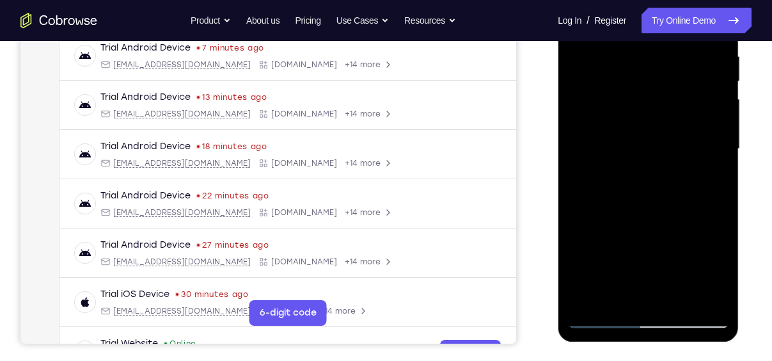
click at [604, 318] on div at bounding box center [647, 149] width 161 height 358
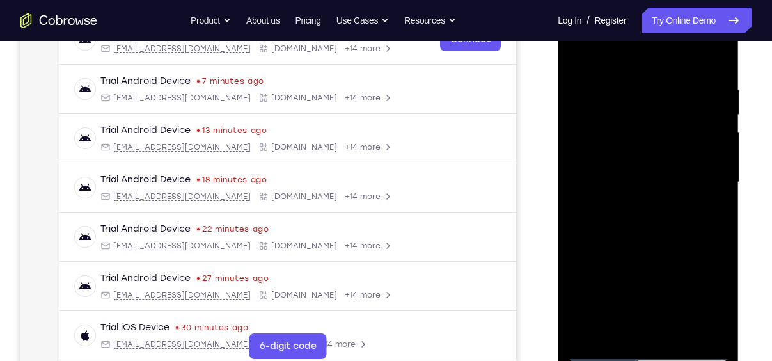
scroll to position [217, 0]
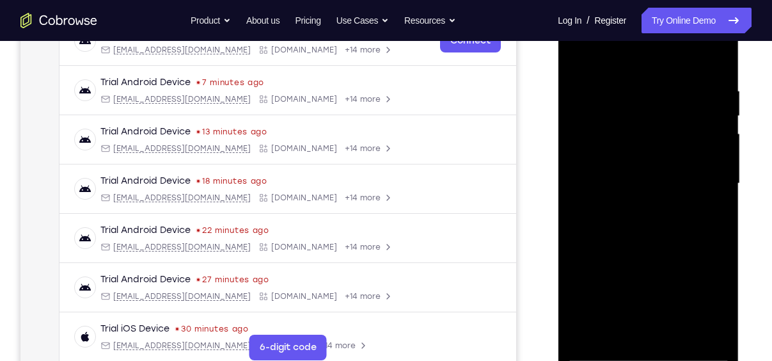
click at [718, 58] on div at bounding box center [647, 183] width 161 height 358
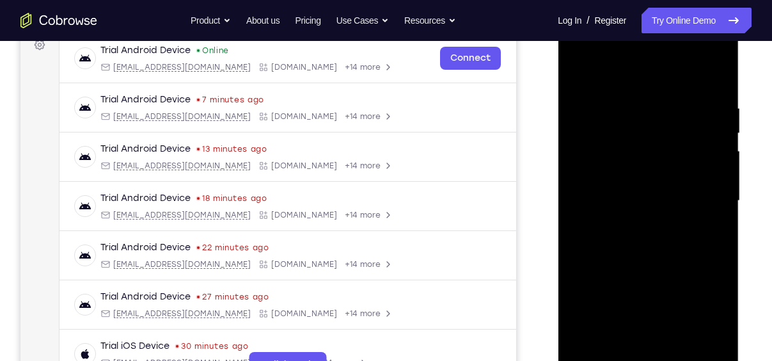
scroll to position [199, 0]
click at [648, 219] on div at bounding box center [647, 201] width 161 height 358
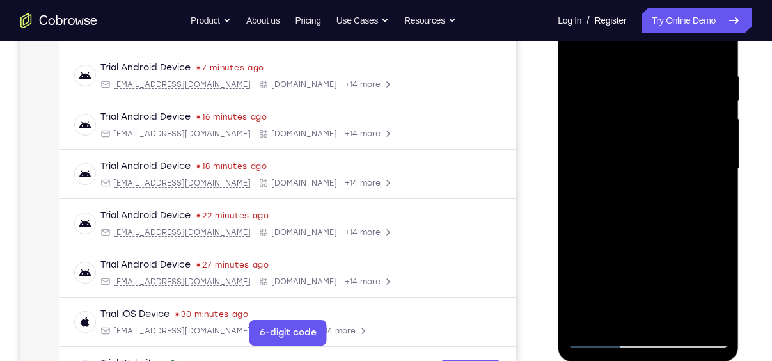
scroll to position [234, 0]
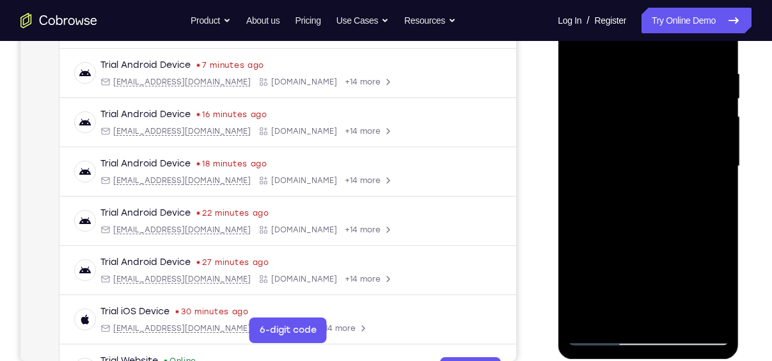
click at [599, 340] on div at bounding box center [647, 166] width 161 height 358
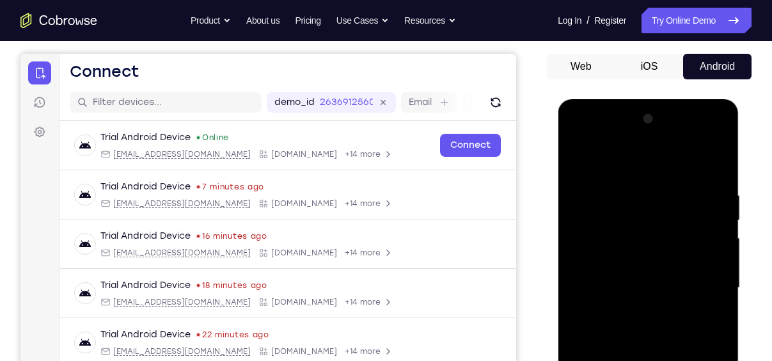
scroll to position [106, 0]
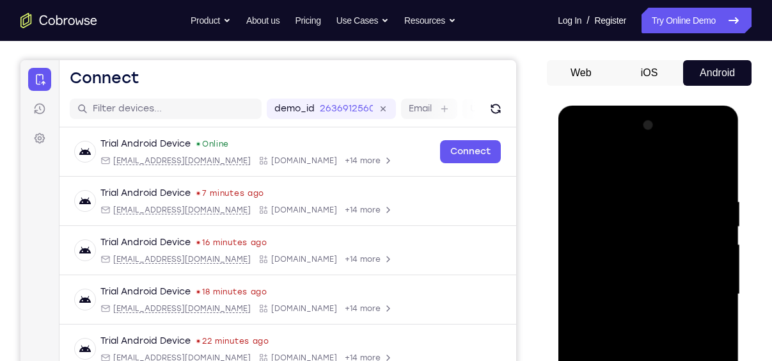
click at [717, 170] on div at bounding box center [647, 294] width 161 height 358
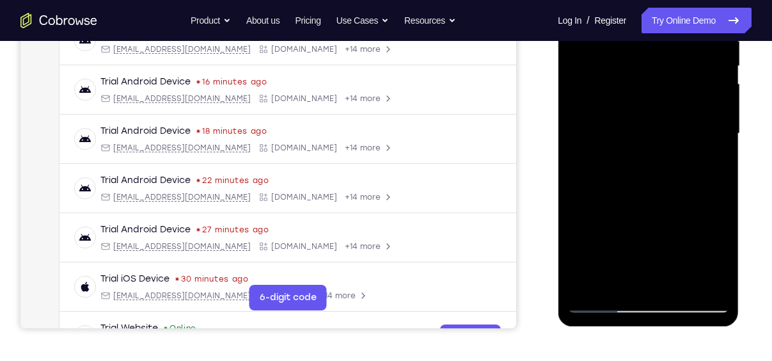
scroll to position [267, 0]
drag, startPoint x: 632, startPoint y: 238, endPoint x: 639, endPoint y: 75, distance: 162.6
click at [639, 75] on div at bounding box center [647, 133] width 161 height 358
click at [600, 306] on div at bounding box center [647, 133] width 161 height 358
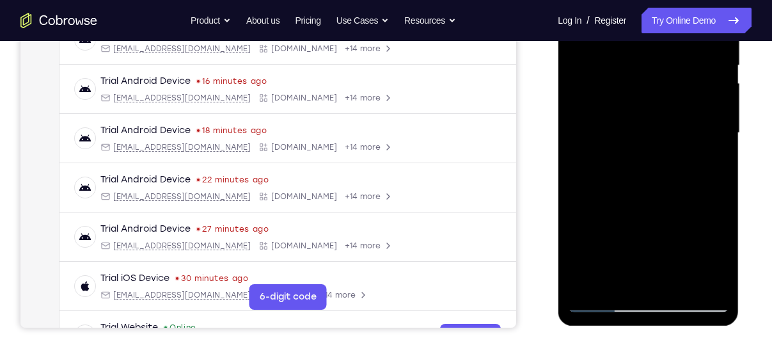
click at [600, 306] on div at bounding box center [647, 133] width 161 height 358
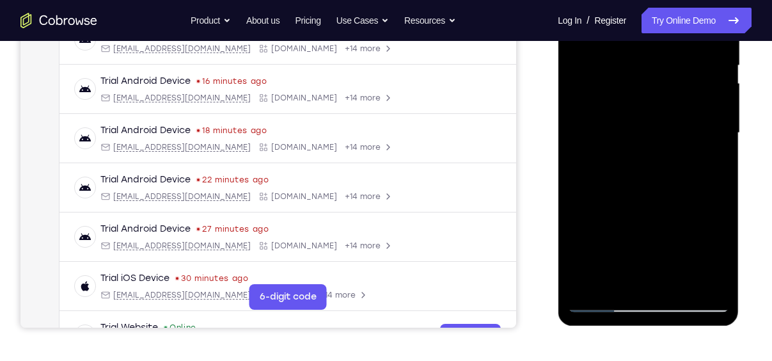
click at [600, 306] on div at bounding box center [647, 133] width 161 height 358
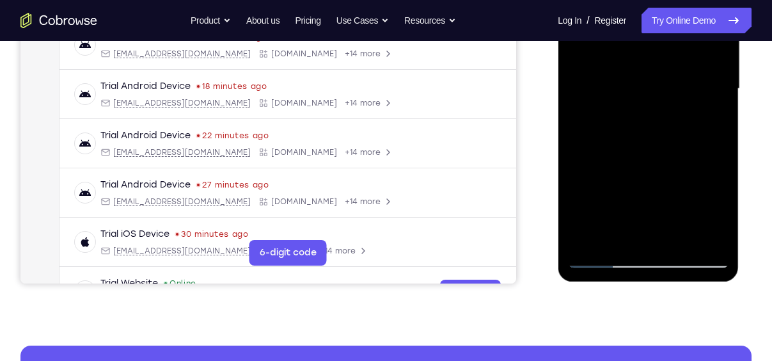
scroll to position [312, 0]
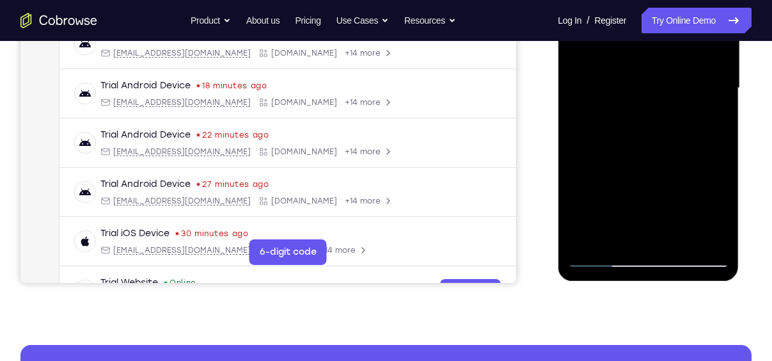
click at [600, 261] on div at bounding box center [647, 88] width 161 height 358
click at [604, 257] on div at bounding box center [647, 88] width 161 height 358
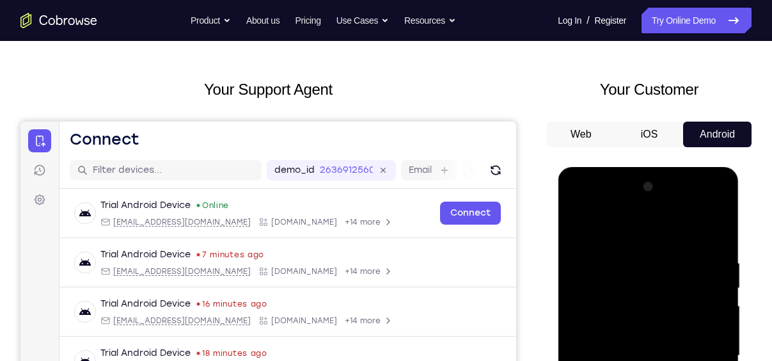
scroll to position [39, 0]
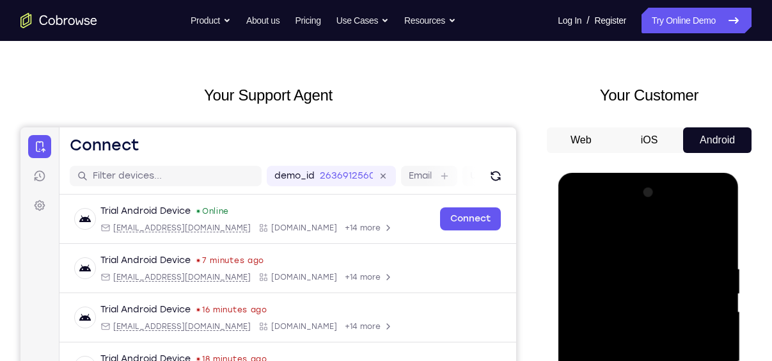
drag, startPoint x: 674, startPoint y: 276, endPoint x: 661, endPoint y: 108, distance: 168.1
click at [661, 173] on html "Online web based iOS Simulators and Android Emulators. Run iPhone, iPad, Mobile…" at bounding box center [649, 365] width 182 height 384
drag, startPoint x: 668, startPoint y: 320, endPoint x: 691, endPoint y: 171, distance: 151.4
click at [691, 173] on html "Online web based iOS Simulators and Android Emulators. Run iPhone, iPad, Mobile…" at bounding box center [649, 365] width 182 height 384
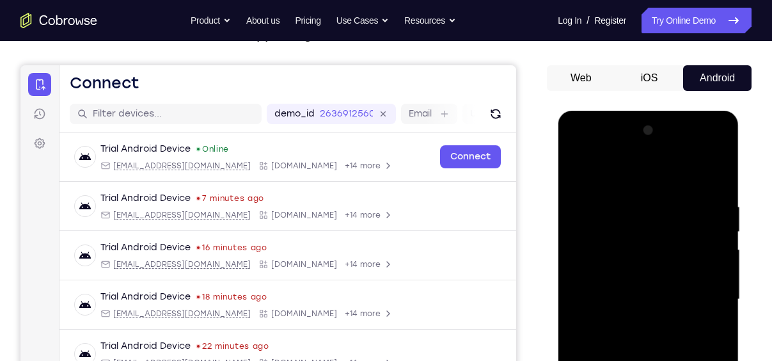
scroll to position [102, 0]
click at [627, 299] on div at bounding box center [647, 299] width 161 height 358
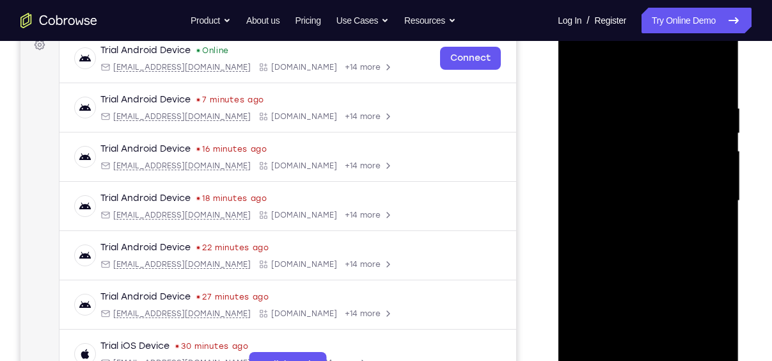
scroll to position [200, 0]
click at [640, 207] on div at bounding box center [647, 200] width 161 height 358
click at [577, 298] on div at bounding box center [647, 200] width 161 height 358
click at [625, 172] on div at bounding box center [647, 200] width 161 height 358
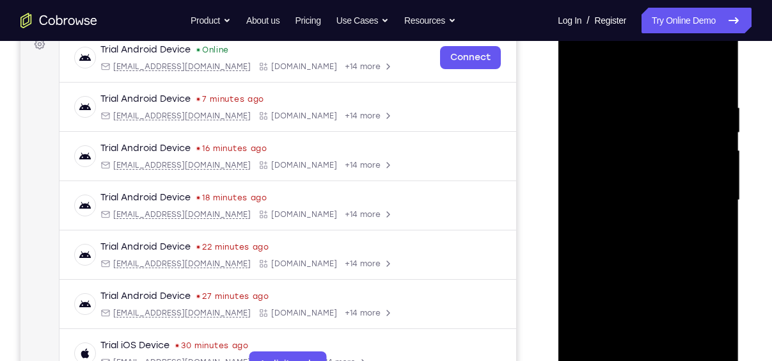
click at [625, 172] on div at bounding box center [647, 200] width 161 height 358
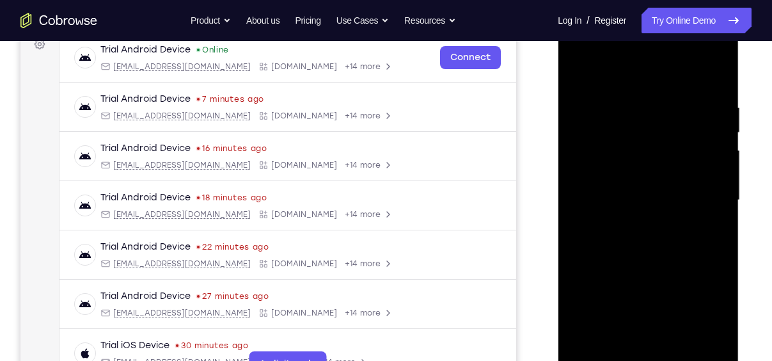
click at [625, 172] on div at bounding box center [647, 200] width 161 height 358
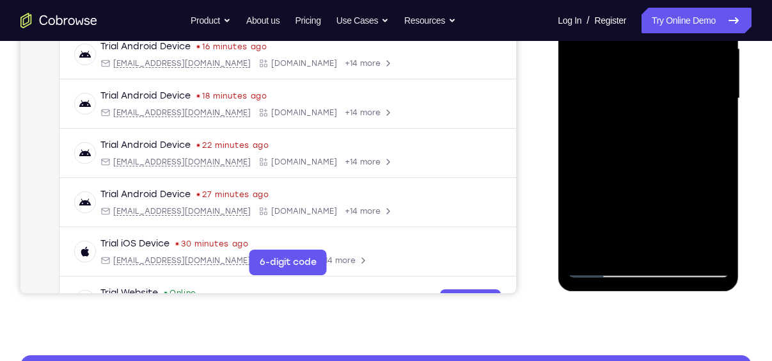
scroll to position [304, 0]
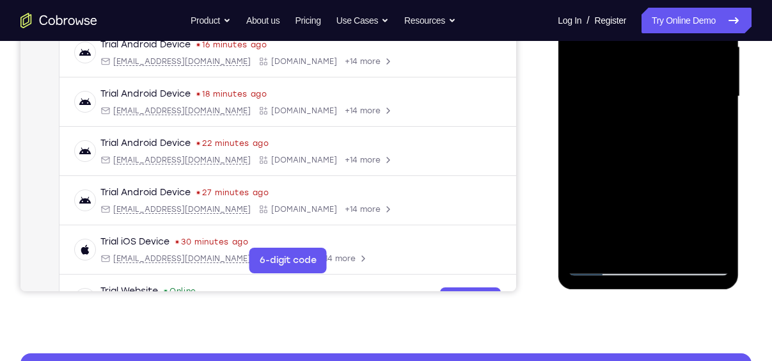
drag, startPoint x: 650, startPoint y: 150, endPoint x: 672, endPoint y: 43, distance: 109.6
click at [672, 43] on div at bounding box center [647, 97] width 161 height 358
click at [657, 79] on div at bounding box center [647, 97] width 161 height 358
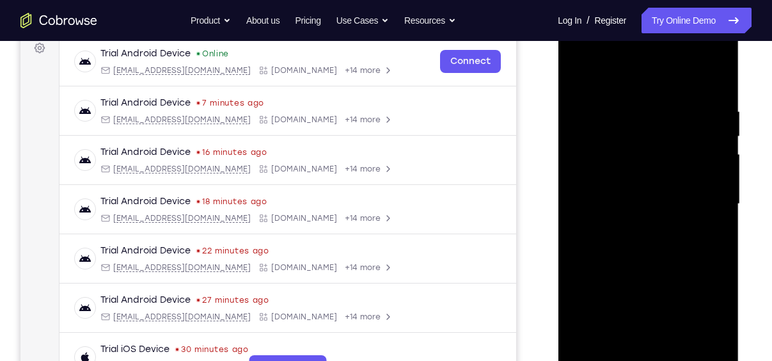
scroll to position [198, 0]
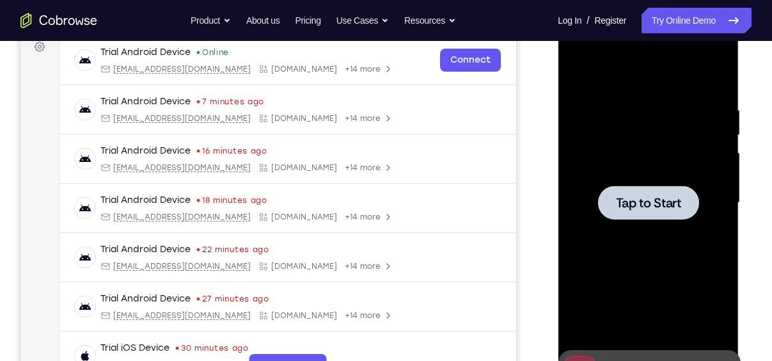
click at [641, 208] on span "Tap to Start" at bounding box center [647, 202] width 65 height 13
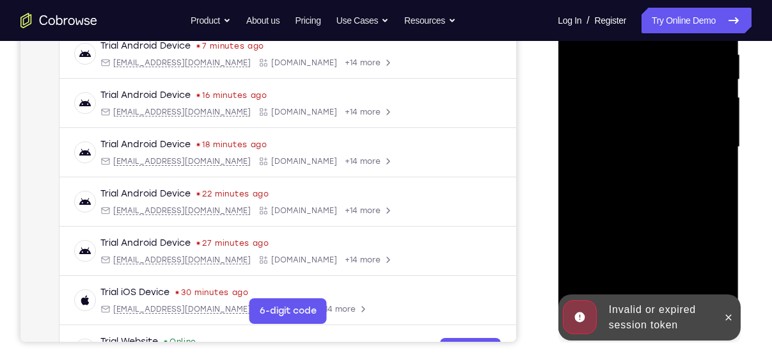
scroll to position [254, 0]
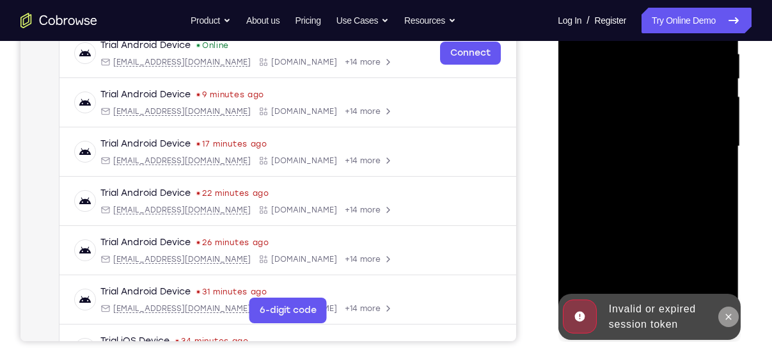
click at [732, 309] on button at bounding box center [728, 316] width 20 height 20
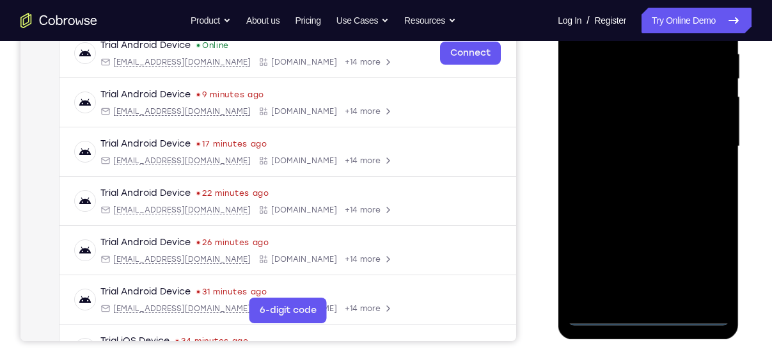
click at [649, 318] on div at bounding box center [647, 146] width 161 height 358
click at [703, 256] on div at bounding box center [647, 146] width 161 height 358
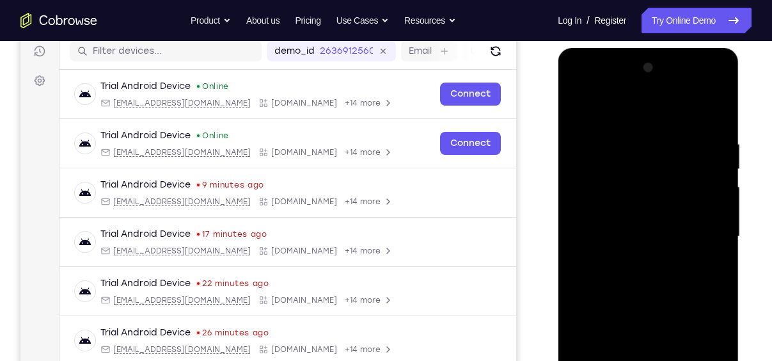
scroll to position [164, 0]
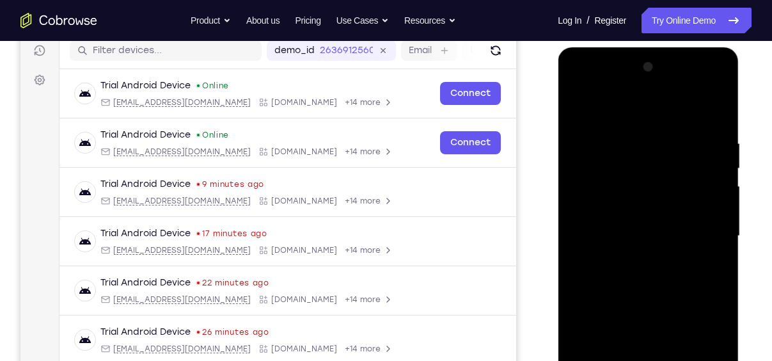
click at [612, 114] on div at bounding box center [647, 236] width 161 height 358
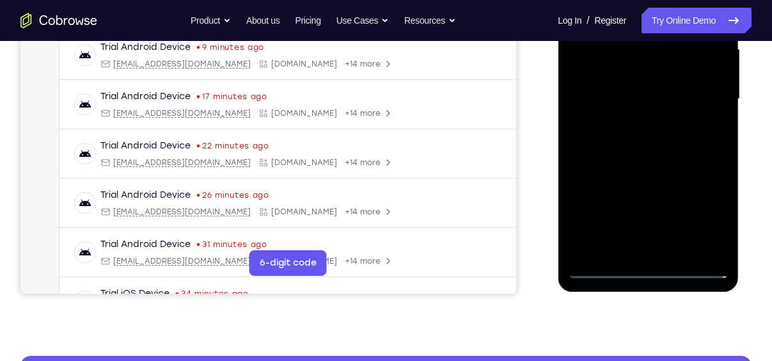
scroll to position [307, 0]
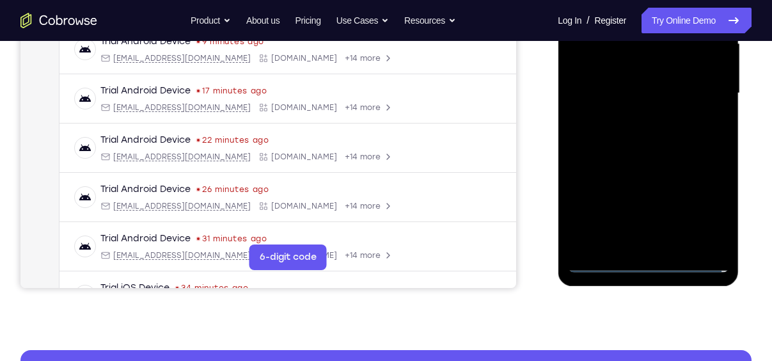
click at [599, 59] on div at bounding box center [647, 93] width 161 height 358
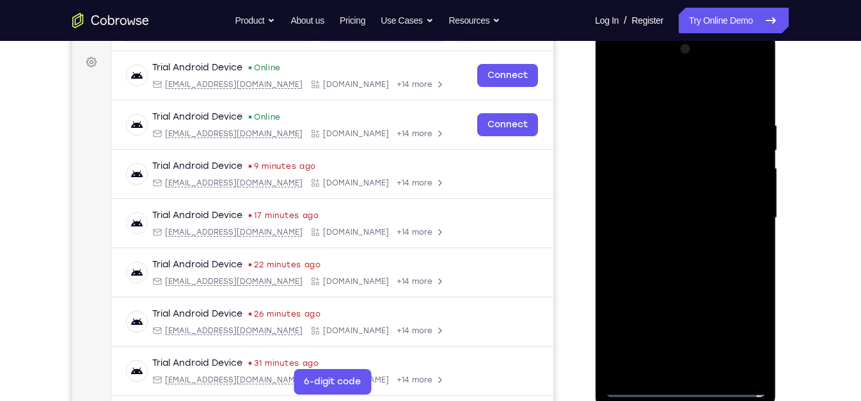
scroll to position [183, 0]
click at [671, 220] on div at bounding box center [684, 217] width 161 height 358
click at [676, 226] on div at bounding box center [684, 217] width 161 height 358
click at [700, 360] on div at bounding box center [684, 217] width 161 height 358
click at [645, 106] on div at bounding box center [684, 217] width 161 height 358
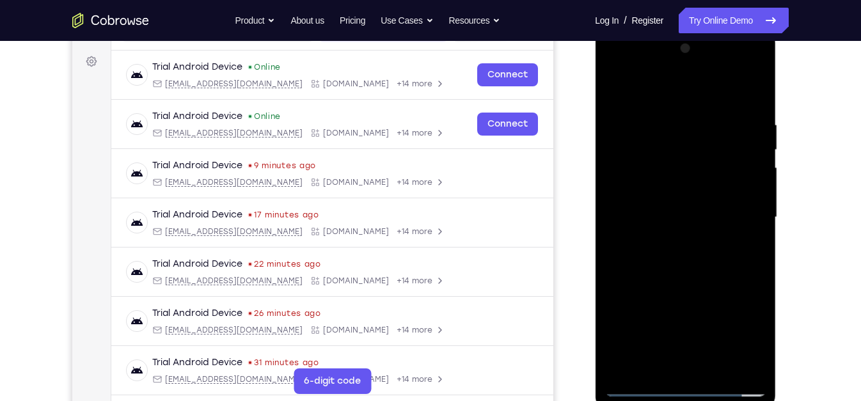
click at [680, 145] on div at bounding box center [684, 217] width 161 height 358
click at [703, 237] on div at bounding box center [684, 217] width 161 height 358
click at [653, 241] on div at bounding box center [684, 217] width 161 height 358
click at [707, 221] on div at bounding box center [684, 217] width 161 height 358
click at [691, 171] on div at bounding box center [684, 217] width 161 height 358
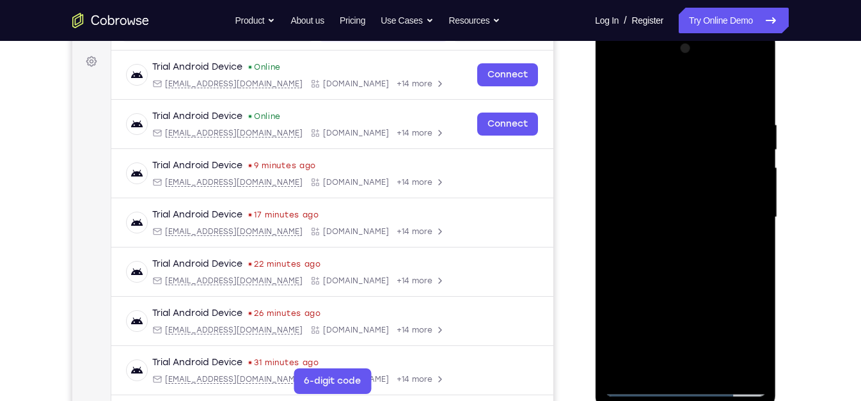
click at [754, 98] on div at bounding box center [684, 217] width 161 height 358
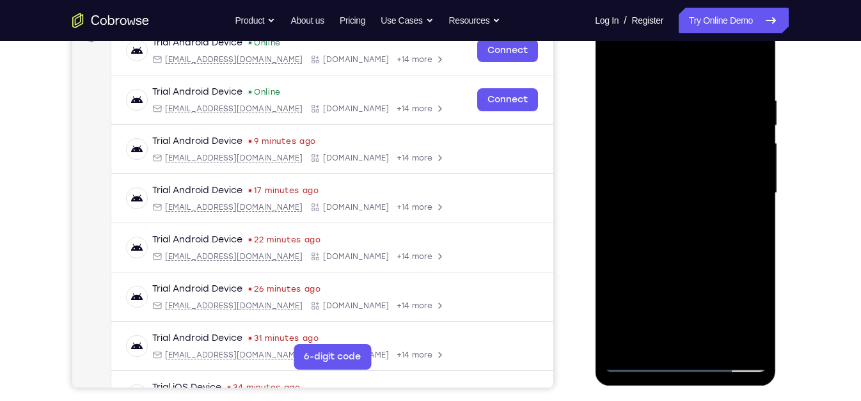
scroll to position [208, 0]
click at [698, 157] on div at bounding box center [684, 192] width 161 height 358
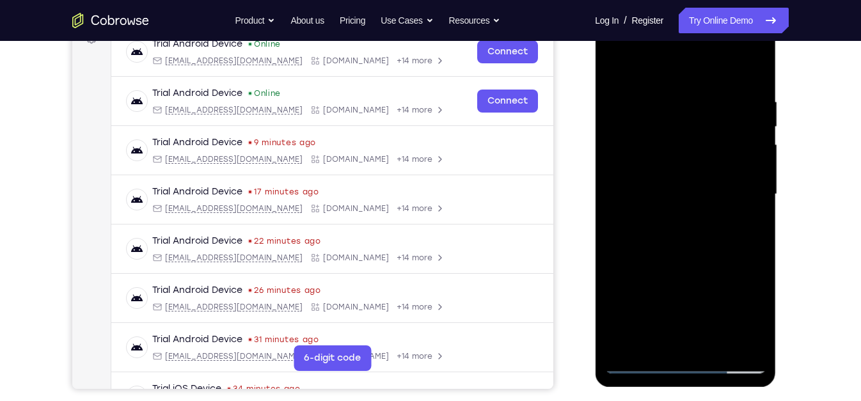
scroll to position [205, 0]
click at [750, 343] on div at bounding box center [684, 195] width 161 height 358
click at [647, 348] on div at bounding box center [684, 195] width 161 height 358
click at [650, 343] on div at bounding box center [684, 195] width 161 height 358
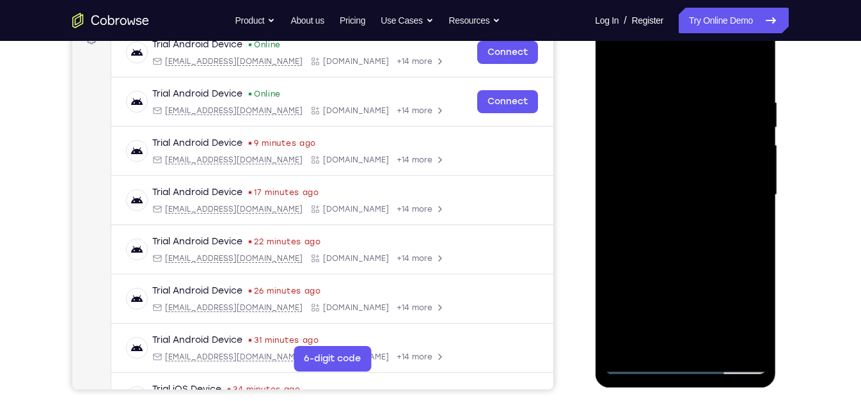
click at [650, 343] on div at bounding box center [684, 195] width 161 height 358
click at [644, 360] on div at bounding box center [684, 195] width 161 height 358
drag, startPoint x: 632, startPoint y: 166, endPoint x: 759, endPoint y: 162, distance: 127.3
click at [759, 162] on div at bounding box center [684, 195] width 161 height 358
drag, startPoint x: 659, startPoint y: 169, endPoint x: 799, endPoint y: 164, distance: 140.8
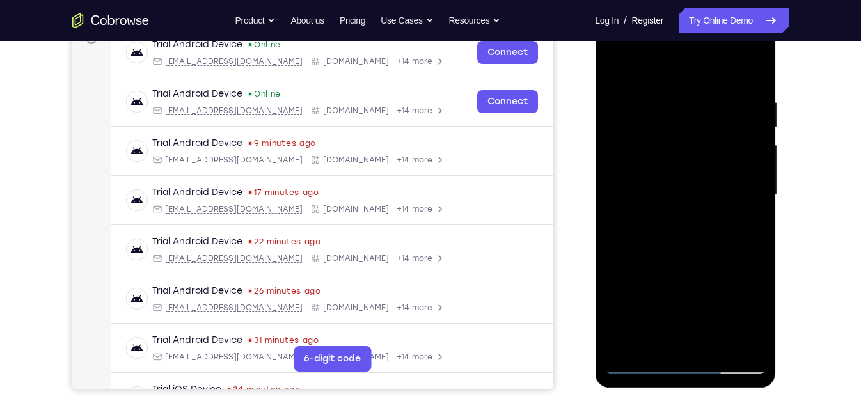
click at [771, 164] on html "Online web based iOS Simulators and Android Emulators. Run iPhone, iPad, Mobile…" at bounding box center [686, 198] width 182 height 384
drag, startPoint x: 664, startPoint y: 157, endPoint x: 765, endPoint y: 154, distance: 101.1
click at [765, 154] on div at bounding box center [684, 195] width 161 height 358
drag, startPoint x: 665, startPoint y: 171, endPoint x: 761, endPoint y: 181, distance: 96.4
click at [761, 181] on div at bounding box center [684, 195] width 161 height 358
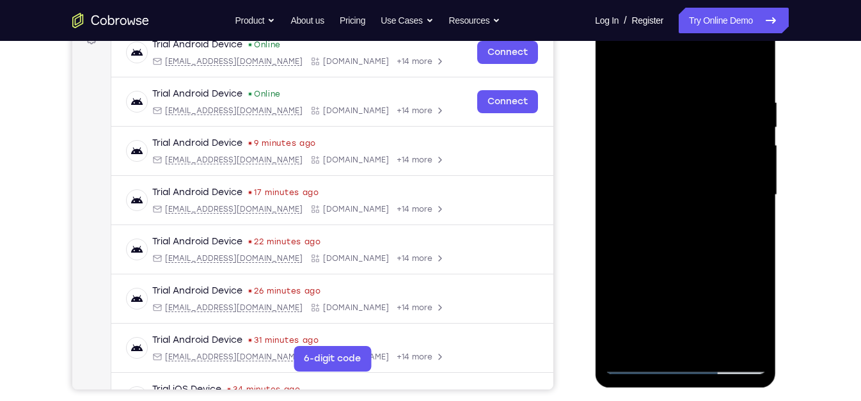
drag, startPoint x: 668, startPoint y: 180, endPoint x: 811, endPoint y: 194, distance: 143.2
click at [771, 194] on html "Online web based iOS Simulators and Android Emulators. Run iPhone, iPad, Mobile…" at bounding box center [686, 198] width 182 height 384
drag, startPoint x: 743, startPoint y: 171, endPoint x: 632, endPoint y: 180, distance: 111.0
click at [632, 180] on div at bounding box center [684, 195] width 161 height 358
drag, startPoint x: 659, startPoint y: 175, endPoint x: 771, endPoint y: 169, distance: 112.7
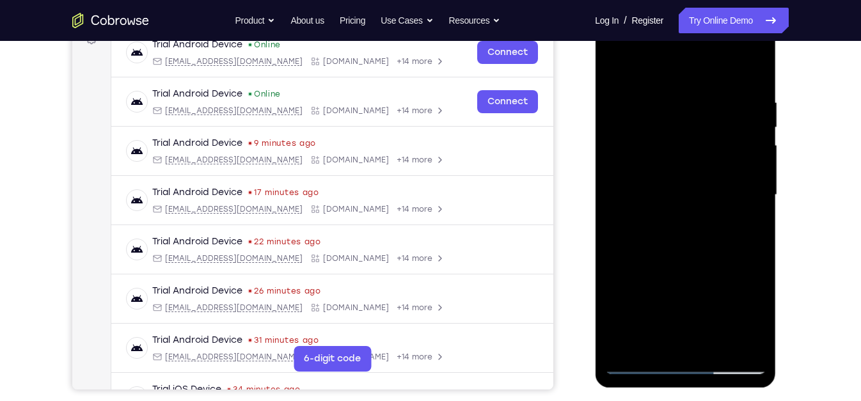
click at [771, 169] on div at bounding box center [685, 196] width 181 height 381
drag, startPoint x: 646, startPoint y: 172, endPoint x: 635, endPoint y: 198, distance: 28.4
click at [635, 198] on div at bounding box center [684, 195] width 161 height 358
drag, startPoint x: 707, startPoint y: 177, endPoint x: 588, endPoint y: 192, distance: 119.4
click at [595, 192] on html "Online web based iOS Simulators and Android Emulators. Run iPhone, iPad, Mobile…" at bounding box center [686, 198] width 182 height 384
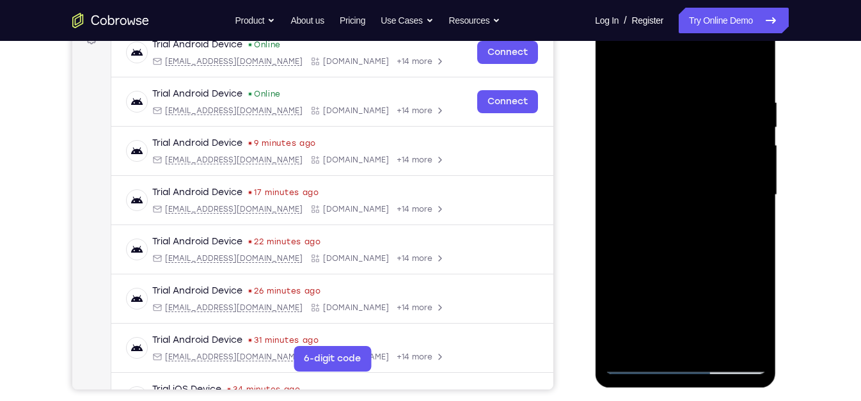
drag, startPoint x: 652, startPoint y: 162, endPoint x: 790, endPoint y: 163, distance: 138.8
click at [771, 163] on html "Online web based iOS Simulators and Android Emulators. Run iPhone, iPad, Mobile…" at bounding box center [686, 198] width 182 height 384
drag, startPoint x: 676, startPoint y: 180, endPoint x: 812, endPoint y: 175, distance: 136.3
click at [771, 175] on html "Online web based iOS Simulators and Android Emulators. Run iPhone, iPad, Mobile…" at bounding box center [686, 198] width 182 height 384
drag, startPoint x: 668, startPoint y: 164, endPoint x: 781, endPoint y: 158, distance: 113.3
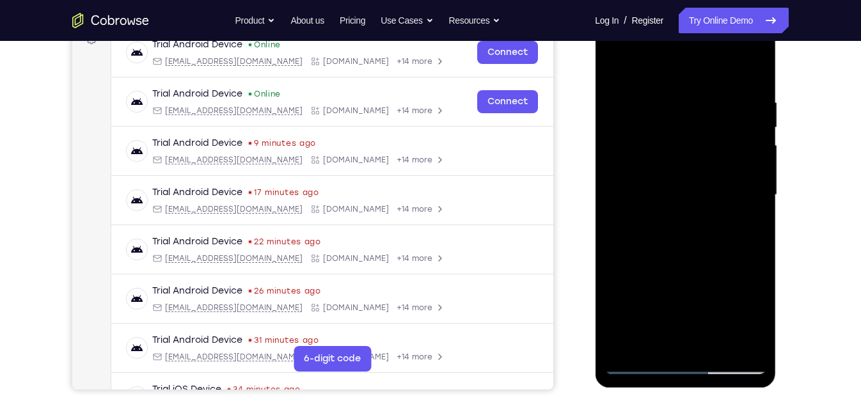
click at [771, 158] on html "Online web based iOS Simulators and Android Emulators. Run iPhone, iPad, Mobile…" at bounding box center [686, 198] width 182 height 384
drag, startPoint x: 635, startPoint y: 173, endPoint x: 778, endPoint y: 169, distance: 143.3
click at [771, 169] on html "Online web based iOS Simulators and Android Emulators. Run iPhone, iPad, Mobile…" at bounding box center [686, 198] width 182 height 384
drag, startPoint x: 738, startPoint y: 175, endPoint x: 555, endPoint y: 204, distance: 185.2
click at [595, 204] on html "Online web based iOS Simulators and Android Emulators. Run iPhone, iPad, Mobile…" at bounding box center [686, 198] width 182 height 384
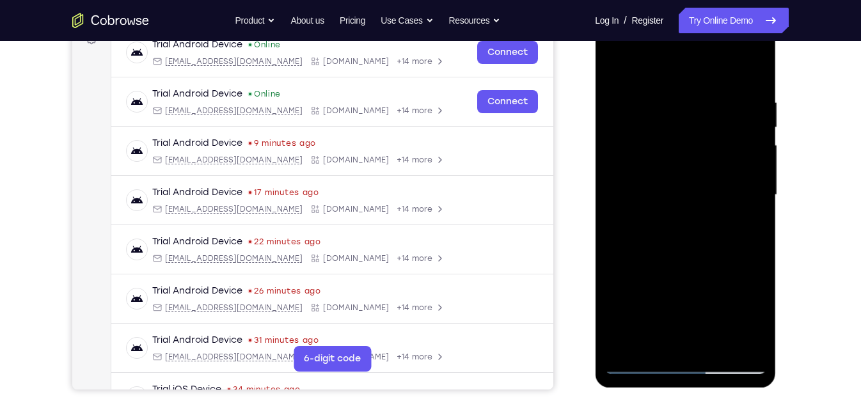
drag, startPoint x: 707, startPoint y: 168, endPoint x: 586, endPoint y: 183, distance: 121.8
click at [595, 183] on html "Online web based iOS Simulators and Android Emulators. Run iPhone, iPad, Mobile…" at bounding box center [686, 198] width 182 height 384
drag, startPoint x: 666, startPoint y: 170, endPoint x: 808, endPoint y: 175, distance: 142.1
click at [771, 175] on html "Online web based iOS Simulators and Android Emulators. Run iPhone, iPad, Mobile…" at bounding box center [686, 198] width 182 height 384
drag, startPoint x: 652, startPoint y: 180, endPoint x: 817, endPoint y: 188, distance: 164.5
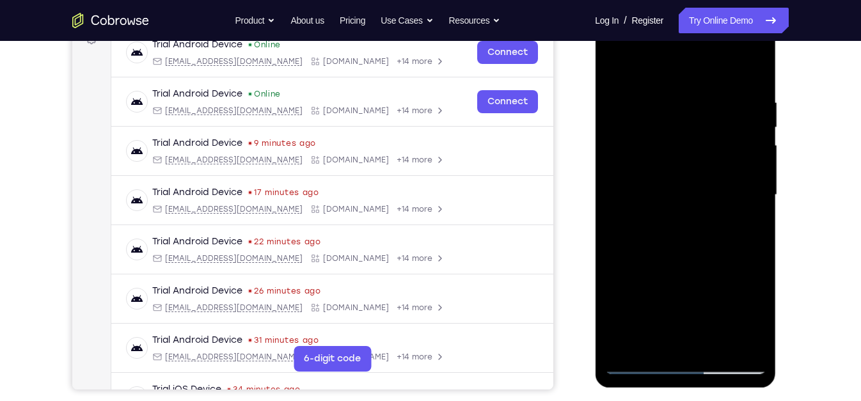
click at [771, 188] on html "Online web based iOS Simulators and Android Emulators. Run iPhone, iPad, Mobile…" at bounding box center [686, 198] width 182 height 384
drag, startPoint x: 668, startPoint y: 187, endPoint x: 754, endPoint y: 178, distance: 86.2
click at [754, 178] on div at bounding box center [684, 195] width 161 height 358
drag, startPoint x: 666, startPoint y: 162, endPoint x: 852, endPoint y: 164, distance: 186.7
click at [771, 164] on html "Online web based iOS Simulators and Android Emulators. Run iPhone, iPad, Mobile…" at bounding box center [686, 198] width 182 height 384
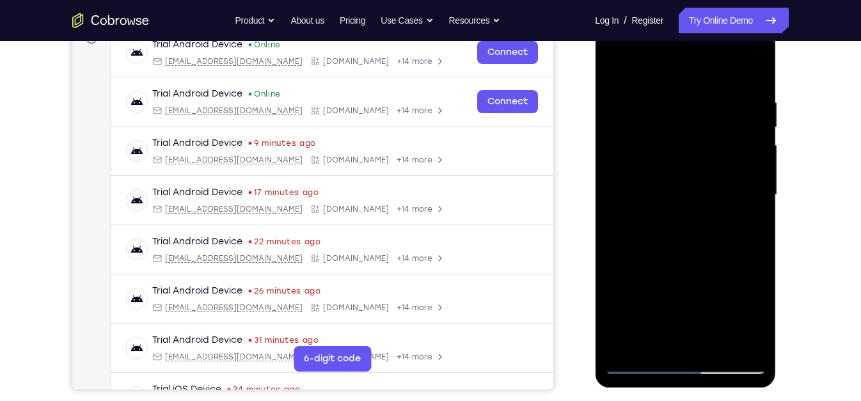
drag, startPoint x: 686, startPoint y: 187, endPoint x: 854, endPoint y: 185, distance: 168.2
click at [771, 185] on html "Online web based iOS Simulators and Android Emulators. Run iPhone, iPad, Mobile…" at bounding box center [686, 198] width 182 height 384
drag, startPoint x: 687, startPoint y: 174, endPoint x: 840, endPoint y: 178, distance: 152.9
click at [771, 178] on html "Online web based iOS Simulators and Android Emulators. Run iPhone, iPad, Mobile…" at bounding box center [686, 198] width 182 height 384
drag, startPoint x: 707, startPoint y: 291, endPoint x: 720, endPoint y: 114, distance: 177.0
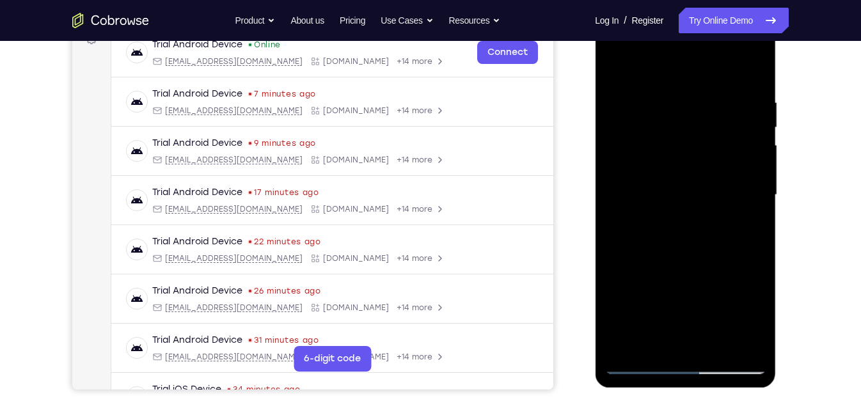
click at [720, 114] on div at bounding box center [684, 195] width 161 height 358
drag, startPoint x: 725, startPoint y: 196, endPoint x: 724, endPoint y: 81, distance: 114.5
click at [724, 81] on div at bounding box center [684, 195] width 161 height 358
drag, startPoint x: 732, startPoint y: 180, endPoint x: 735, endPoint y: 70, distance: 110.0
click at [735, 70] on div at bounding box center [684, 195] width 161 height 358
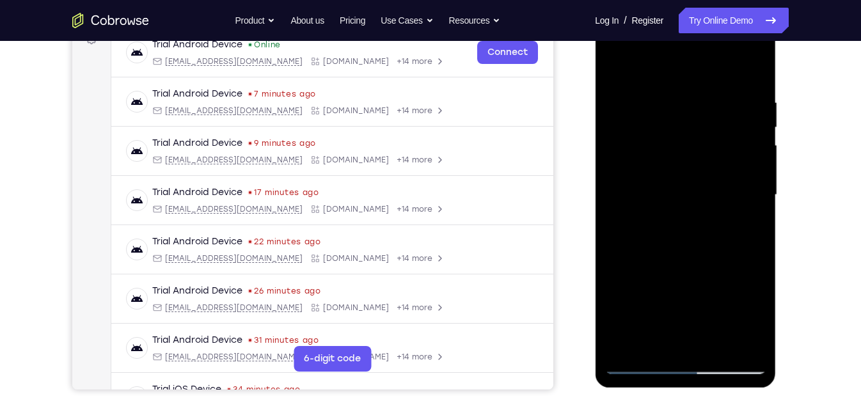
drag, startPoint x: 739, startPoint y: 182, endPoint x: 735, endPoint y: 103, distance: 78.8
click at [735, 103] on div at bounding box center [684, 195] width 161 height 358
drag, startPoint x: 705, startPoint y: 208, endPoint x: 714, endPoint y: 102, distance: 105.9
click at [714, 102] on div at bounding box center [684, 195] width 161 height 358
drag, startPoint x: 723, startPoint y: 234, endPoint x: 730, endPoint y: 132, distance: 101.9
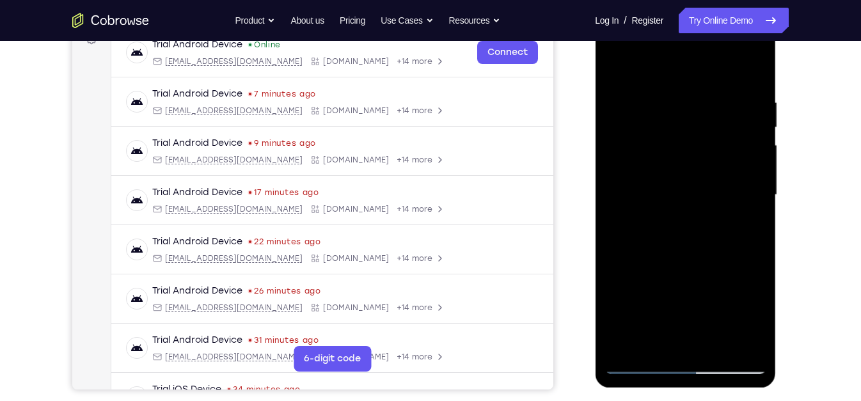
click at [730, 132] on div at bounding box center [684, 195] width 161 height 358
drag, startPoint x: 712, startPoint y: 214, endPoint x: 730, endPoint y: 113, distance: 102.1
click at [730, 113] on div at bounding box center [684, 195] width 161 height 358
drag, startPoint x: 707, startPoint y: 244, endPoint x: 719, endPoint y: 108, distance: 136.8
click at [719, 108] on div at bounding box center [684, 195] width 161 height 358
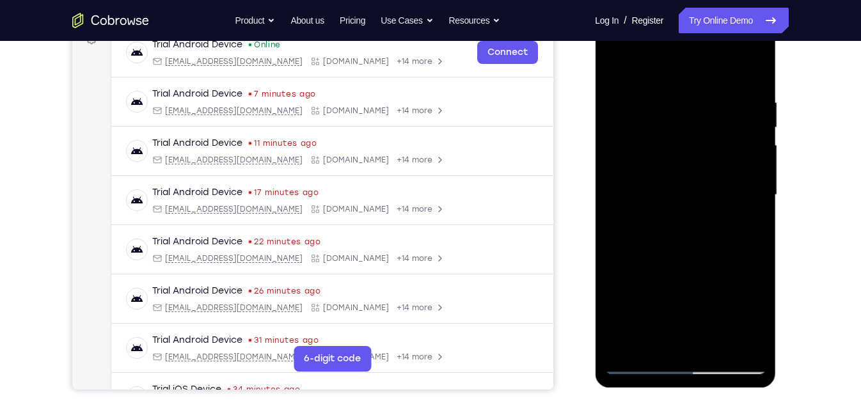
drag, startPoint x: 697, startPoint y: 207, endPoint x: 721, endPoint y: 377, distance: 171.2
click at [721, 360] on div at bounding box center [685, 196] width 181 height 381
click at [715, 152] on div at bounding box center [684, 195] width 161 height 358
click at [724, 197] on div at bounding box center [684, 195] width 161 height 358
click at [739, 109] on div at bounding box center [684, 195] width 161 height 358
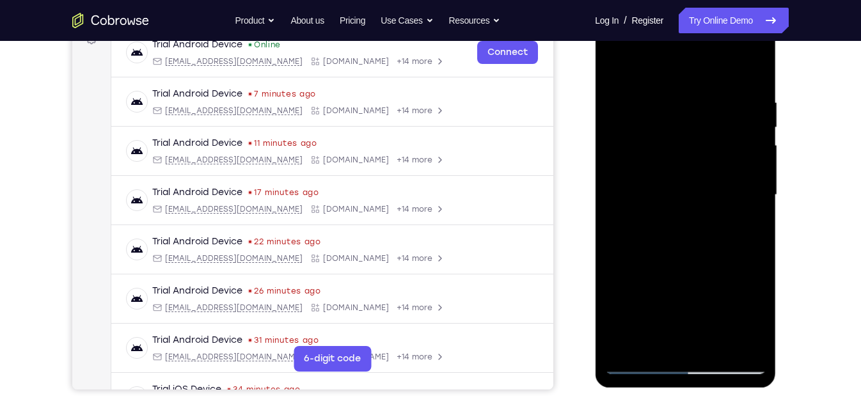
click at [732, 215] on div at bounding box center [684, 195] width 161 height 358
click at [709, 210] on div at bounding box center [684, 195] width 161 height 358
click at [707, 164] on div at bounding box center [684, 195] width 161 height 358
click at [707, 75] on div at bounding box center [684, 195] width 161 height 358
click at [710, 68] on div at bounding box center [684, 195] width 161 height 358
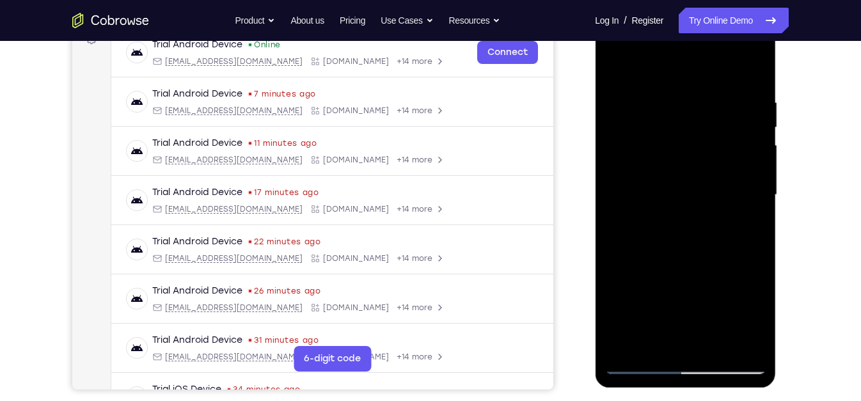
click at [740, 17] on div at bounding box center [684, 195] width 161 height 358
click at [677, 360] on html "Online web based iOS Simulators and Android Emulators. Run iPhone, iPad, Mobile…" at bounding box center [686, 198] width 182 height 384
click at [689, 352] on div at bounding box center [684, 195] width 161 height 358
click at [707, 307] on div at bounding box center [684, 195] width 161 height 358
click at [717, 157] on div at bounding box center [684, 195] width 161 height 358
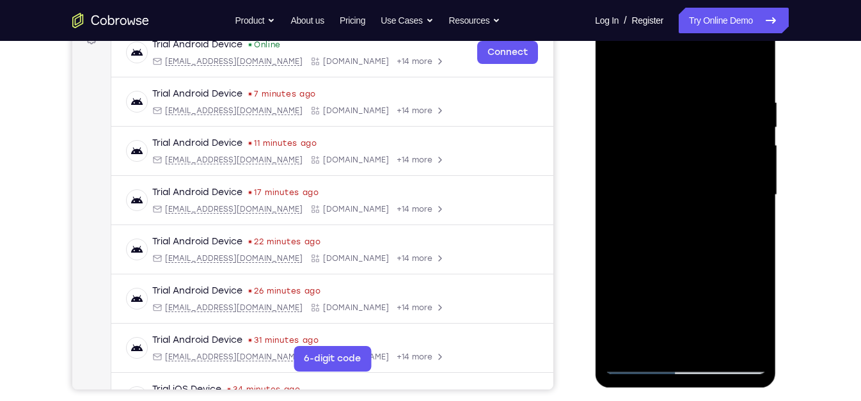
click at [700, 221] on div at bounding box center [684, 195] width 161 height 358
click at [725, 59] on div at bounding box center [684, 195] width 161 height 358
click at [734, 58] on div at bounding box center [684, 195] width 161 height 358
click at [725, 120] on div at bounding box center [684, 195] width 161 height 358
click at [750, 122] on div at bounding box center [684, 195] width 161 height 358
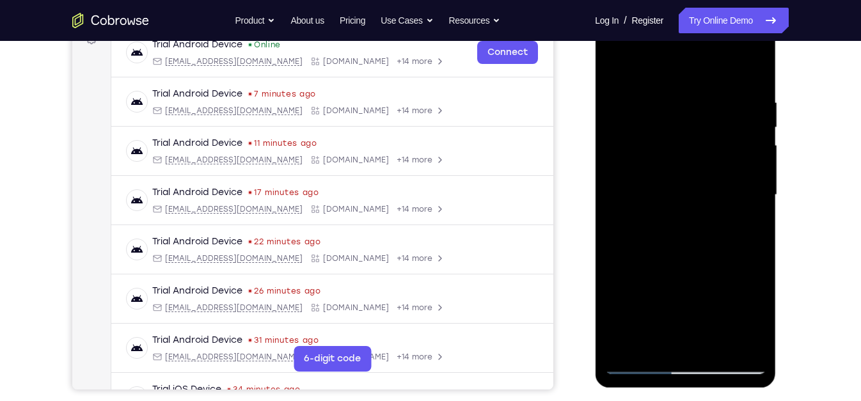
click at [726, 164] on div at bounding box center [684, 195] width 161 height 358
click at [743, 87] on div at bounding box center [684, 195] width 161 height 358
click at [718, 139] on div at bounding box center [684, 195] width 161 height 358
drag, startPoint x: 679, startPoint y: 209, endPoint x: 703, endPoint y: 91, distance: 120.2
click at [703, 91] on div at bounding box center [684, 195] width 161 height 358
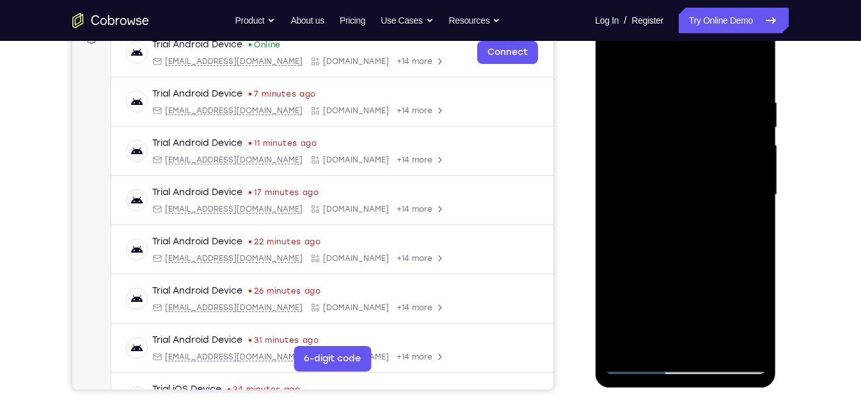
drag, startPoint x: 702, startPoint y: 207, endPoint x: 714, endPoint y: 51, distance: 156.5
click at [714, 51] on div at bounding box center [684, 195] width 161 height 358
drag, startPoint x: 721, startPoint y: 106, endPoint x: 698, endPoint y: 437, distance: 332.1
click at [698, 360] on html "Online web based iOS Simulators and Android Emulators. Run iPhone, iPad, Mobile…" at bounding box center [686, 198] width 182 height 384
drag, startPoint x: 664, startPoint y: 255, endPoint x: 673, endPoint y: 98, distance: 157.6
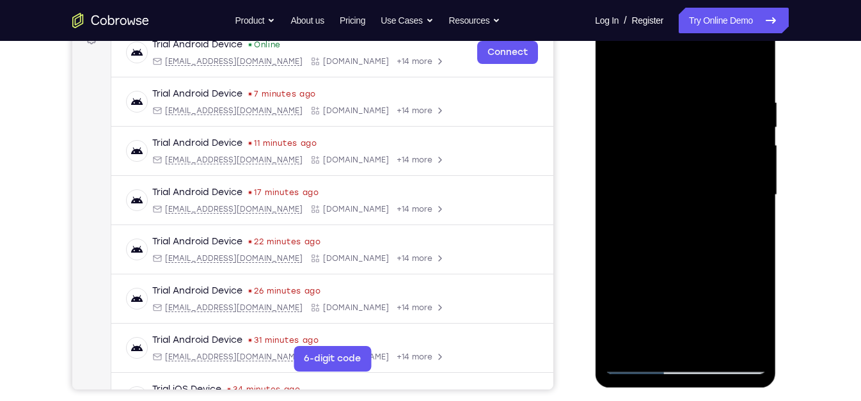
click at [673, 98] on div at bounding box center [684, 195] width 161 height 358
drag, startPoint x: 693, startPoint y: 245, endPoint x: 688, endPoint y: 59, distance: 185.5
click at [688, 59] on div at bounding box center [684, 195] width 161 height 358
drag, startPoint x: 703, startPoint y: 216, endPoint x: 718, endPoint y: 65, distance: 152.3
click at [718, 65] on div at bounding box center [684, 195] width 161 height 358
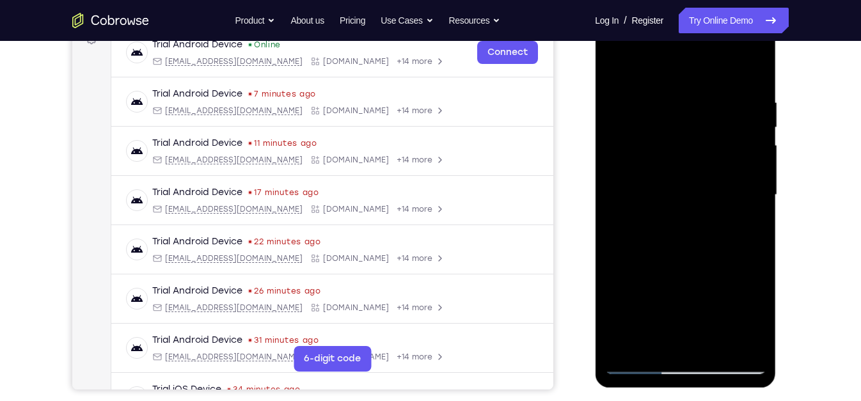
drag, startPoint x: 735, startPoint y: 290, endPoint x: 752, endPoint y: 83, distance: 207.2
click at [752, 83] on div at bounding box center [684, 195] width 161 height 358
drag, startPoint x: 721, startPoint y: 284, endPoint x: 767, endPoint y: 96, distance: 193.6
click at [767, 96] on div at bounding box center [685, 196] width 181 height 381
drag, startPoint x: 721, startPoint y: 235, endPoint x: 712, endPoint y: 130, distance: 105.9
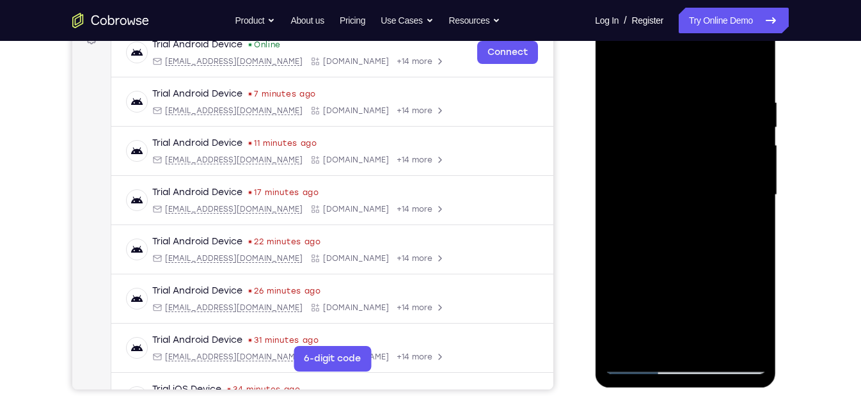
click at [712, 130] on div at bounding box center [684, 195] width 161 height 358
drag, startPoint x: 676, startPoint y: 106, endPoint x: 773, endPoint y: 437, distance: 345.8
click at [771, 360] on html "Online web based iOS Simulators and Android Emulators. Run iPhone, iPad, Mobile…" at bounding box center [686, 198] width 182 height 384
drag, startPoint x: 692, startPoint y: 114, endPoint x: 739, endPoint y: 437, distance: 326.3
click at [739, 360] on html "Online web based iOS Simulators and Android Emulators. Run iPhone, iPad, Mobile…" at bounding box center [686, 198] width 182 height 384
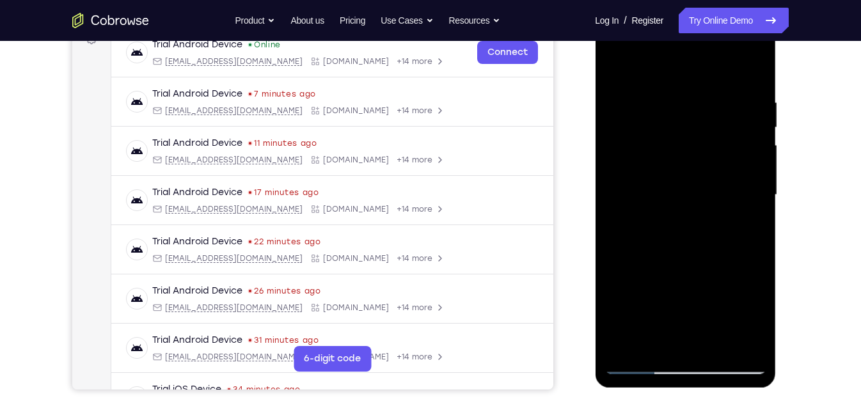
scroll to position [157, 0]
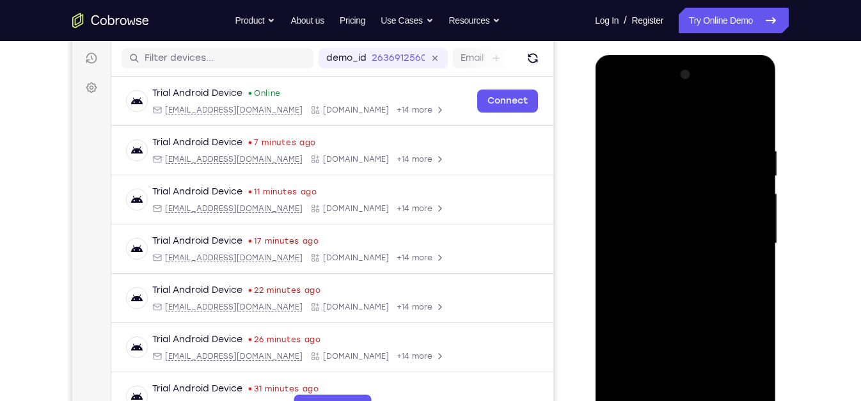
click at [637, 110] on div at bounding box center [684, 244] width 161 height 358
click at [709, 137] on div at bounding box center [684, 244] width 161 height 358
click at [726, 164] on div at bounding box center [684, 244] width 161 height 358
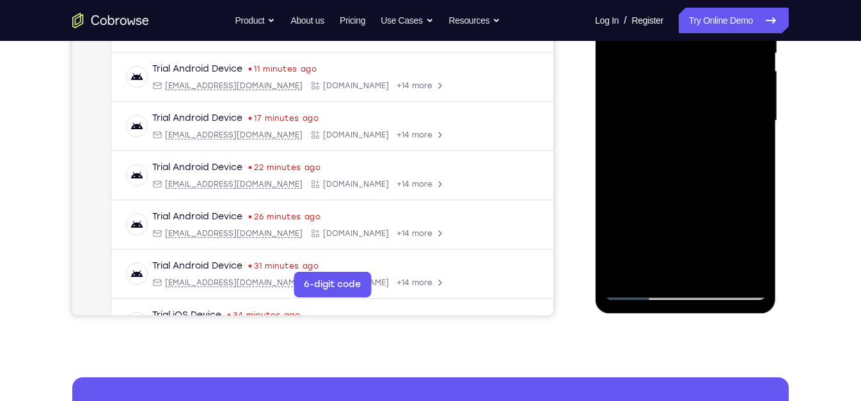
scroll to position [281, 0]
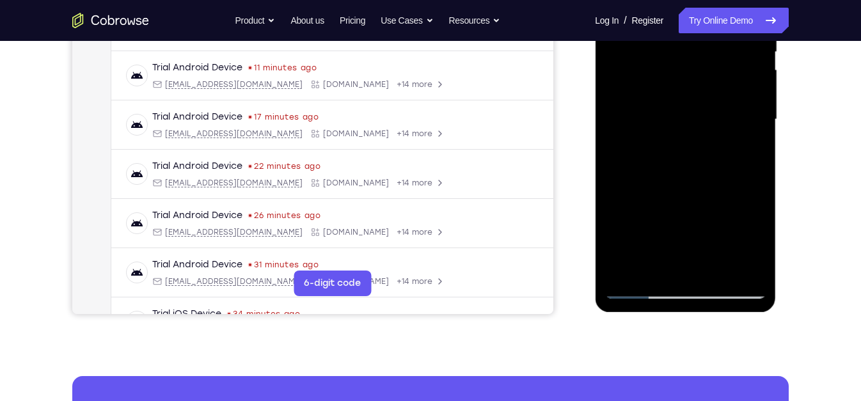
drag, startPoint x: 666, startPoint y: 228, endPoint x: 672, endPoint y: 74, distance: 154.2
click at [672, 74] on div at bounding box center [684, 120] width 161 height 358
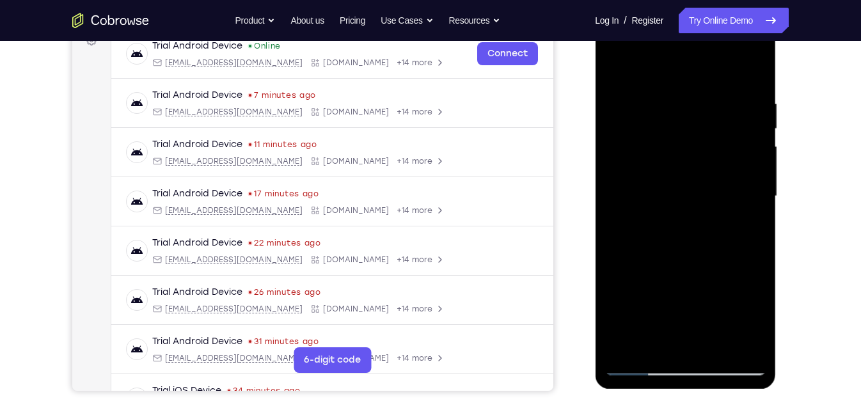
scroll to position [200, 0]
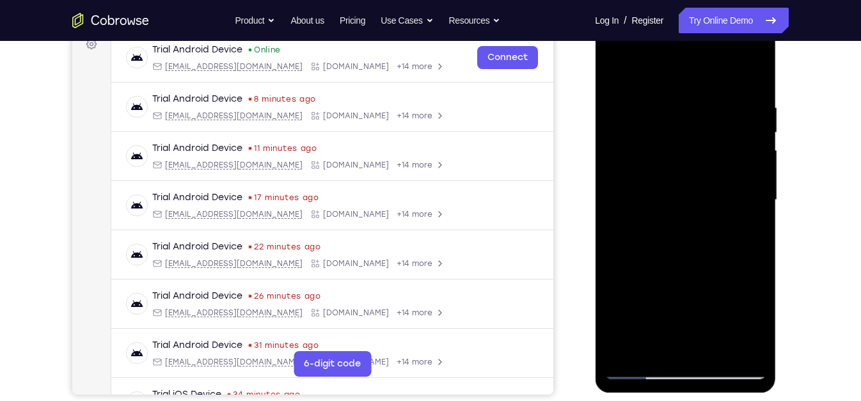
drag, startPoint x: 671, startPoint y: 310, endPoint x: 683, endPoint y: 86, distance: 224.1
click at [683, 86] on div at bounding box center [684, 200] width 161 height 358
drag, startPoint x: 687, startPoint y: 205, endPoint x: 671, endPoint y: 82, distance: 123.7
click at [671, 82] on div at bounding box center [684, 200] width 161 height 358
drag, startPoint x: 684, startPoint y: 189, endPoint x: 675, endPoint y: 295, distance: 106.5
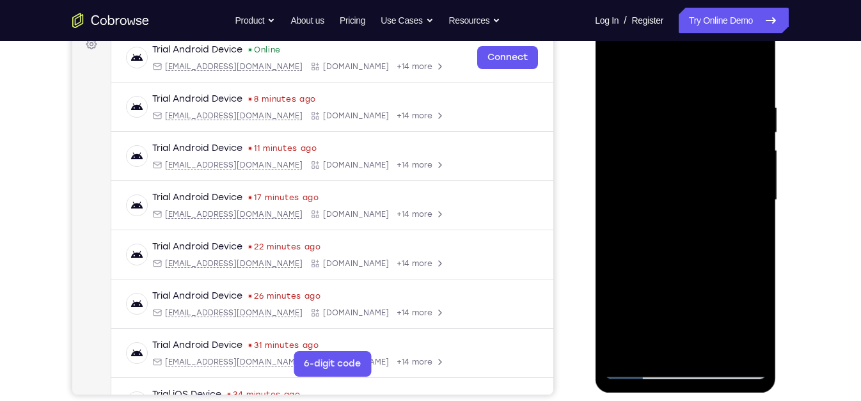
click at [675, 295] on div at bounding box center [684, 200] width 161 height 358
drag, startPoint x: 670, startPoint y: 228, endPoint x: 682, endPoint y: 92, distance: 136.8
click at [682, 92] on div at bounding box center [684, 200] width 161 height 358
drag, startPoint x: 675, startPoint y: 265, endPoint x: 675, endPoint y: 178, distance: 87.6
click at [675, 178] on div at bounding box center [684, 200] width 161 height 358
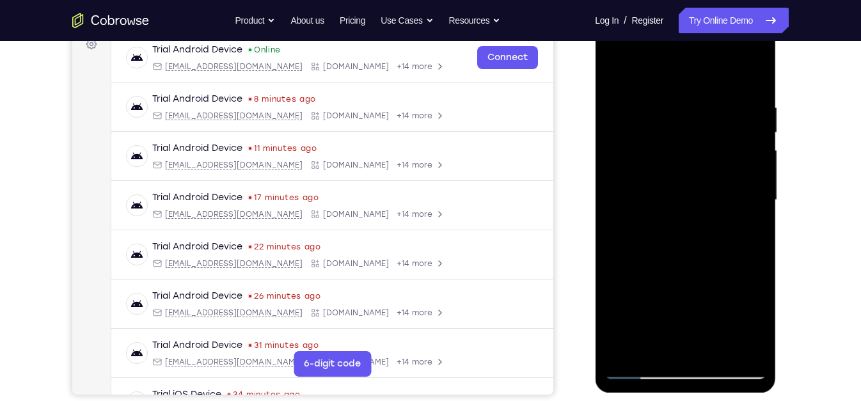
drag, startPoint x: 672, startPoint y: 249, endPoint x: 682, endPoint y: 168, distance: 81.9
click at [682, 168] on div at bounding box center [684, 200] width 161 height 358
drag, startPoint x: 682, startPoint y: 158, endPoint x: 686, endPoint y: 253, distance: 95.3
click at [686, 253] on div at bounding box center [684, 200] width 161 height 358
drag, startPoint x: 705, startPoint y: 284, endPoint x: 712, endPoint y: 132, distance: 151.7
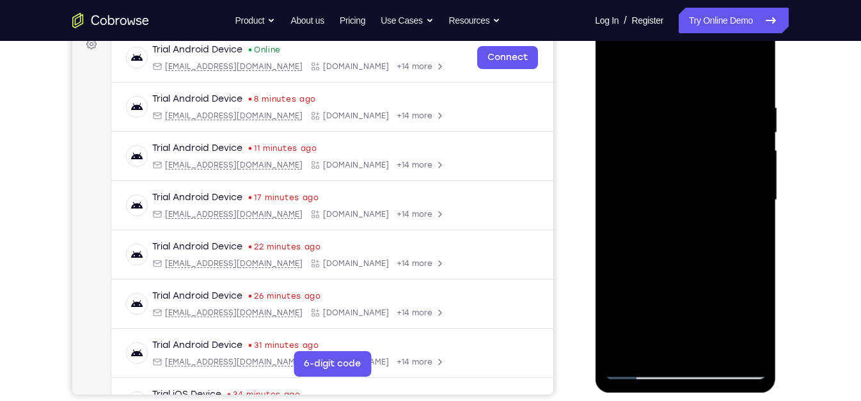
click at [712, 132] on div at bounding box center [684, 200] width 161 height 358
drag, startPoint x: 679, startPoint y: 235, endPoint x: 723, endPoint y: 86, distance: 155.4
click at [723, 86] on div at bounding box center [684, 200] width 161 height 358
click at [642, 360] on div at bounding box center [684, 200] width 161 height 358
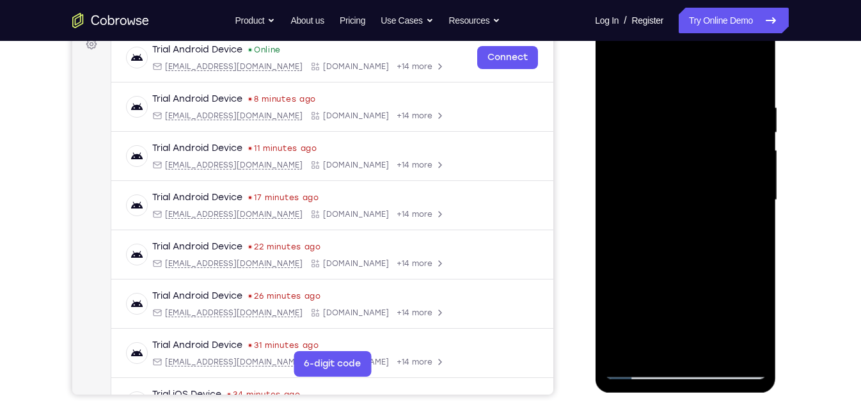
click at [615, 106] on div at bounding box center [684, 200] width 161 height 358
click at [689, 330] on div at bounding box center [684, 200] width 161 height 358
click at [616, 106] on div at bounding box center [684, 200] width 161 height 358
click at [716, 337] on div at bounding box center [684, 200] width 161 height 358
click at [642, 360] on div at bounding box center [684, 200] width 161 height 358
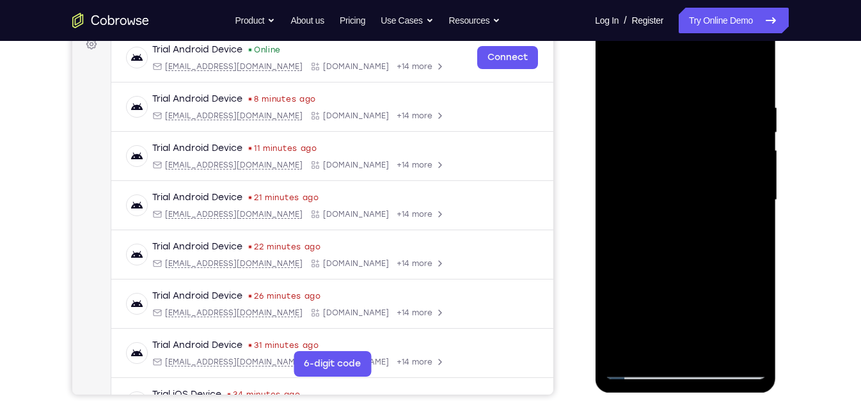
drag, startPoint x: 673, startPoint y: 288, endPoint x: 655, endPoint y: 113, distance: 176.1
click at [655, 113] on div at bounding box center [684, 200] width 161 height 358
drag, startPoint x: 686, startPoint y: 212, endPoint x: 690, endPoint y: 94, distance: 117.7
click at [690, 94] on div at bounding box center [684, 200] width 161 height 358
drag, startPoint x: 680, startPoint y: 137, endPoint x: 662, endPoint y: 361, distance: 225.2
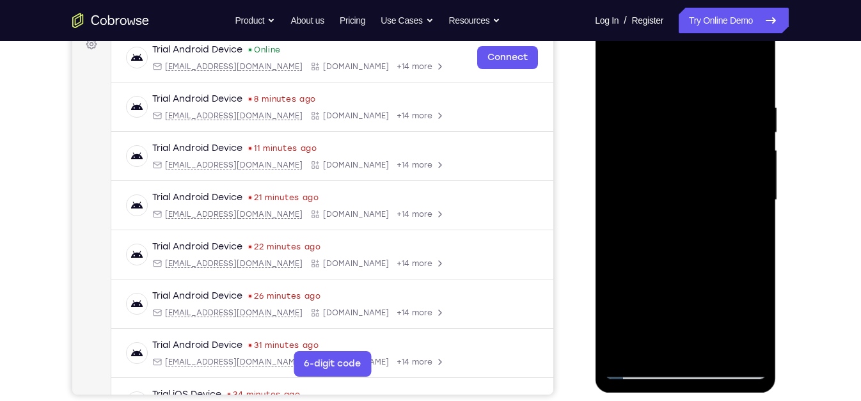
click at [662, 360] on div at bounding box center [684, 200] width 161 height 358
drag, startPoint x: 694, startPoint y: 188, endPoint x: 691, endPoint y: 334, distance: 145.8
click at [691, 334] on div at bounding box center [684, 200] width 161 height 358
drag, startPoint x: 679, startPoint y: 180, endPoint x: 679, endPoint y: 255, distance: 75.5
click at [679, 255] on div at bounding box center [684, 200] width 161 height 358
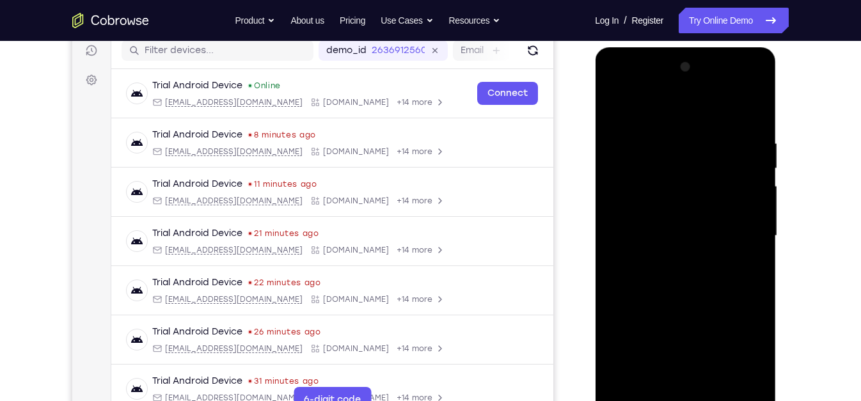
scroll to position [163, 0]
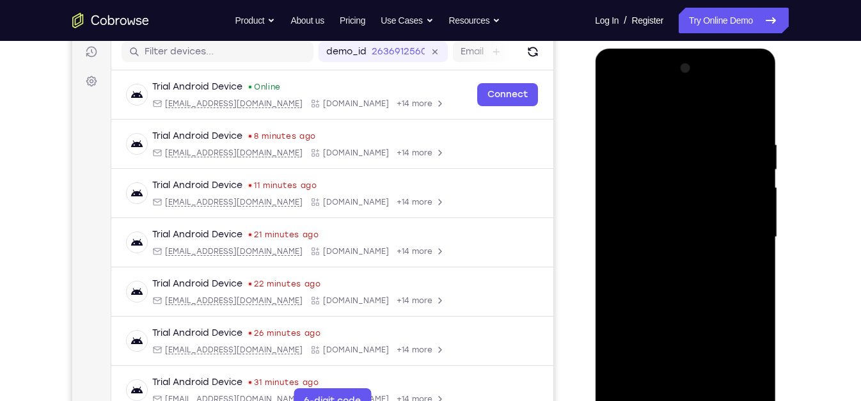
drag, startPoint x: 716, startPoint y: 325, endPoint x: 730, endPoint y: 122, distance: 203.9
click at [730, 122] on div at bounding box center [684, 237] width 161 height 358
drag, startPoint x: 711, startPoint y: 288, endPoint x: 720, endPoint y: 116, distance: 172.3
click at [720, 116] on div at bounding box center [684, 237] width 161 height 358
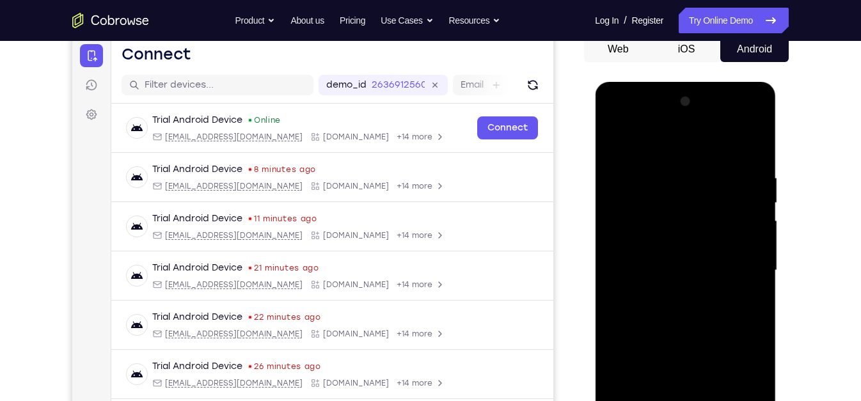
scroll to position [113, 0]
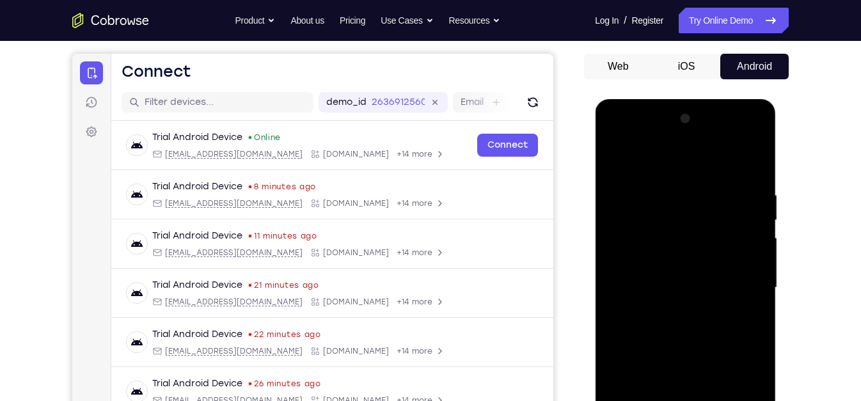
drag, startPoint x: 688, startPoint y: 235, endPoint x: 673, endPoint y: 388, distance: 154.2
click at [673, 360] on div at bounding box center [684, 288] width 161 height 358
drag, startPoint x: 680, startPoint y: 216, endPoint x: 684, endPoint y: 437, distance: 221.3
click at [684, 360] on div at bounding box center [684, 288] width 161 height 358
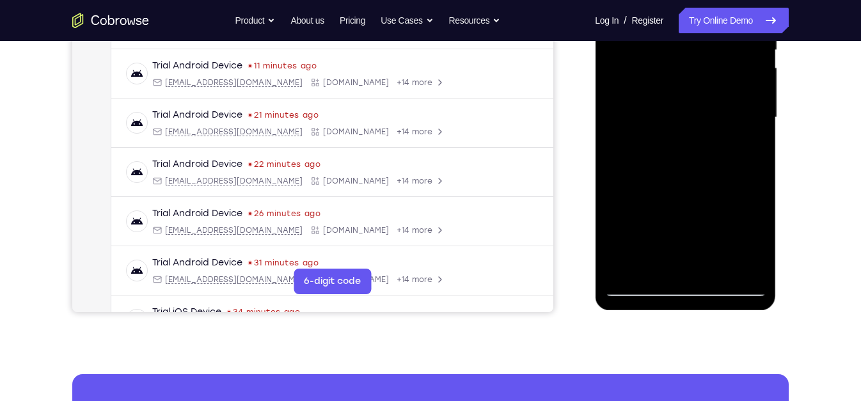
scroll to position [300, 0]
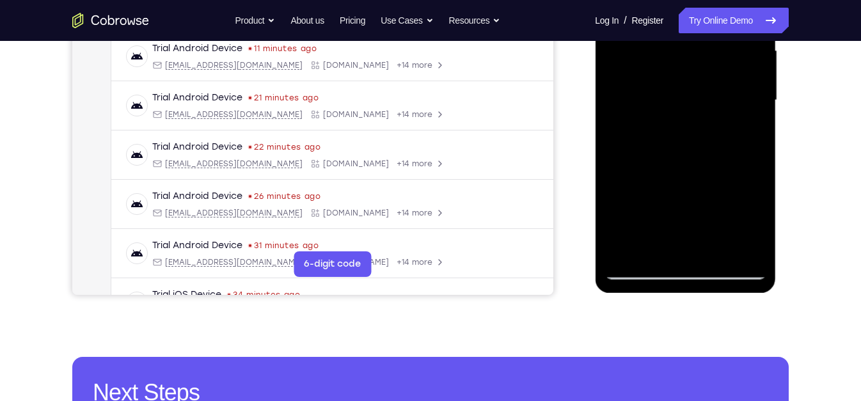
click at [645, 265] on div at bounding box center [684, 100] width 161 height 358
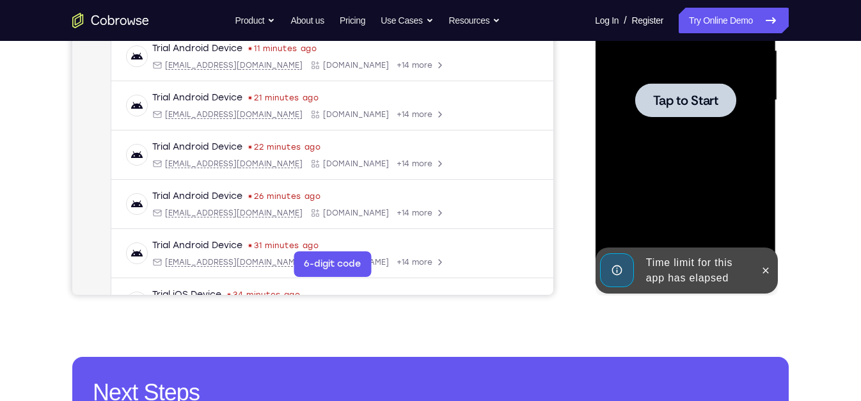
click at [641, 269] on div "Online web based iOS Simulators and Android Emulators. Run iPhone, iPad, Mobile…" at bounding box center [686, 104] width 182 height 384
click at [690, 190] on div at bounding box center [684, 100] width 161 height 358
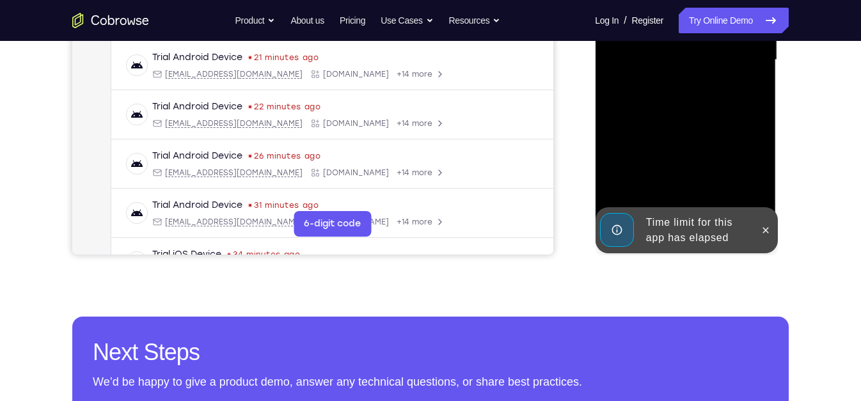
scroll to position [353, 0]
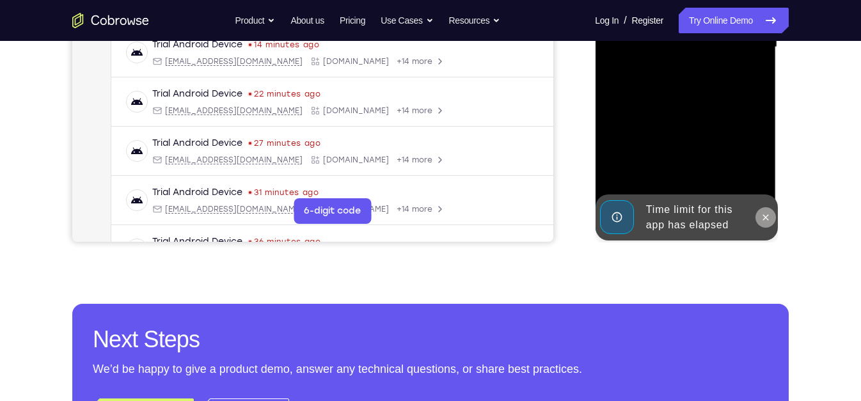
click at [767, 222] on icon at bounding box center [765, 217] width 10 height 10
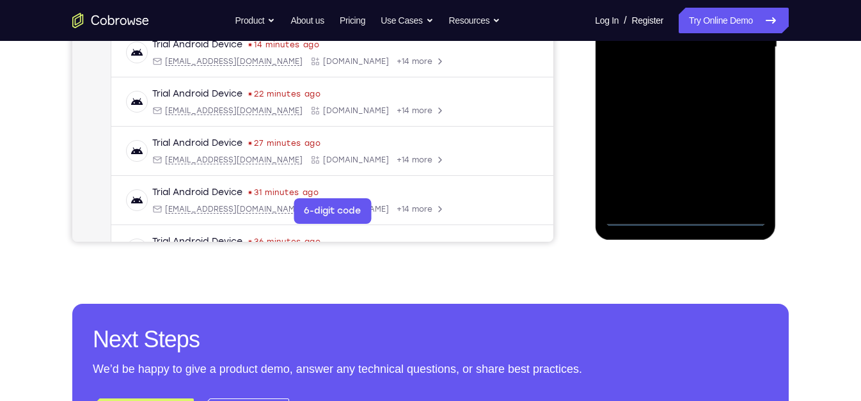
click at [685, 212] on div at bounding box center [684, 47] width 161 height 358
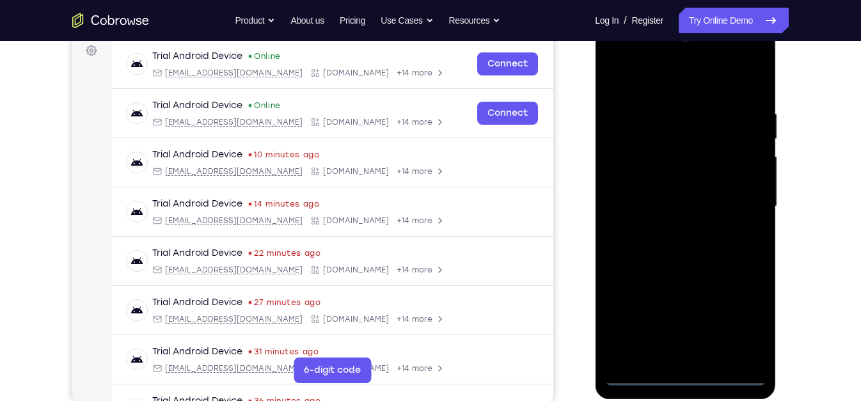
scroll to position [193, 0]
click at [683, 360] on div at bounding box center [684, 207] width 161 height 358
click at [687, 360] on div at bounding box center [684, 207] width 161 height 358
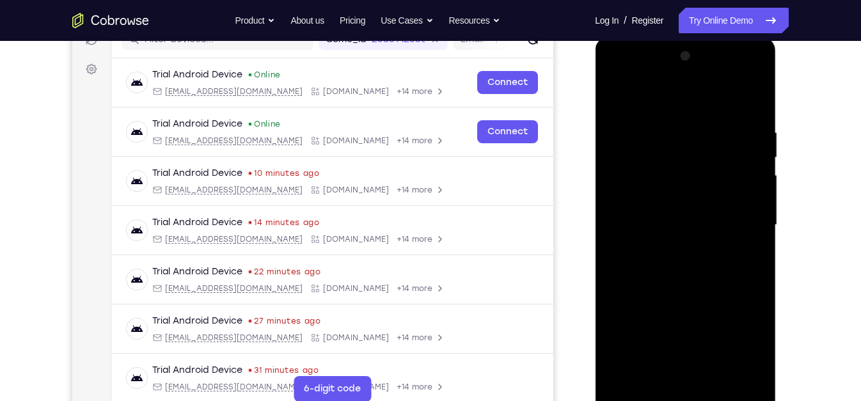
scroll to position [184, 0]
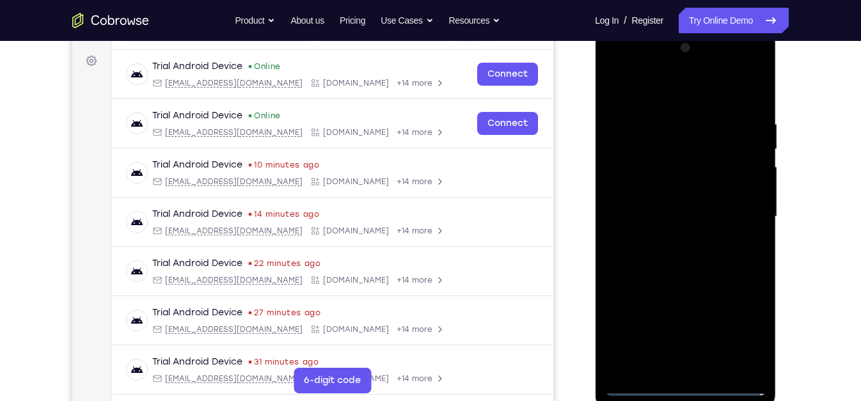
click at [743, 327] on div at bounding box center [684, 217] width 161 height 358
click at [668, 90] on div at bounding box center [684, 217] width 161 height 358
click at [739, 215] on div at bounding box center [684, 217] width 161 height 358
click at [675, 238] on div at bounding box center [684, 217] width 161 height 358
click at [657, 194] on div at bounding box center [684, 217] width 161 height 358
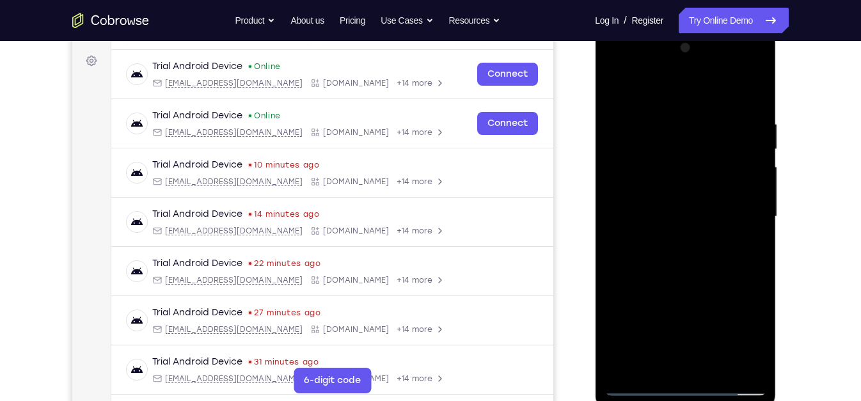
click at [686, 209] on div at bounding box center [684, 217] width 161 height 358
click at [704, 259] on div at bounding box center [684, 217] width 161 height 358
click at [690, 249] on div at bounding box center [684, 217] width 161 height 358
click at [709, 253] on div at bounding box center [684, 217] width 161 height 358
click at [679, 281] on div at bounding box center [684, 217] width 161 height 358
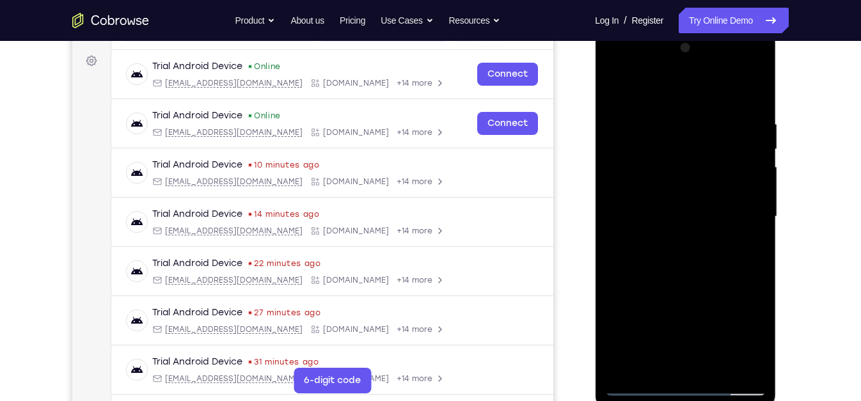
click at [680, 153] on div at bounding box center [684, 217] width 161 height 358
click at [693, 261] on div at bounding box center [684, 217] width 161 height 358
click at [643, 360] on div at bounding box center [684, 217] width 161 height 358
click at [642, 360] on div at bounding box center [684, 217] width 161 height 358
click at [620, 236] on div at bounding box center [684, 217] width 161 height 358
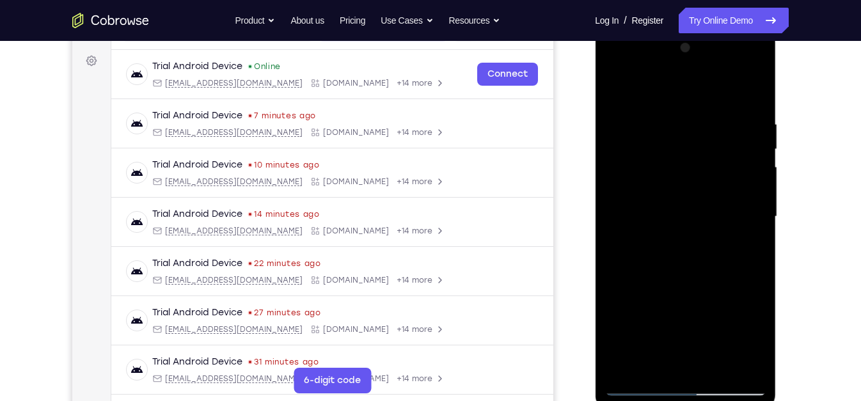
click at [686, 216] on div at bounding box center [684, 217] width 161 height 358
click at [696, 247] on div at bounding box center [684, 217] width 161 height 358
click at [694, 279] on div at bounding box center [684, 217] width 161 height 358
click at [683, 159] on div at bounding box center [684, 217] width 161 height 358
click at [694, 262] on div at bounding box center [684, 217] width 161 height 358
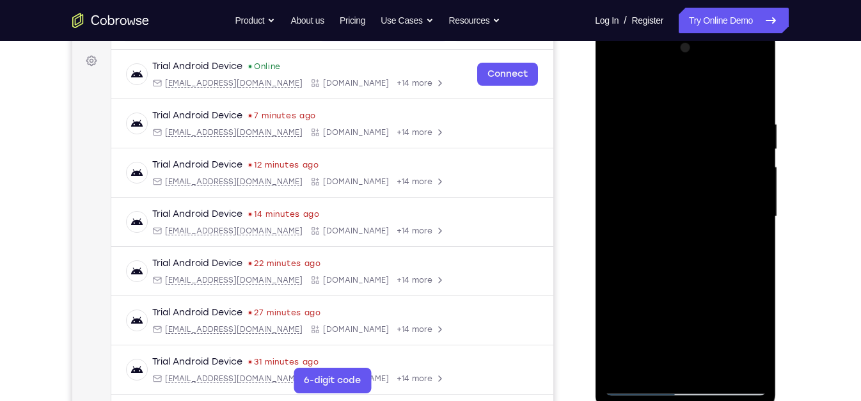
click at [700, 200] on div at bounding box center [684, 217] width 161 height 358
click at [689, 213] on div at bounding box center [684, 217] width 161 height 358
click at [674, 222] on div at bounding box center [684, 217] width 161 height 358
click at [679, 228] on div at bounding box center [684, 217] width 161 height 358
click at [688, 360] on div at bounding box center [684, 217] width 161 height 358
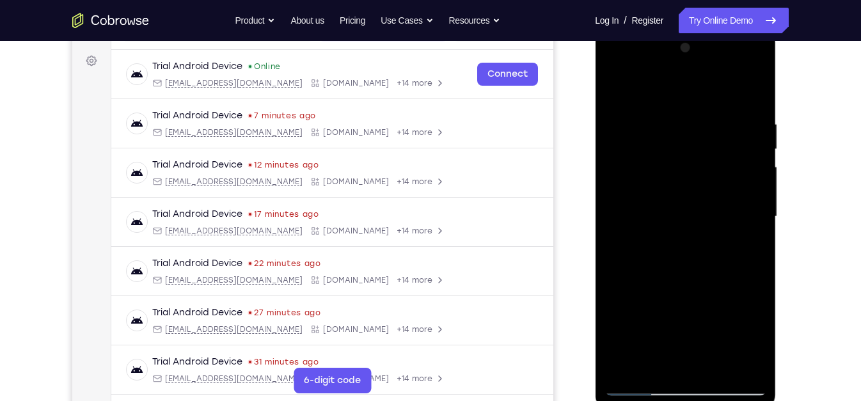
click at [692, 176] on div at bounding box center [684, 217] width 161 height 358
click at [668, 155] on div at bounding box center [684, 217] width 161 height 358
click at [677, 158] on div at bounding box center [684, 217] width 161 height 358
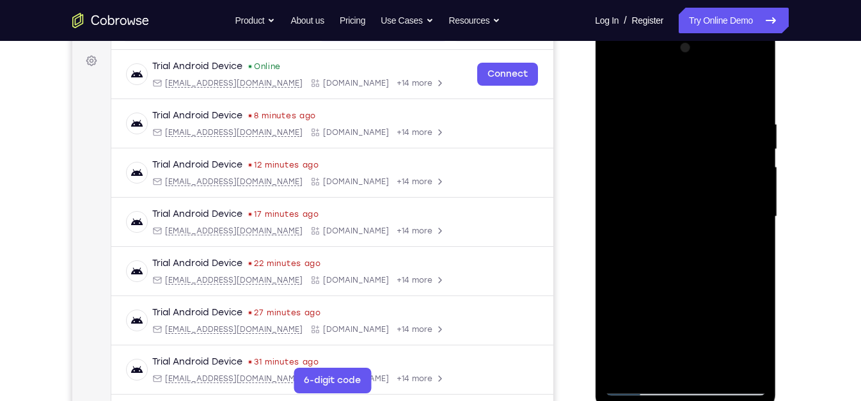
click at [684, 249] on div at bounding box center [684, 217] width 161 height 358
click at [701, 249] on div at bounding box center [684, 217] width 161 height 358
drag, startPoint x: 704, startPoint y: 237, endPoint x: 697, endPoint y: 79, distance: 157.5
click at [697, 79] on div at bounding box center [684, 217] width 161 height 358
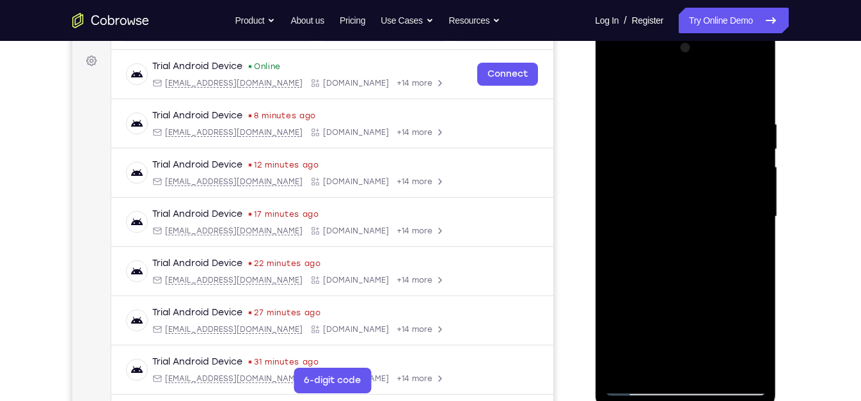
drag, startPoint x: 697, startPoint y: 280, endPoint x: 690, endPoint y: 437, distance: 157.5
click at [690, 360] on html "Online web based iOS Simulators and Android Emulators. Run iPhone, iPad, Mobile…" at bounding box center [686, 220] width 182 height 384
drag, startPoint x: 663, startPoint y: 297, endPoint x: 683, endPoint y: 56, distance: 241.3
click at [683, 56] on div at bounding box center [684, 217] width 161 height 358
click at [689, 251] on div at bounding box center [684, 217] width 161 height 358
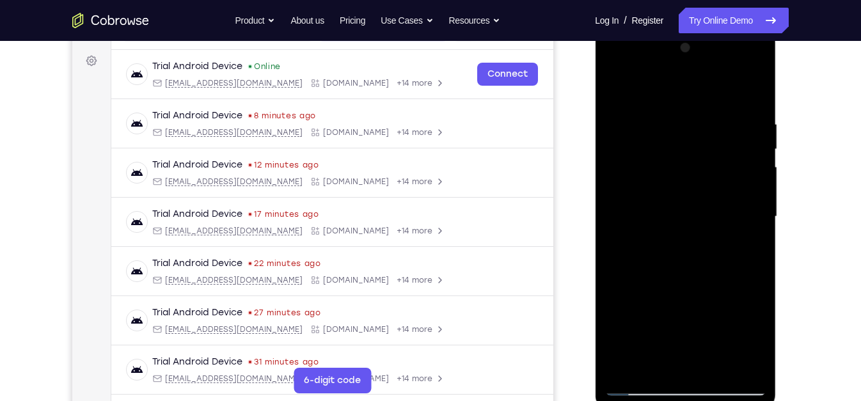
drag, startPoint x: 712, startPoint y: 235, endPoint x: 728, endPoint y: 400, distance: 166.4
click at [728, 360] on div at bounding box center [685, 218] width 181 height 381
click at [698, 152] on div at bounding box center [684, 217] width 161 height 358
click at [692, 253] on div at bounding box center [684, 217] width 161 height 358
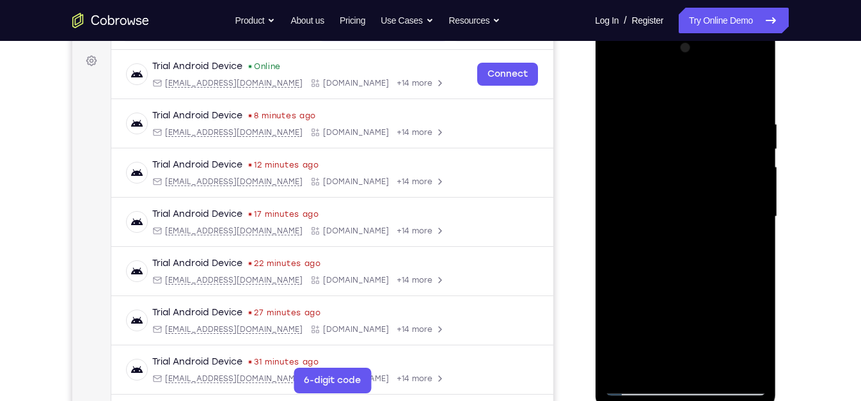
click at [646, 360] on div at bounding box center [684, 217] width 161 height 358
click at [645, 360] on div at bounding box center [684, 217] width 161 height 358
click at [689, 180] on div at bounding box center [684, 217] width 161 height 358
click at [678, 162] on div at bounding box center [684, 217] width 161 height 358
